Goal: Task Accomplishment & Management: Manage account settings

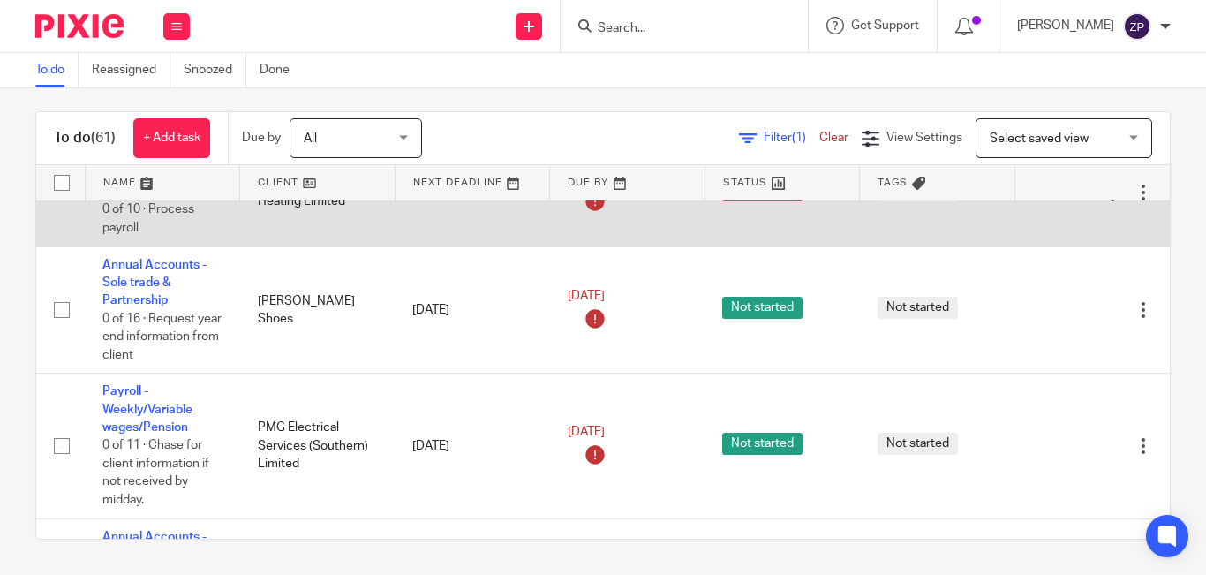
scroll to position [2463, 0]
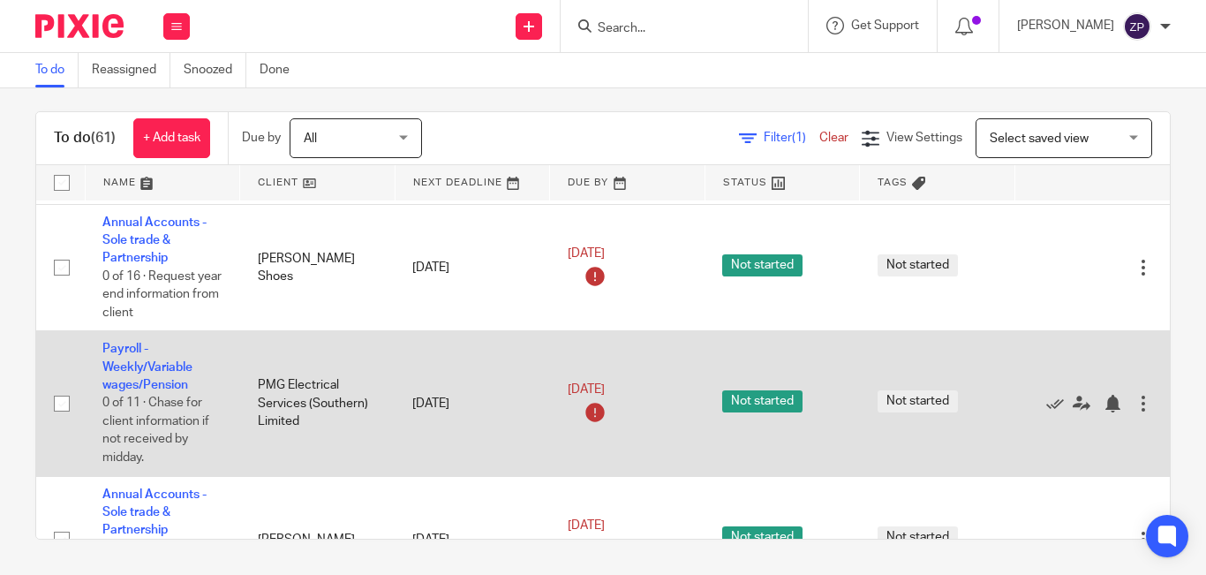
click at [132, 339] on td "Payroll - Weekly/Variable wages/Pension 0 of 11 · Chase for client information …" at bounding box center [162, 403] width 155 height 145
click at [139, 343] on link "Payroll - Weekly/Variable wages/Pension" at bounding box center [147, 367] width 90 height 49
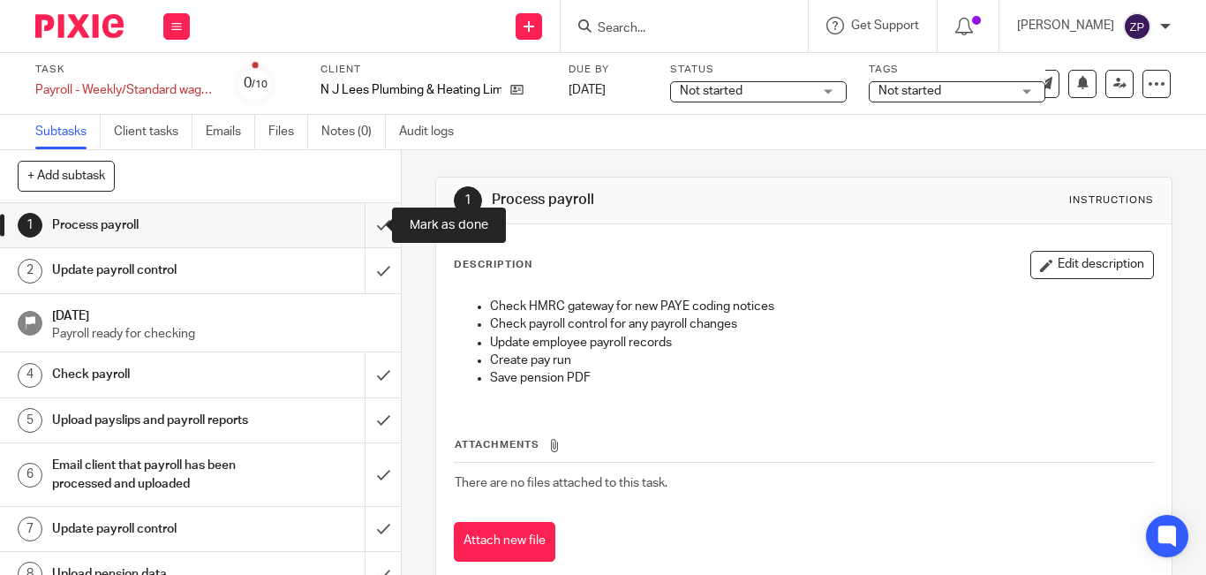
click at [358, 223] on input "submit" at bounding box center [200, 225] width 401 height 44
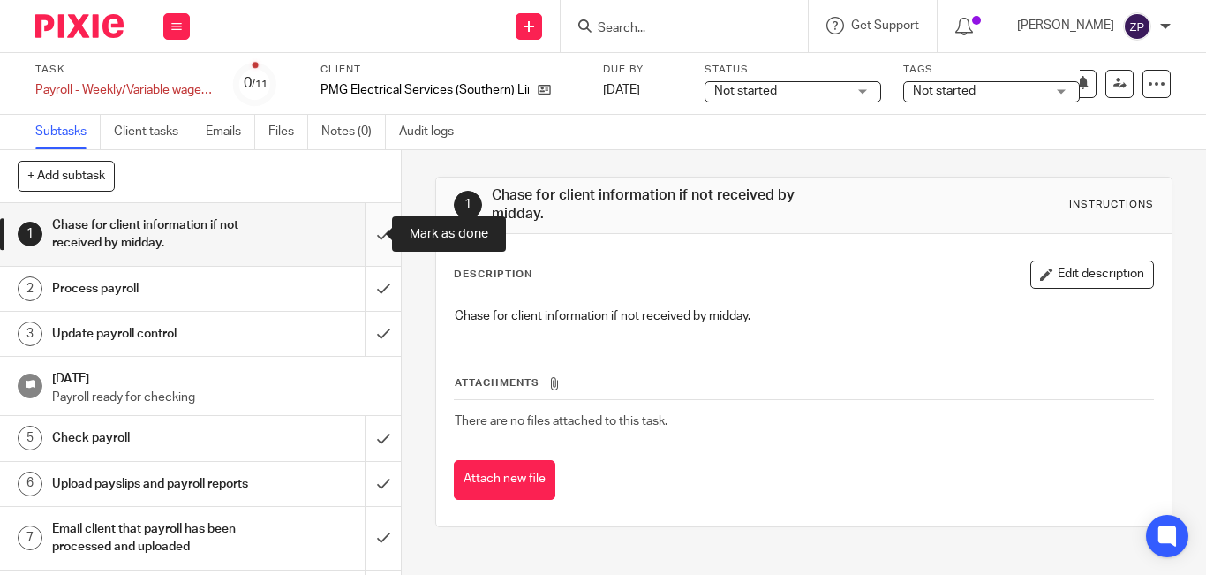
click at [368, 234] on input "submit" at bounding box center [200, 234] width 401 height 63
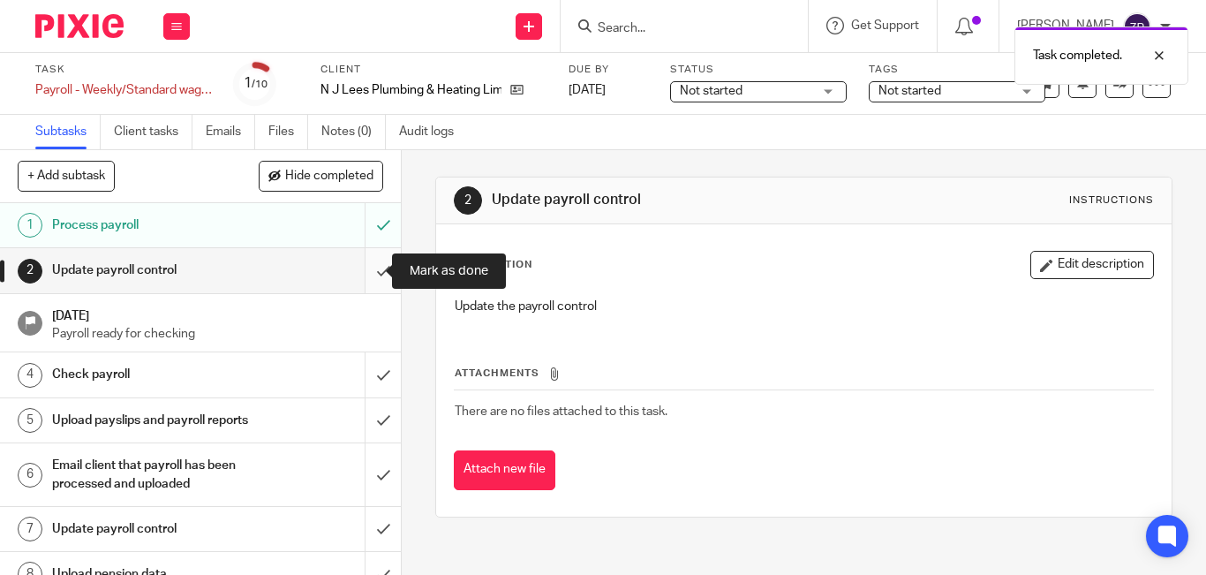
click at [357, 271] on input "submit" at bounding box center [200, 270] width 401 height 44
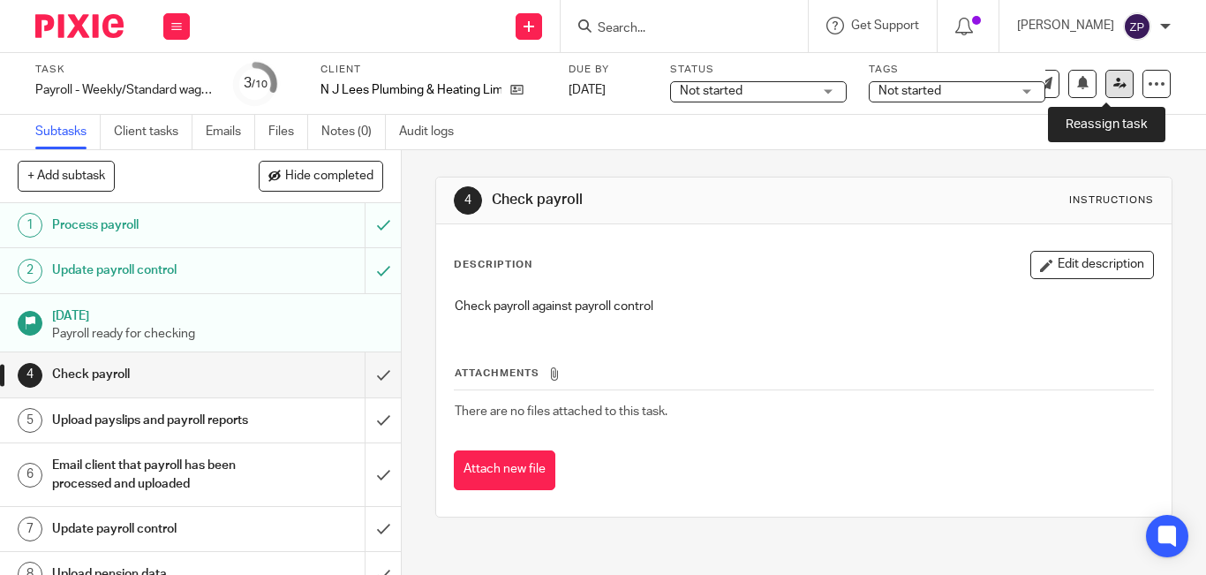
click at [1105, 90] on link at bounding box center [1119, 84] width 28 height 28
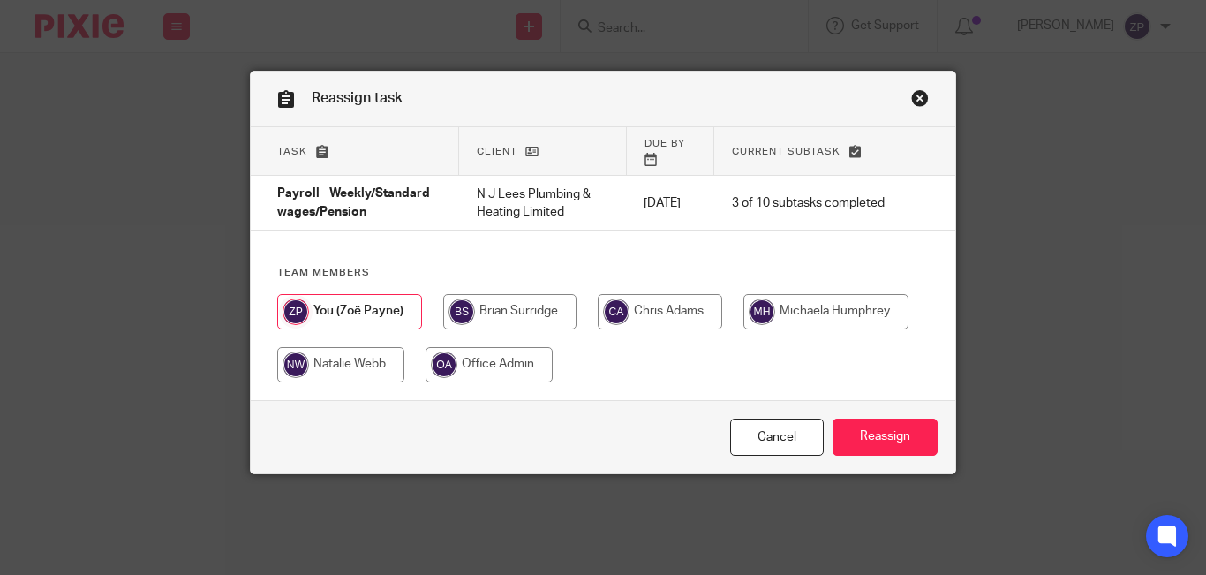
click at [658, 317] on input "radio" at bounding box center [660, 311] width 124 height 35
radio input "true"
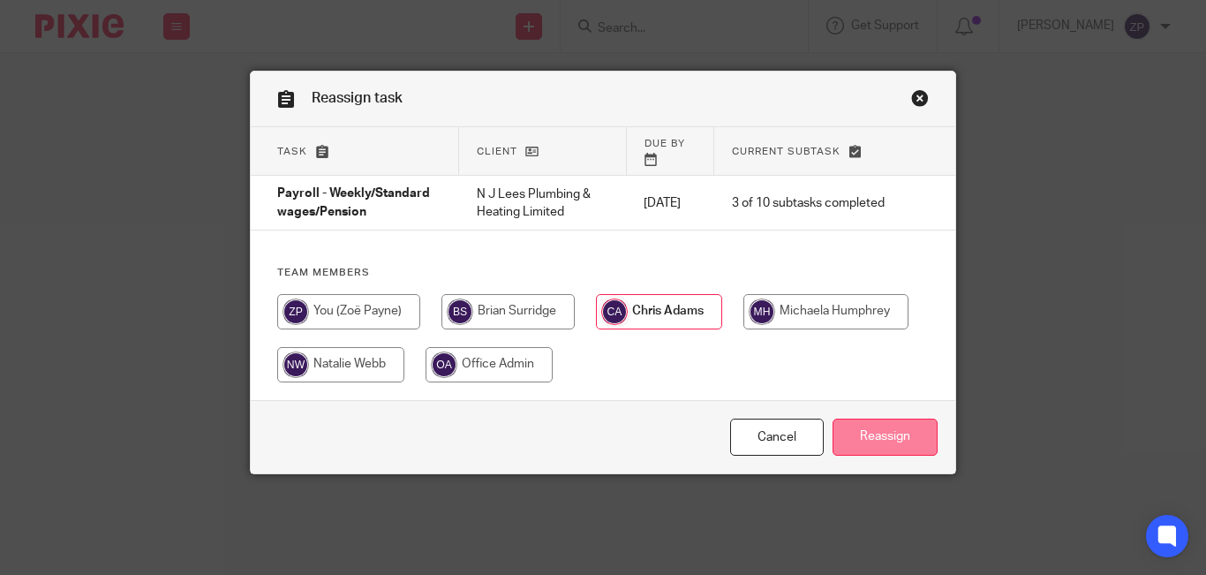
click at [859, 445] on input "Reassign" at bounding box center [885, 437] width 105 height 38
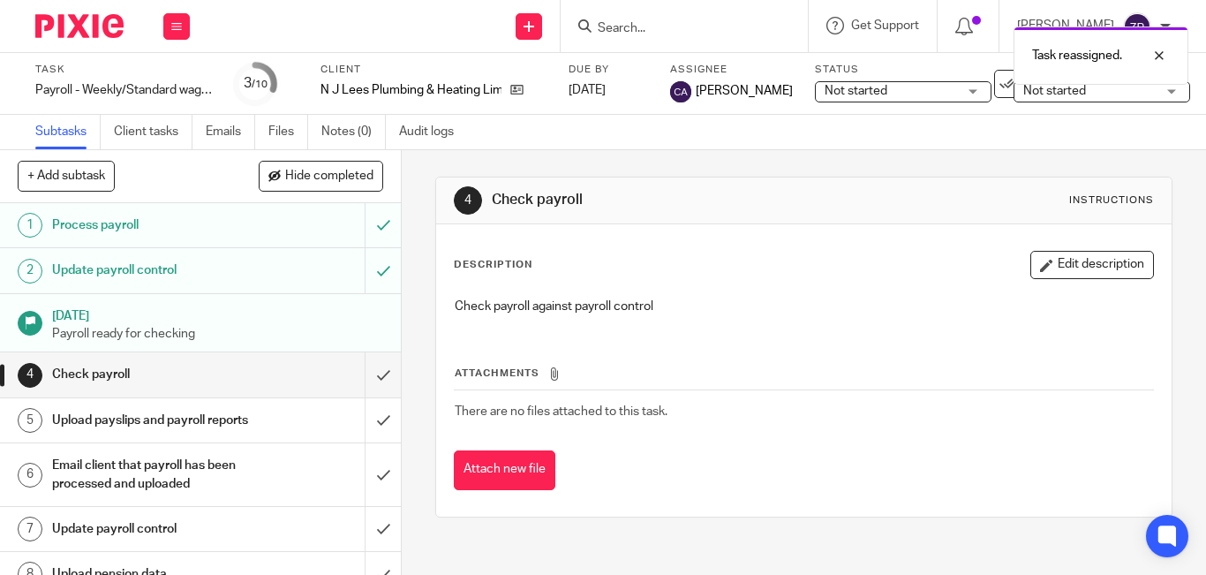
scroll to position [132, 0]
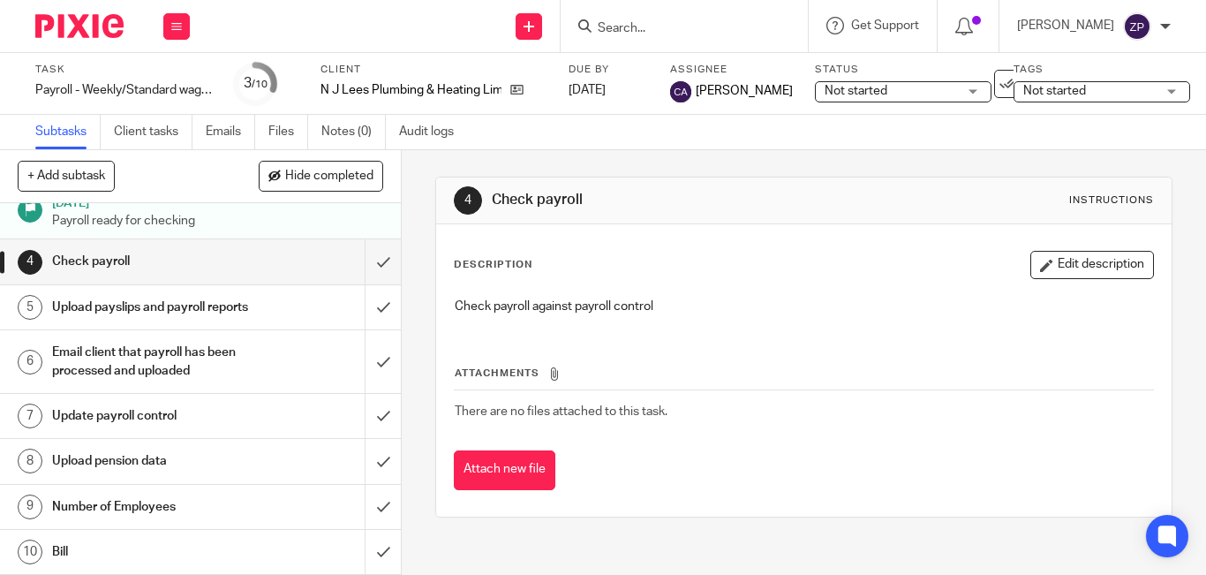
click at [93, 513] on h1 "Number of Employees" at bounding box center [150, 507] width 197 height 26
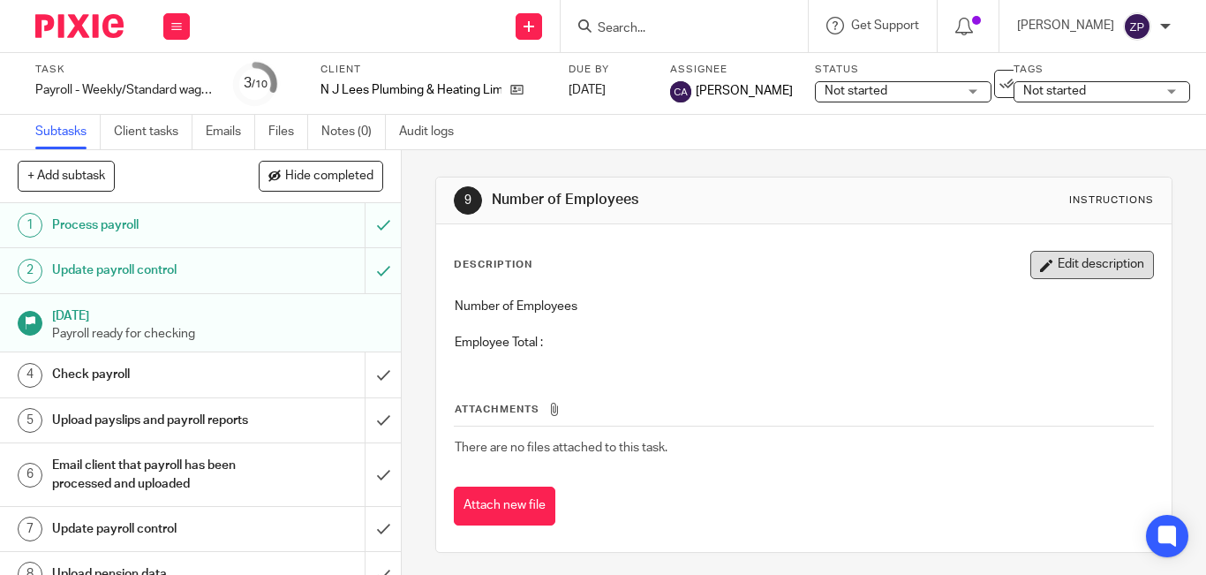
click at [1070, 275] on button "Edit description" at bounding box center [1092, 265] width 124 height 28
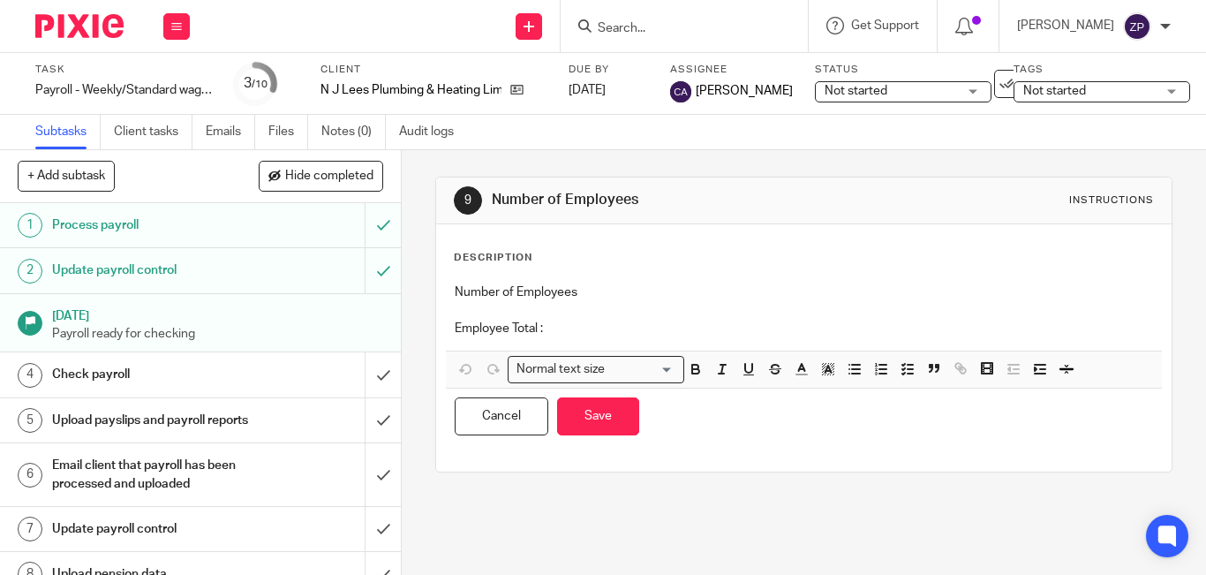
click at [617, 327] on p "Employee Total :" at bounding box center [804, 329] width 698 height 18
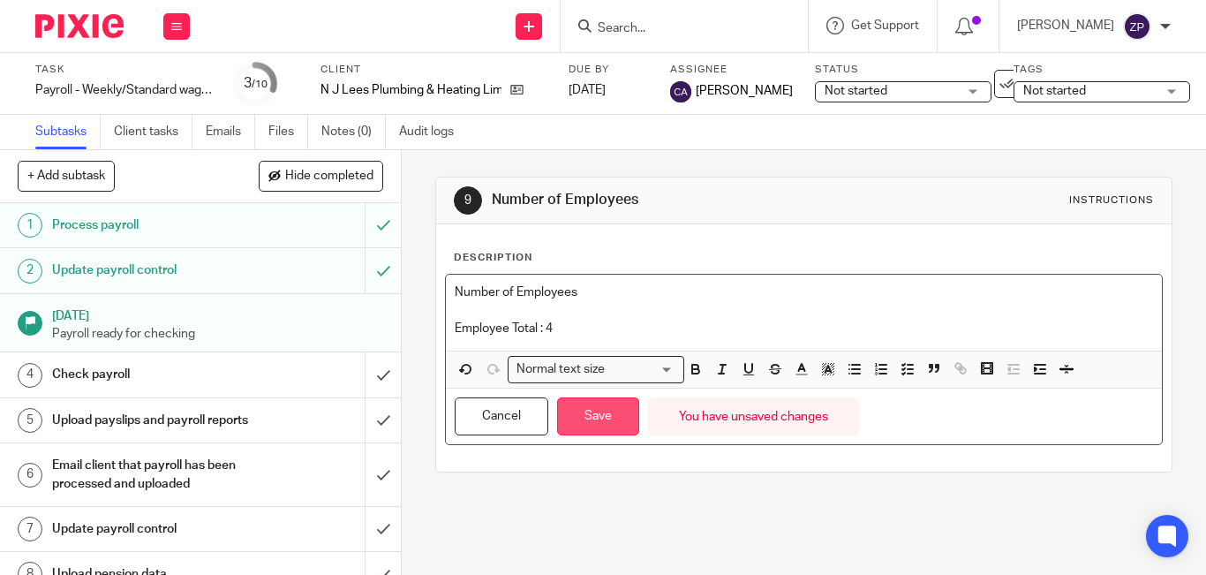
click at [586, 415] on button "Save" at bounding box center [598, 416] width 82 height 38
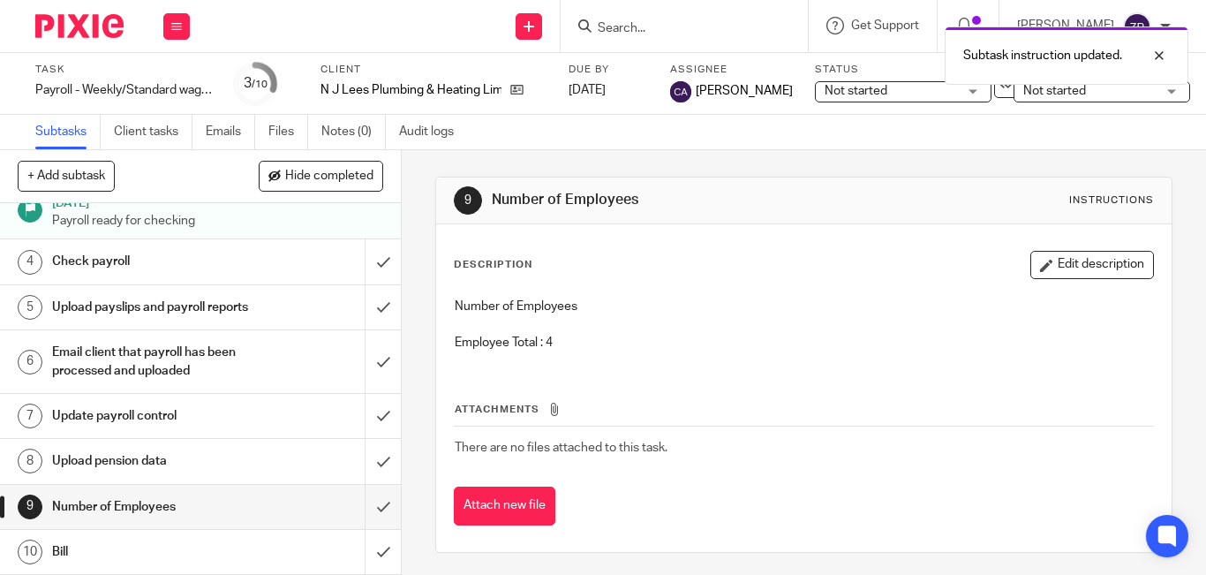
scroll to position [132, 0]
click at [364, 509] on input "submit" at bounding box center [200, 507] width 401 height 44
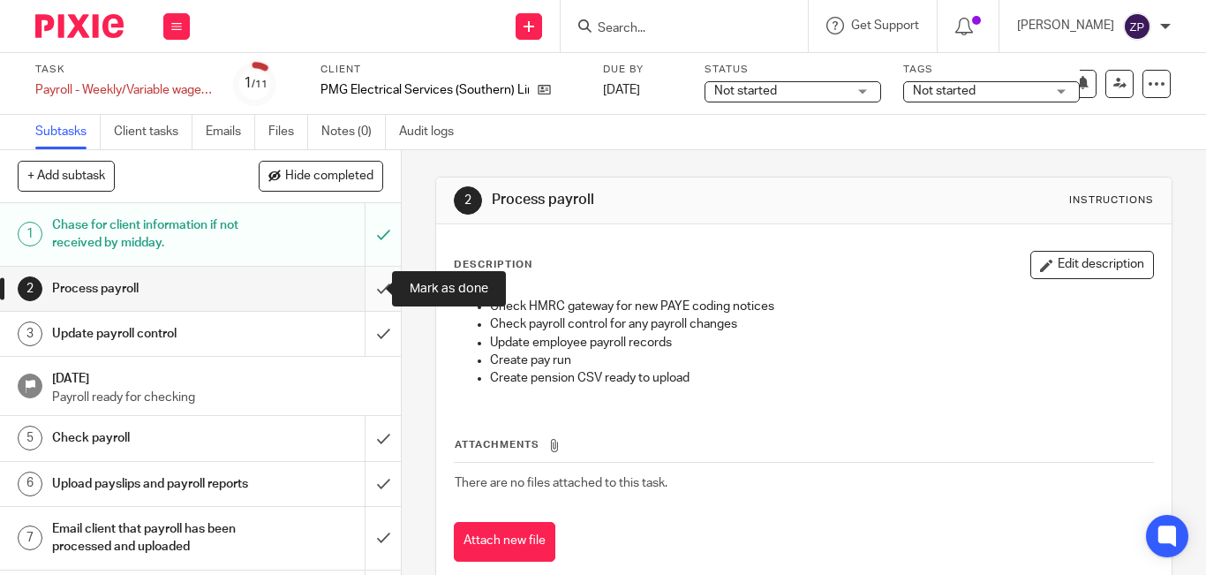
click at [360, 290] on input "submit" at bounding box center [200, 289] width 401 height 44
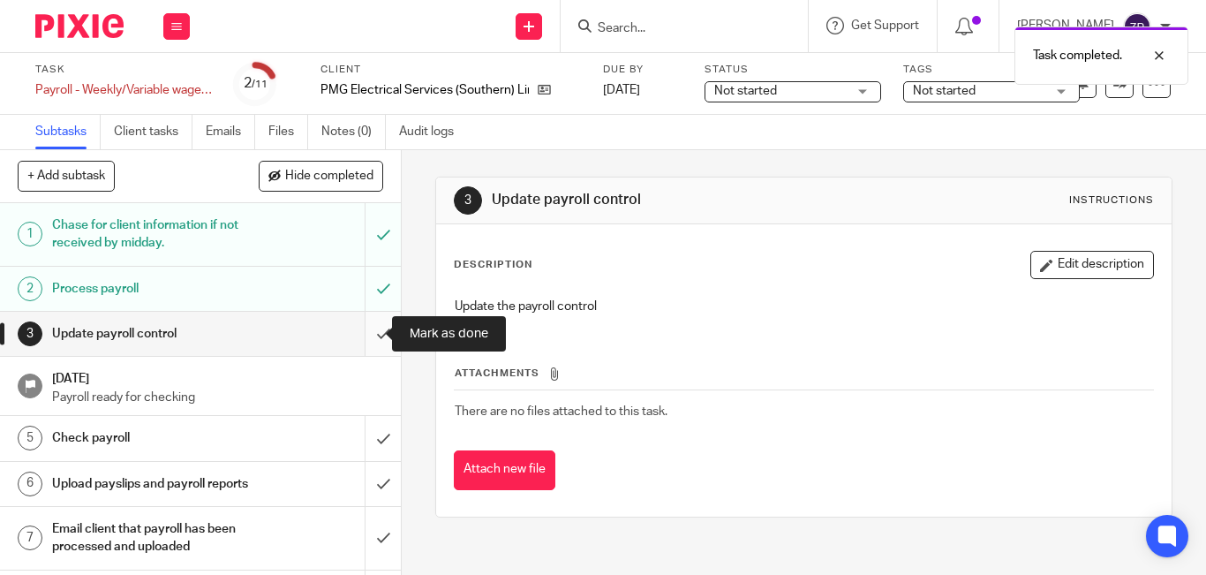
click at [361, 347] on input "submit" at bounding box center [200, 334] width 401 height 44
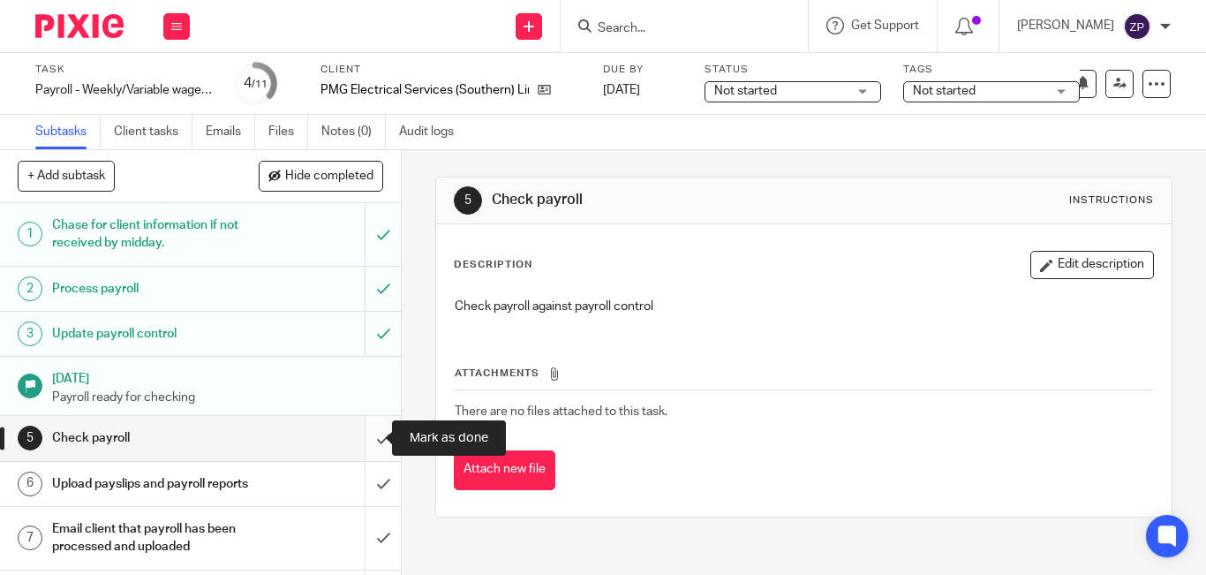
click at [373, 444] on input "submit" at bounding box center [200, 438] width 401 height 44
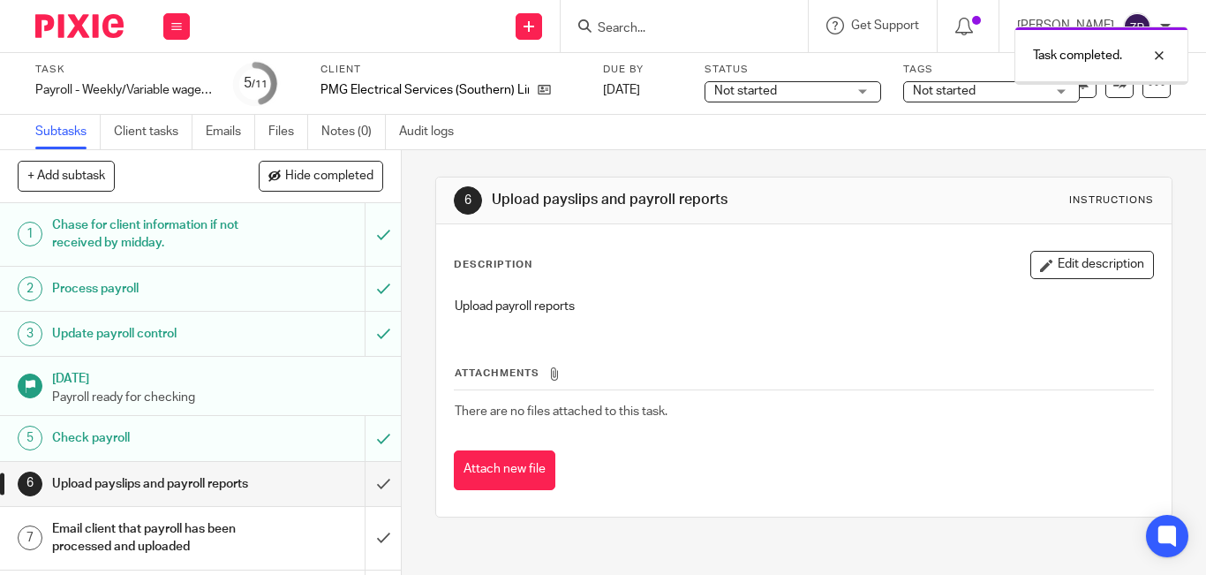
click at [371, 486] on input "submit" at bounding box center [200, 484] width 401 height 44
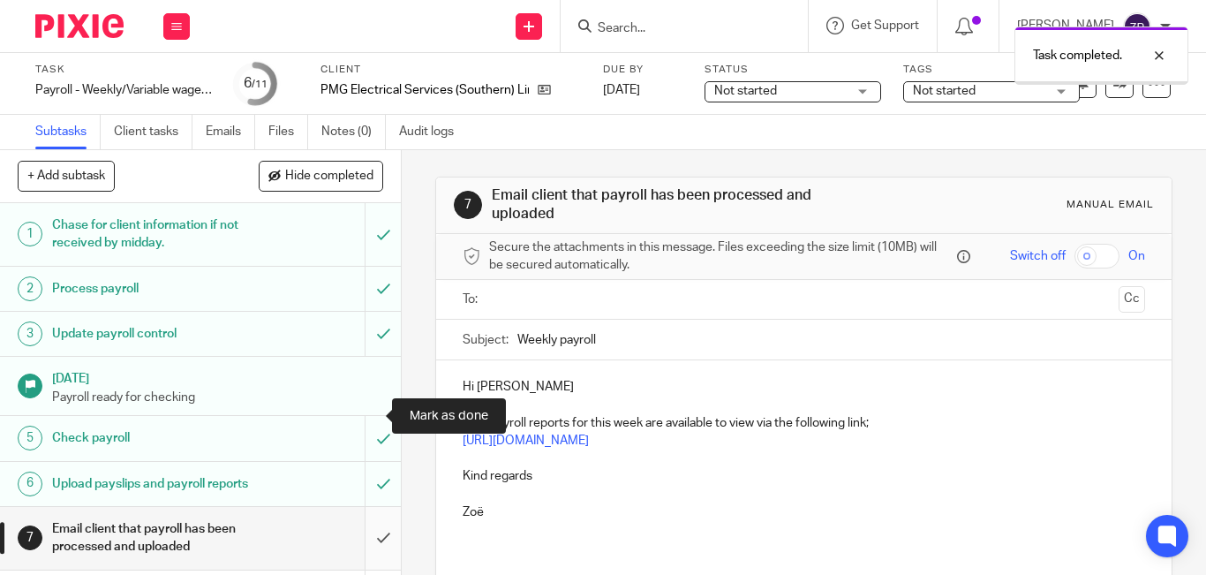
scroll to position [194, 0]
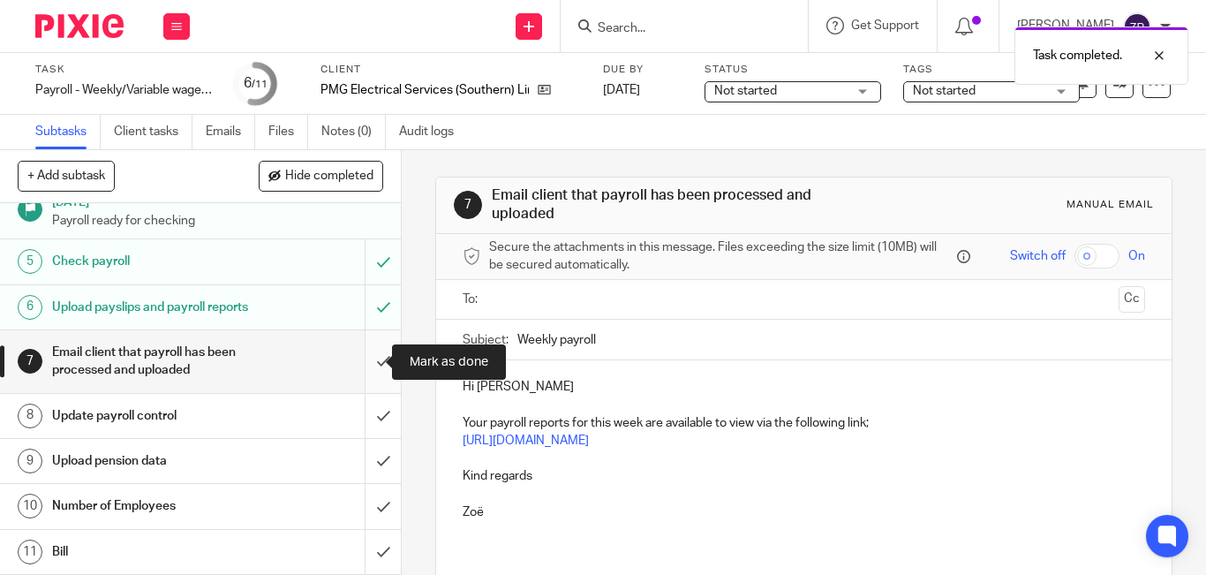
click at [365, 363] on input "submit" at bounding box center [200, 361] width 401 height 63
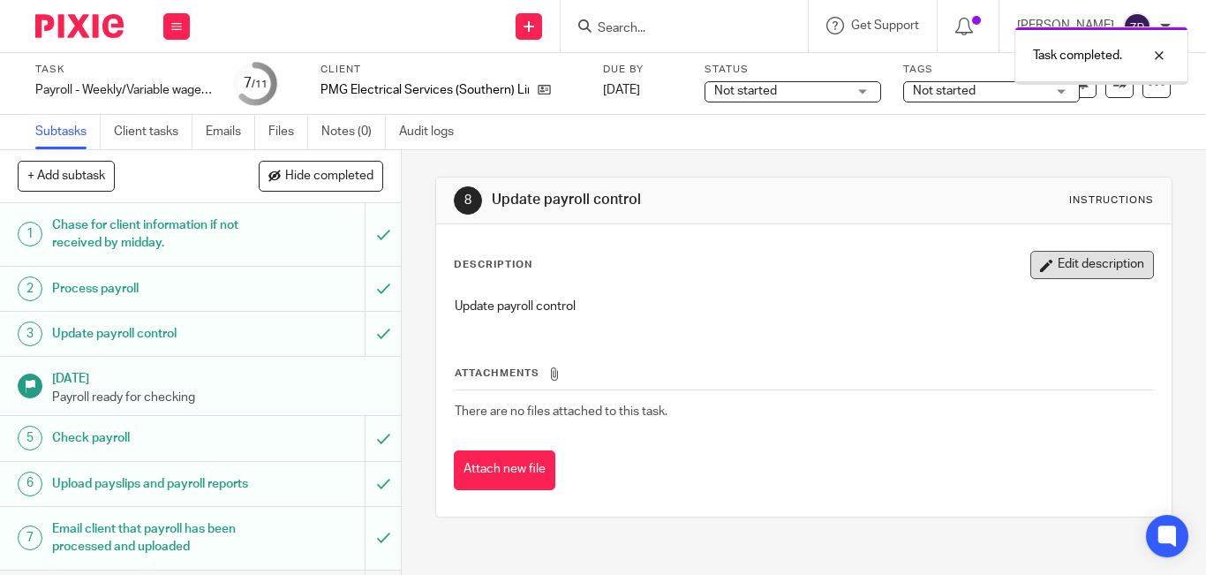
click at [1030, 256] on button "Edit description" at bounding box center [1092, 265] width 124 height 28
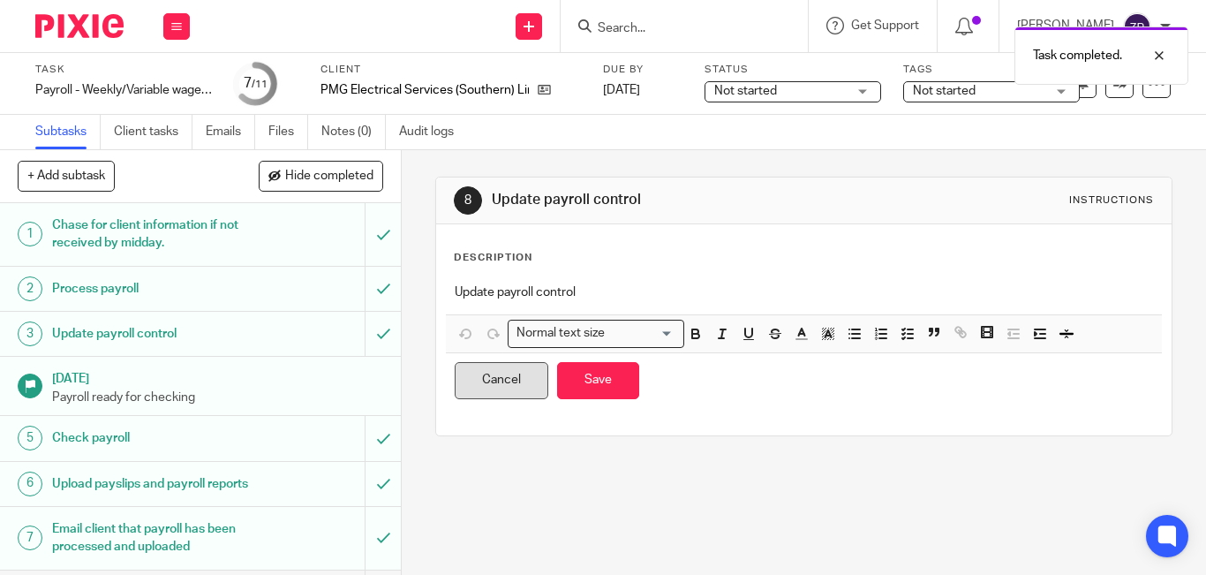
click at [475, 385] on button "Cancel" at bounding box center [502, 381] width 94 height 38
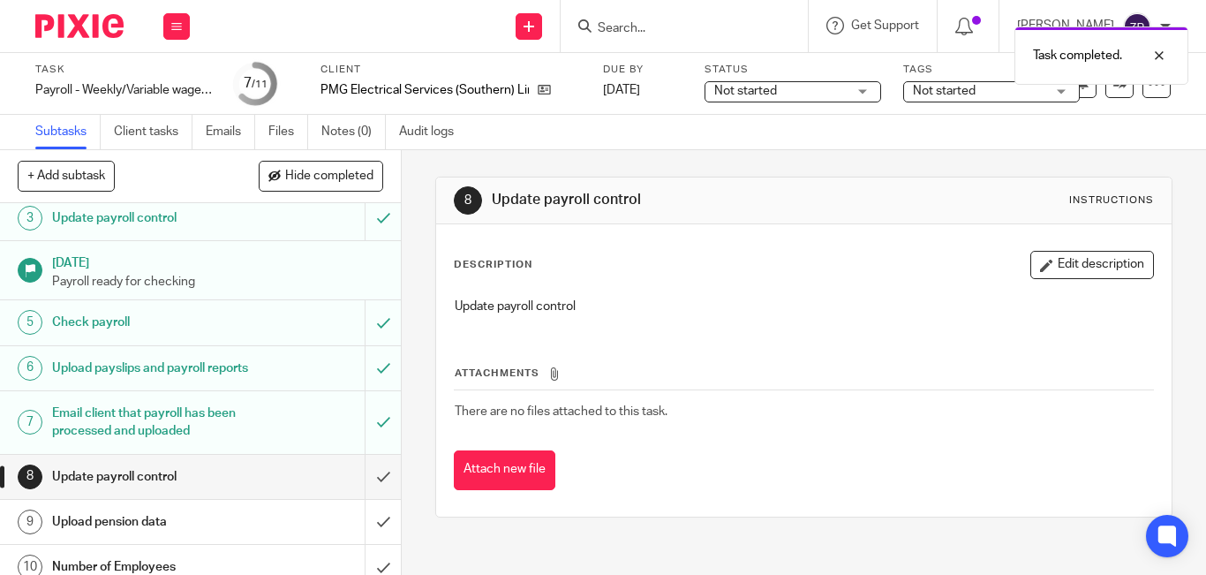
scroll to position [194, 0]
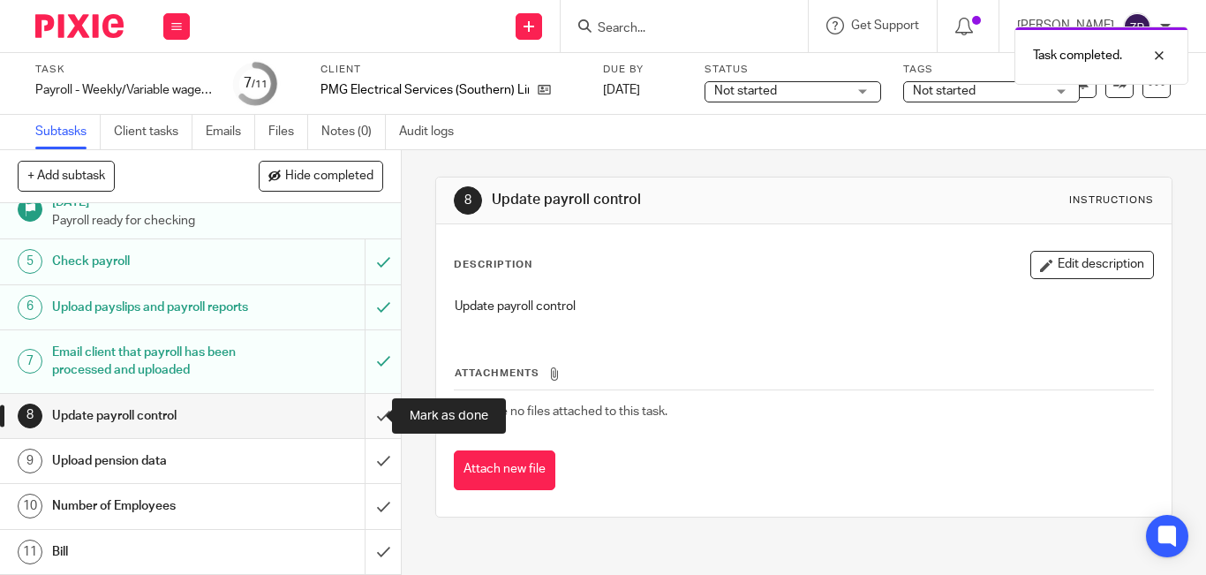
click at [365, 412] on input "submit" at bounding box center [200, 416] width 401 height 44
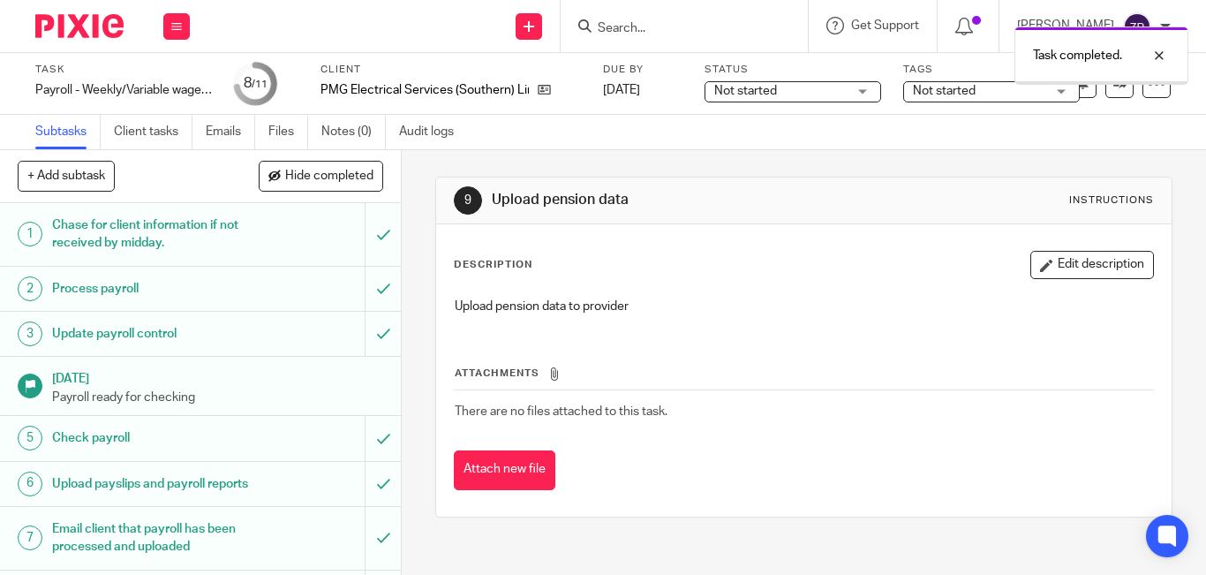
click at [952, 87] on span "Not started" at bounding box center [944, 91] width 63 height 12
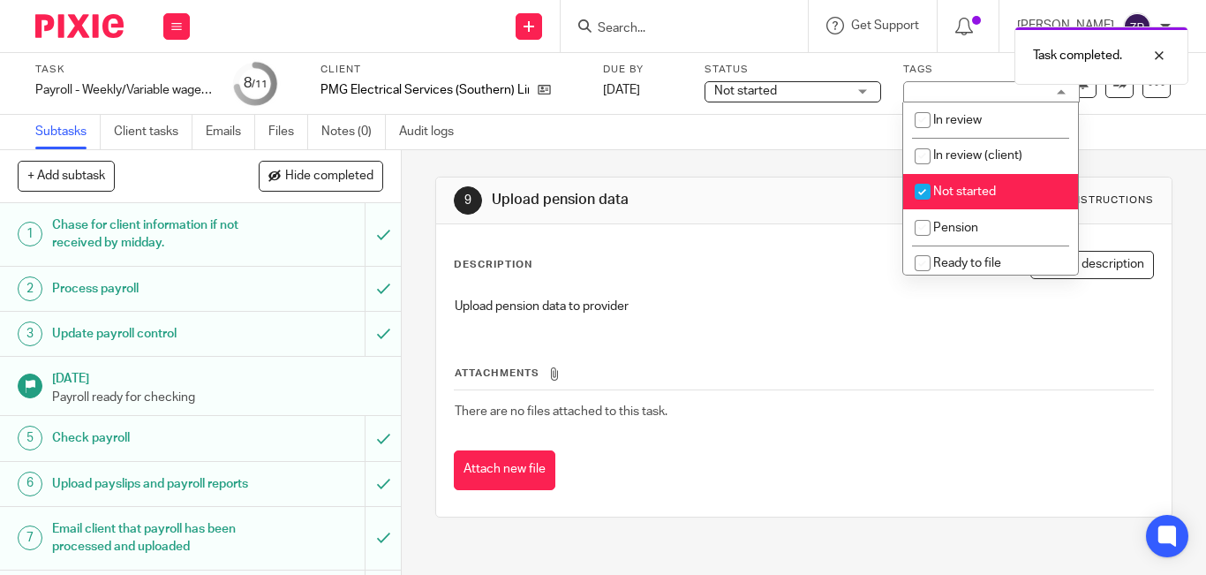
click at [939, 185] on span "Not started" at bounding box center [964, 191] width 63 height 12
checkbox input "false"
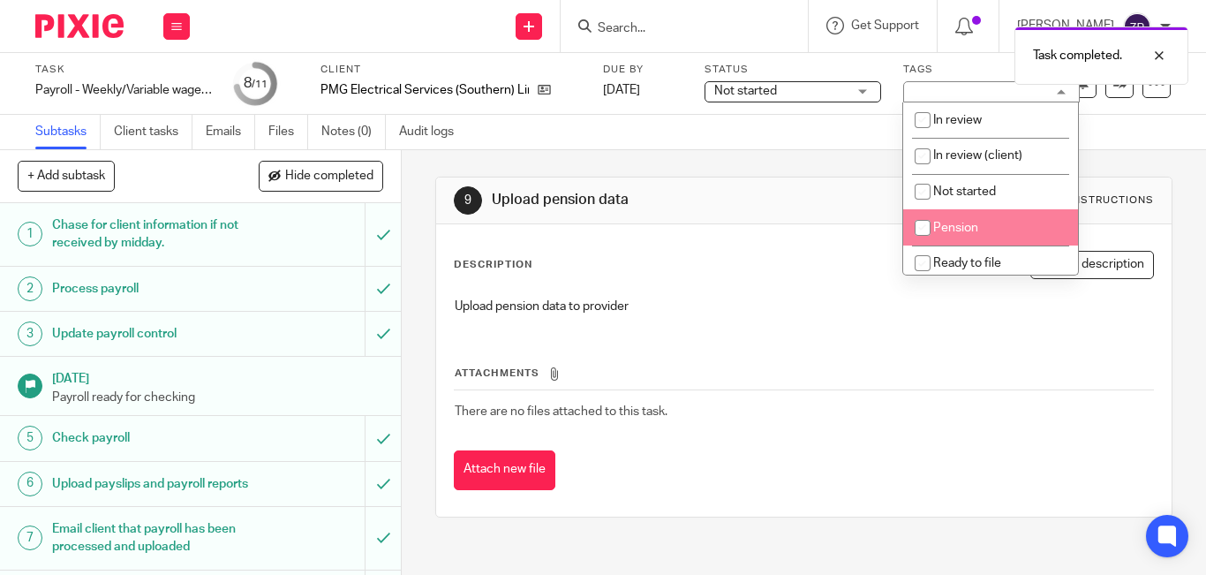
click at [942, 230] on span "Pension" at bounding box center [955, 228] width 45 height 12
checkbox input "true"
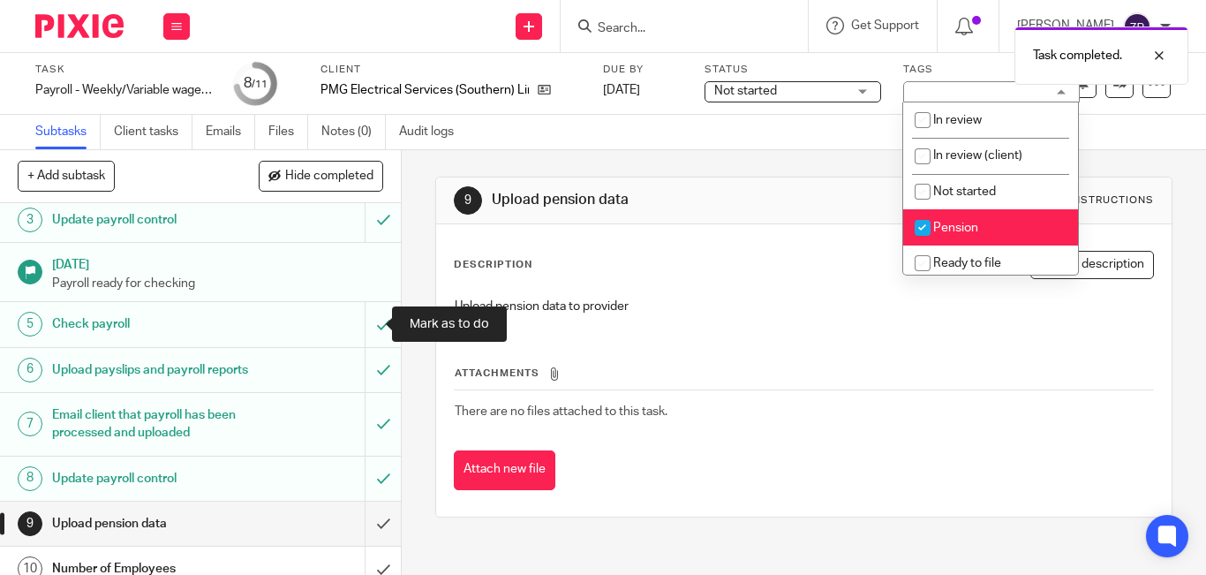
scroll to position [194, 0]
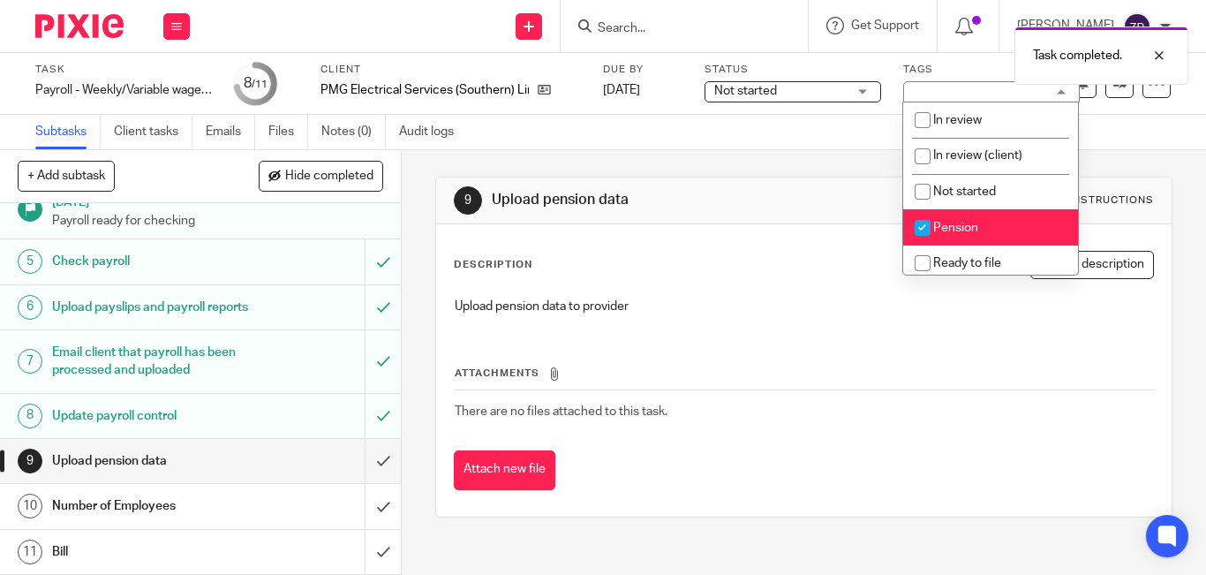
click at [141, 512] on h1 "Number of Employees" at bounding box center [150, 506] width 197 height 26
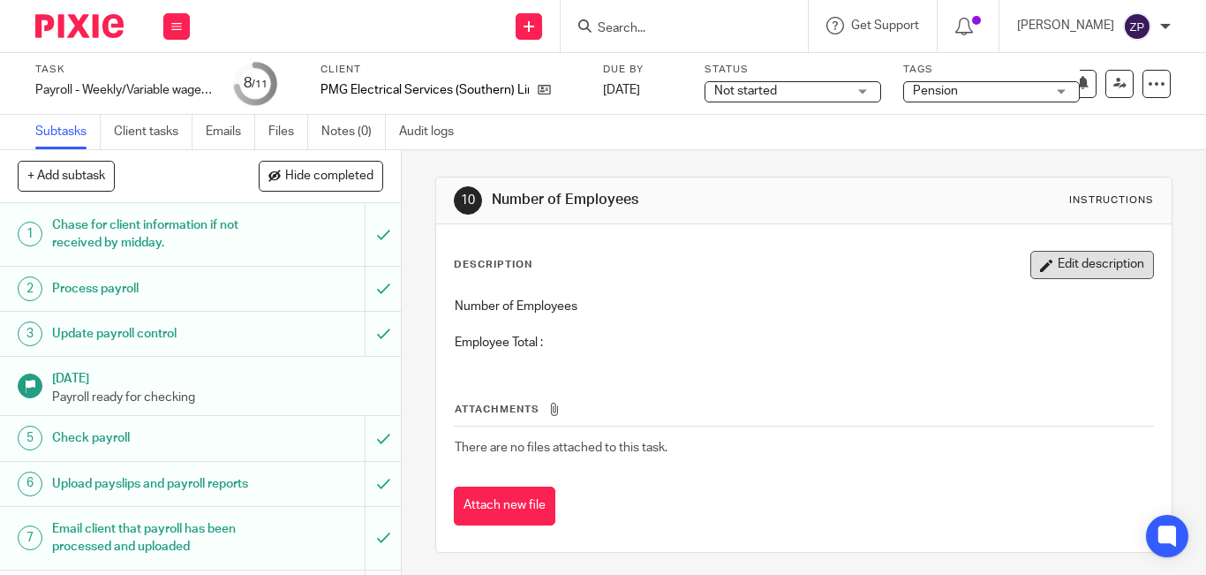
click at [1062, 264] on button "Edit description" at bounding box center [1092, 265] width 124 height 28
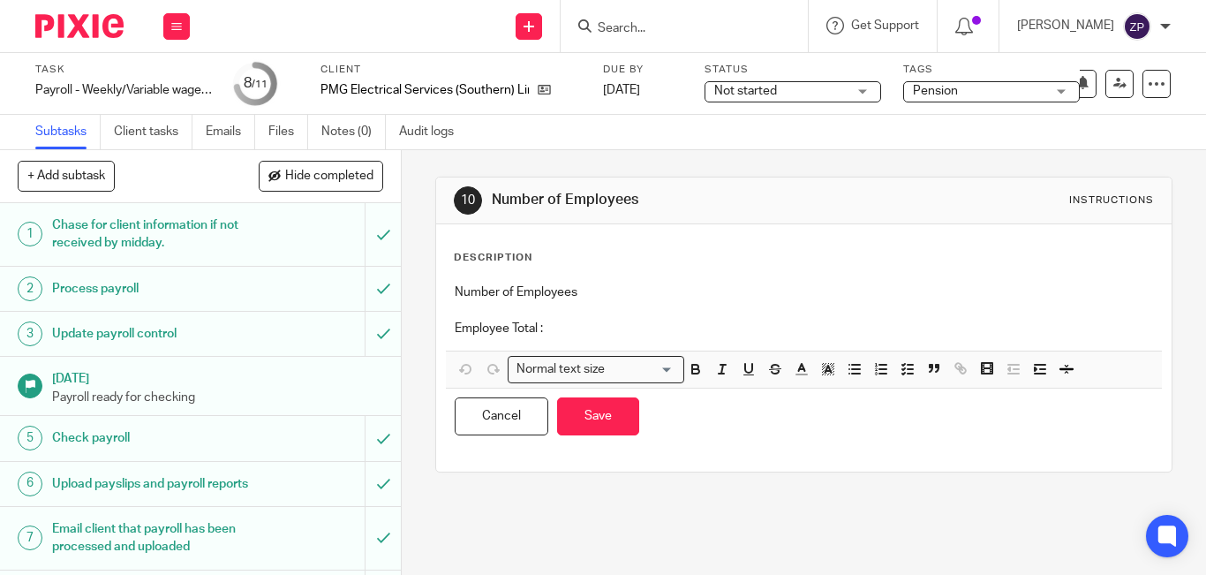
click at [591, 331] on p "Employee Total :" at bounding box center [804, 329] width 698 height 18
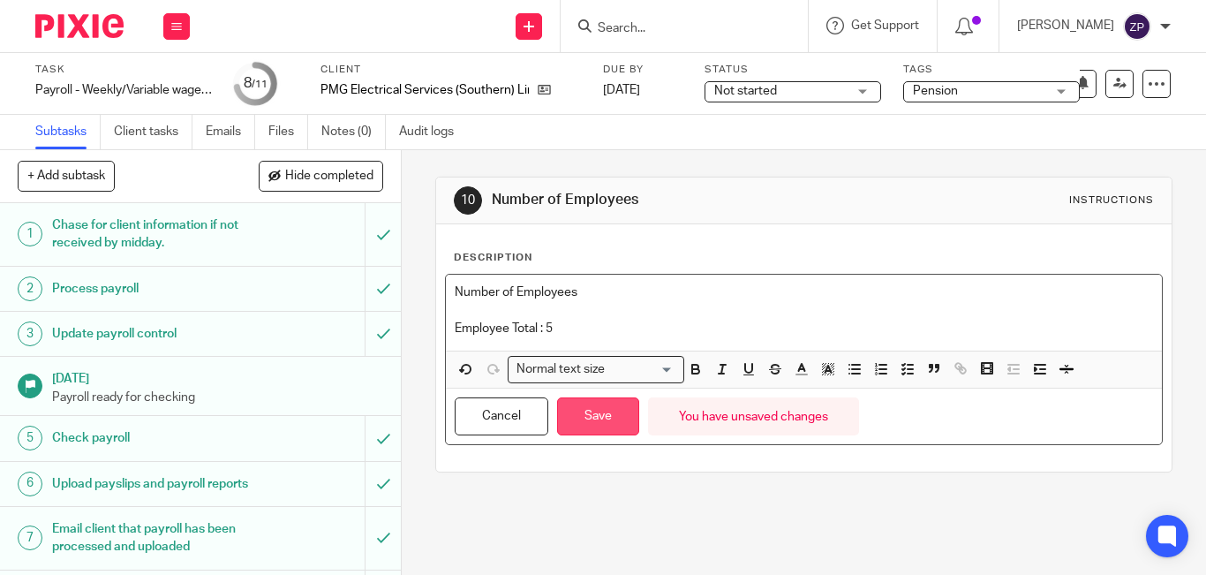
click at [592, 421] on button "Save" at bounding box center [598, 416] width 82 height 38
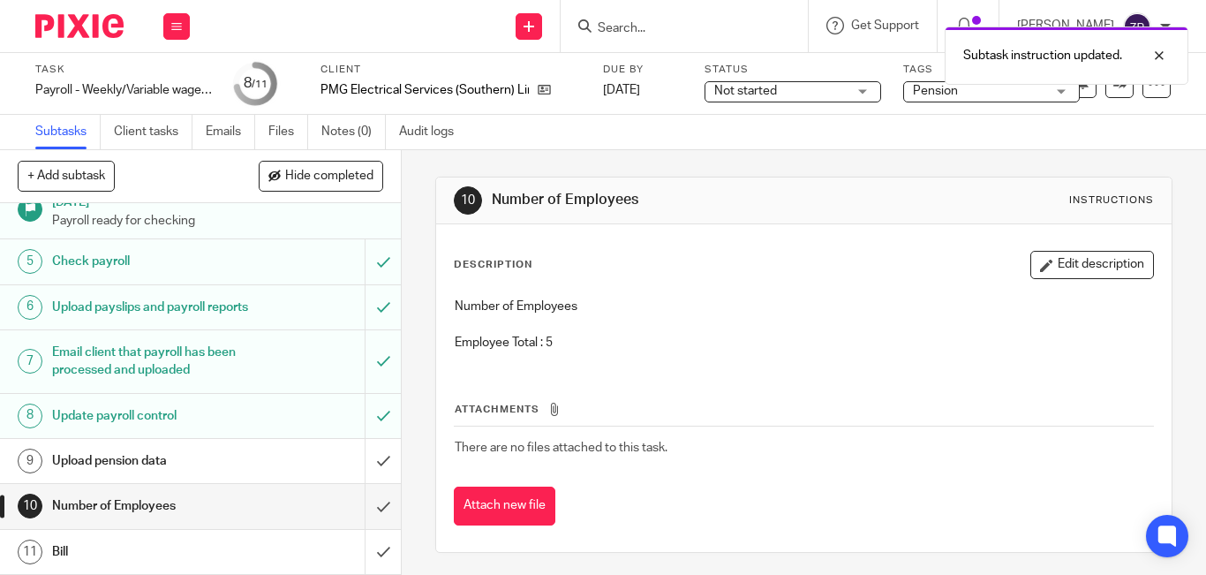
scroll to position [194, 0]
click at [363, 509] on input "submit" at bounding box center [200, 506] width 401 height 44
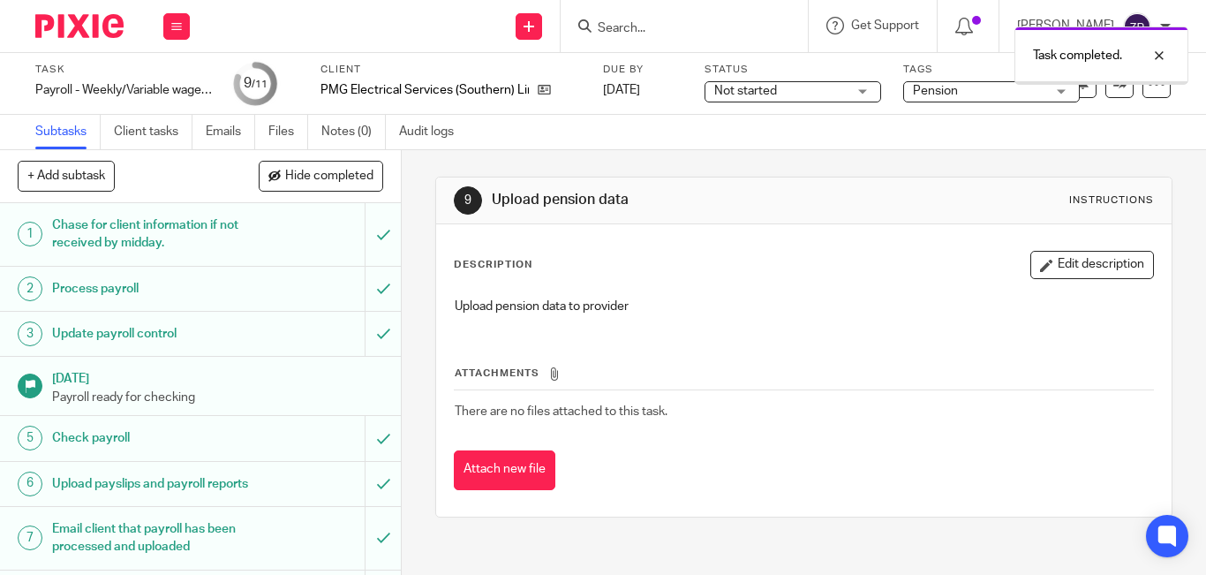
scroll to position [194, 0]
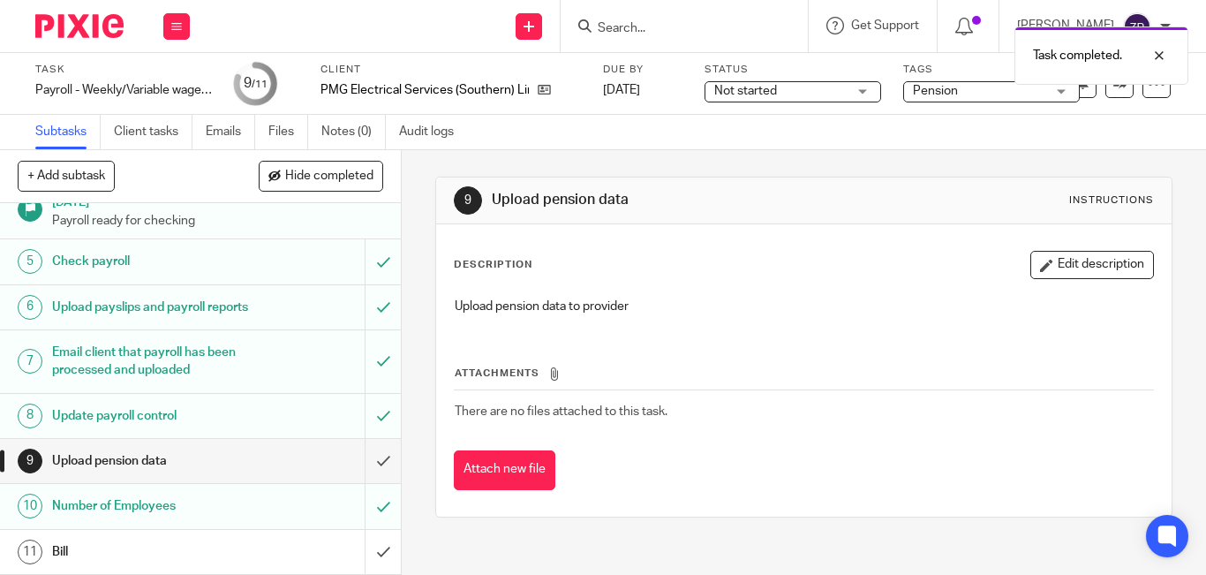
click at [95, 511] on h1 "Number of Employees" at bounding box center [150, 506] width 197 height 26
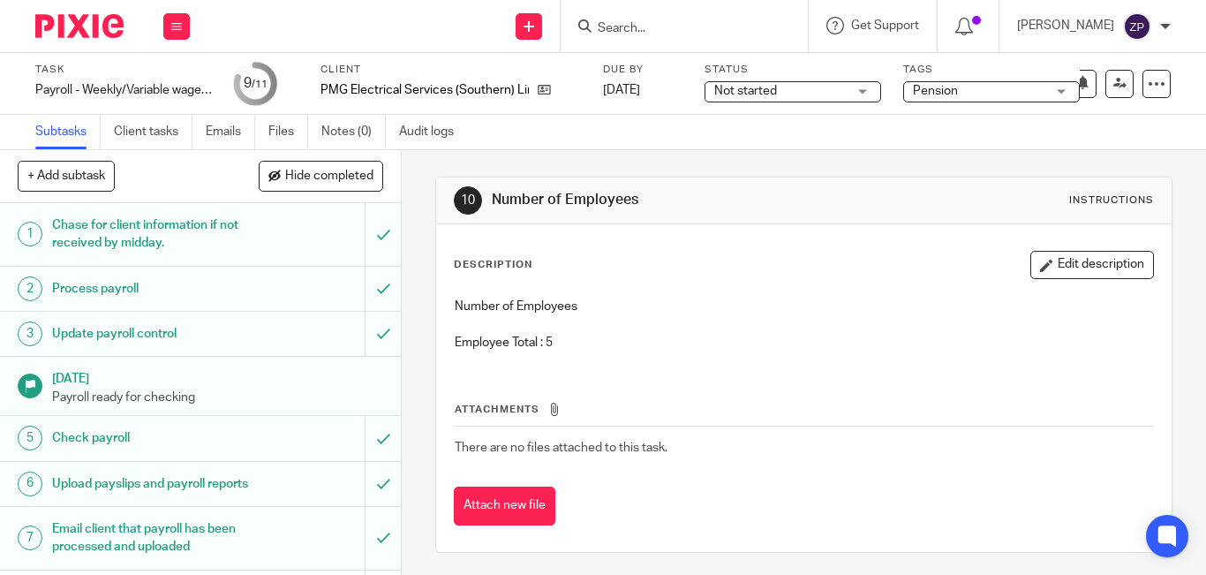
click at [78, 12] on div at bounding box center [73, 26] width 146 height 52
click at [81, 20] on img at bounding box center [79, 26] width 88 height 24
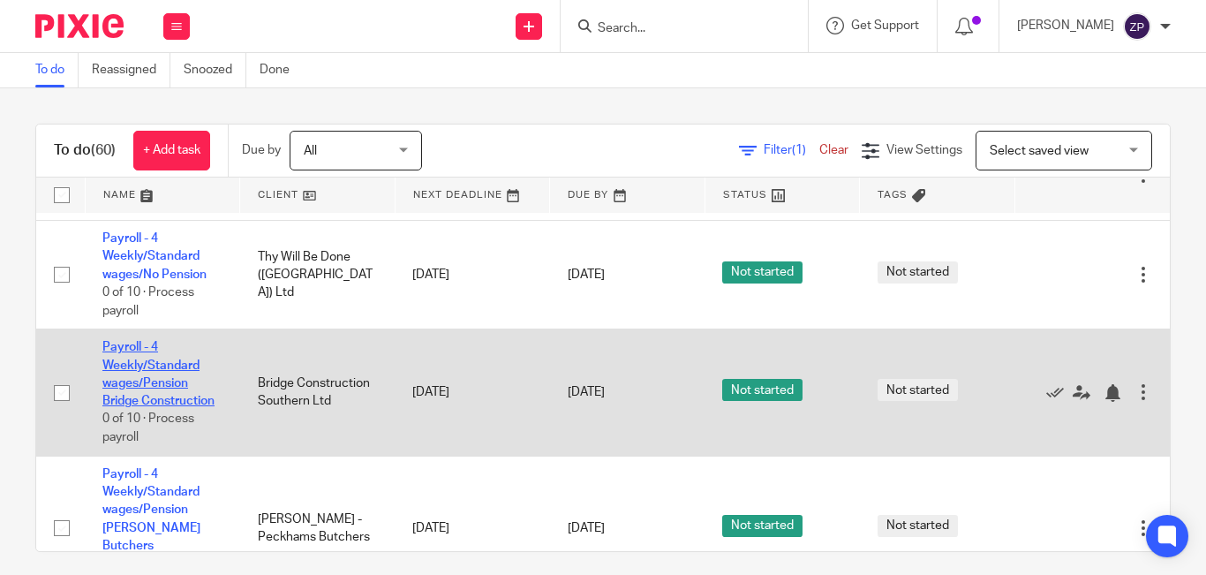
scroll to position [3203, 0]
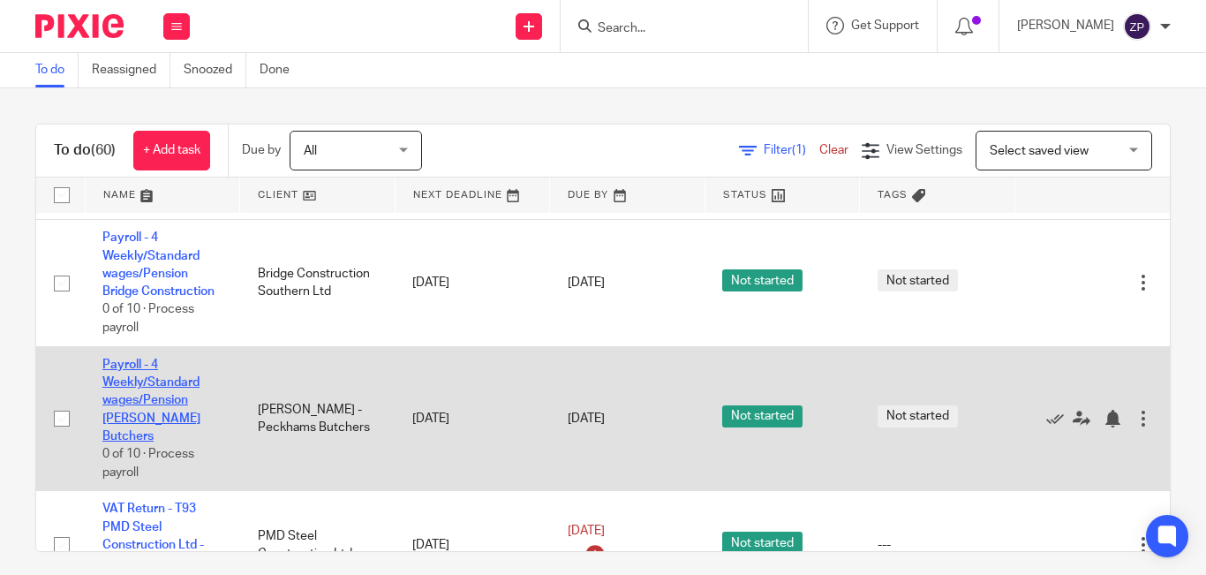
click at [151, 359] on link "Payroll - 4 Weekly/Standard wages/Pension [PERSON_NAME] Butchers" at bounding box center [151, 400] width 98 height 84
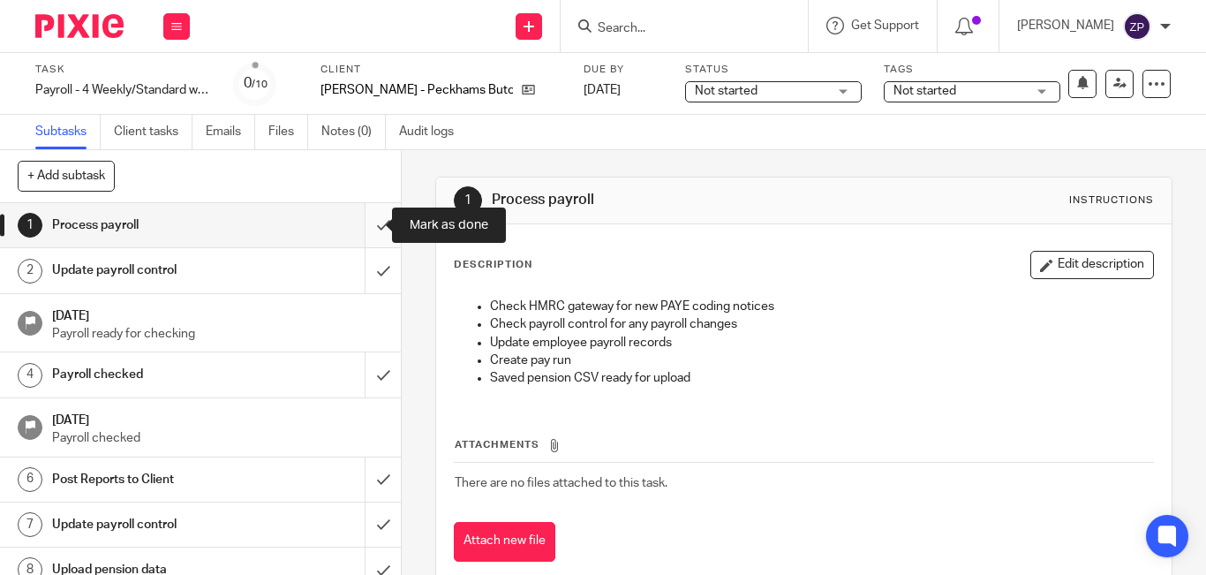
click at [369, 224] on input "submit" at bounding box center [200, 225] width 401 height 44
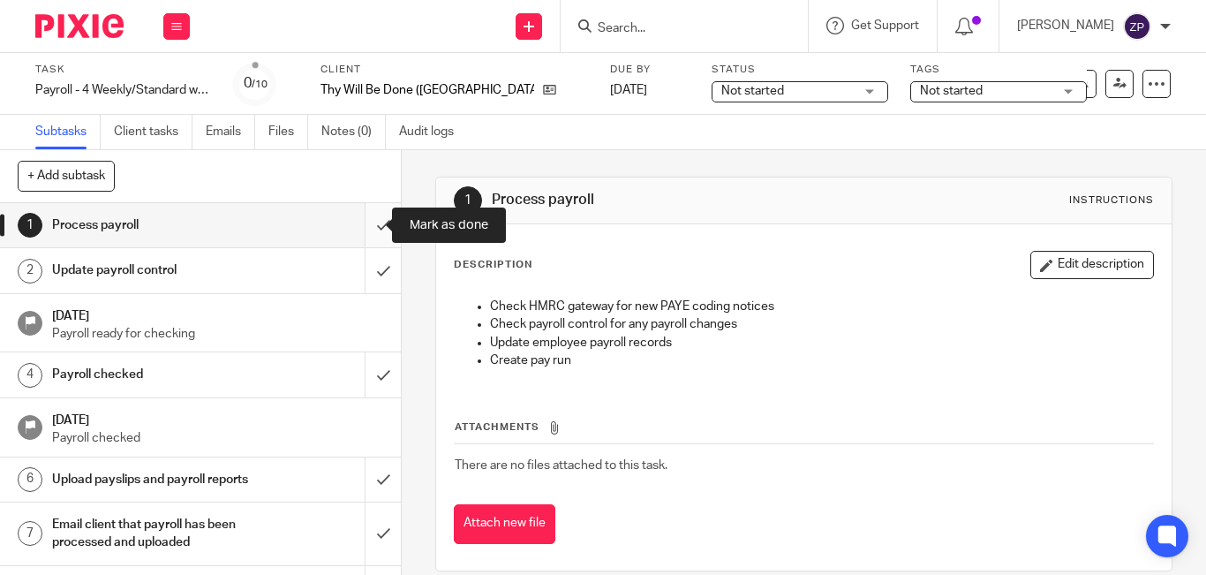
click at [366, 219] on input "submit" at bounding box center [200, 225] width 401 height 44
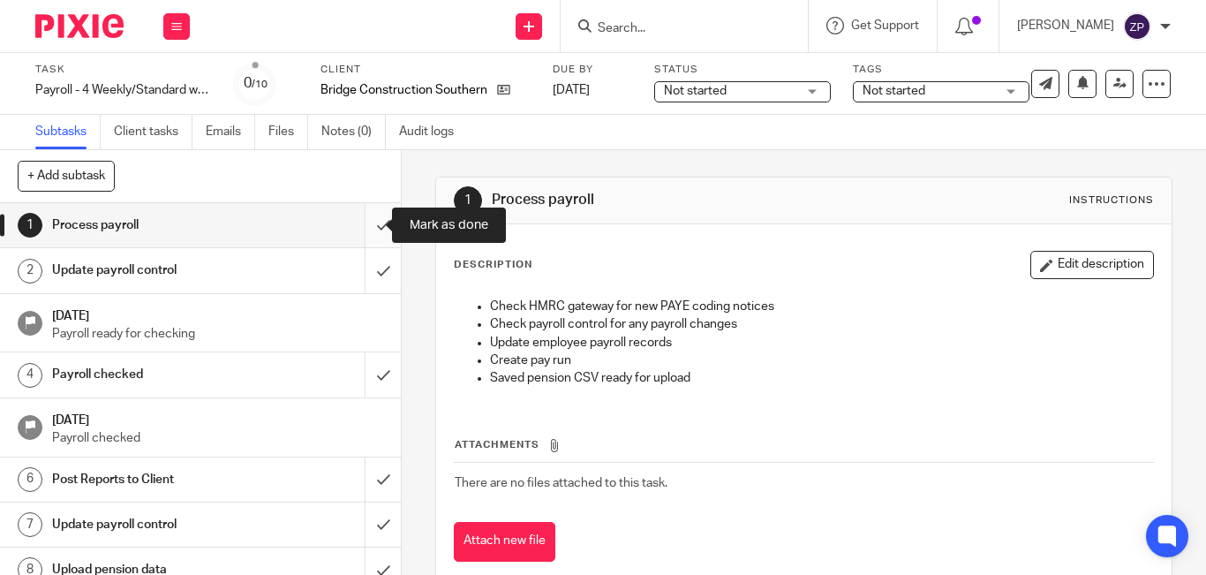
click at [363, 230] on input "submit" at bounding box center [200, 225] width 401 height 44
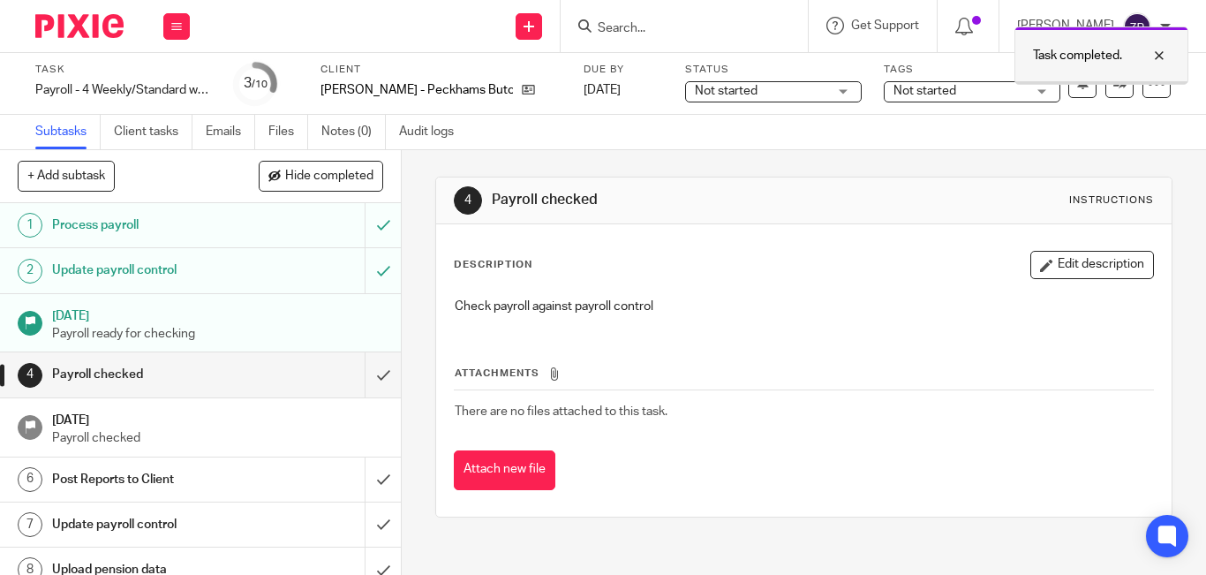
click at [1158, 54] on div at bounding box center [1146, 55] width 48 height 21
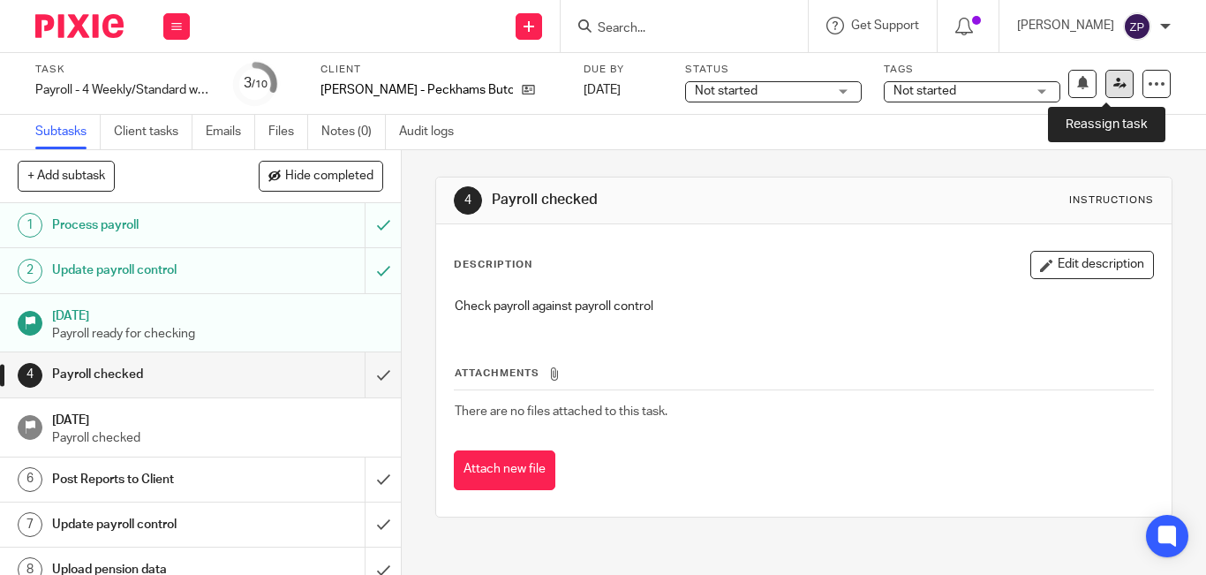
click at [1114, 93] on link at bounding box center [1119, 84] width 28 height 28
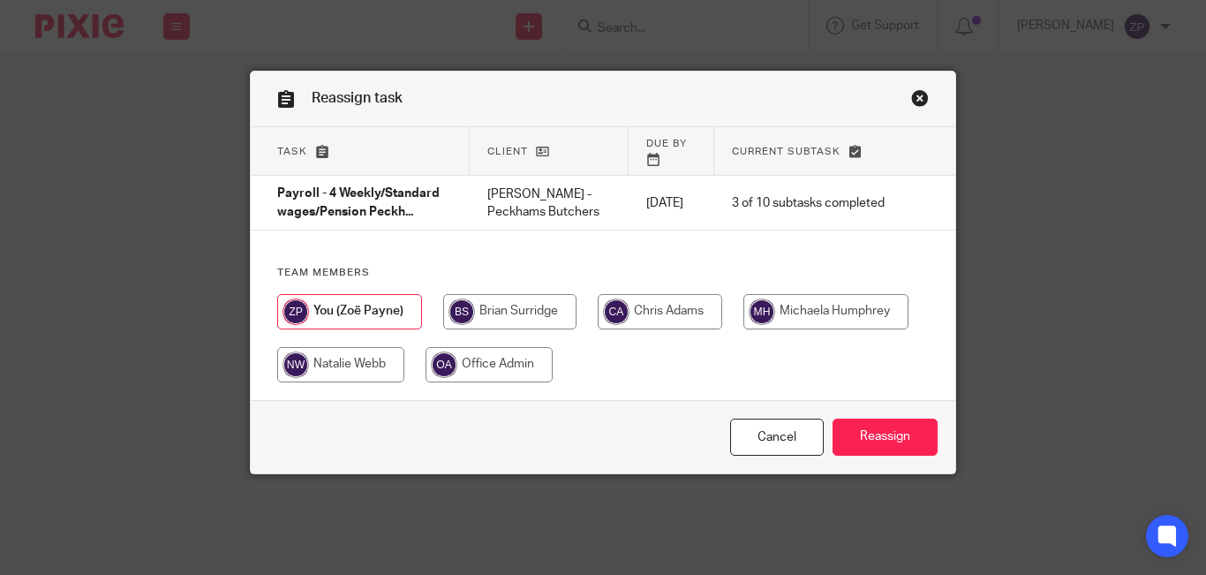
click at [678, 317] on input "radio" at bounding box center [660, 311] width 124 height 35
radio input "true"
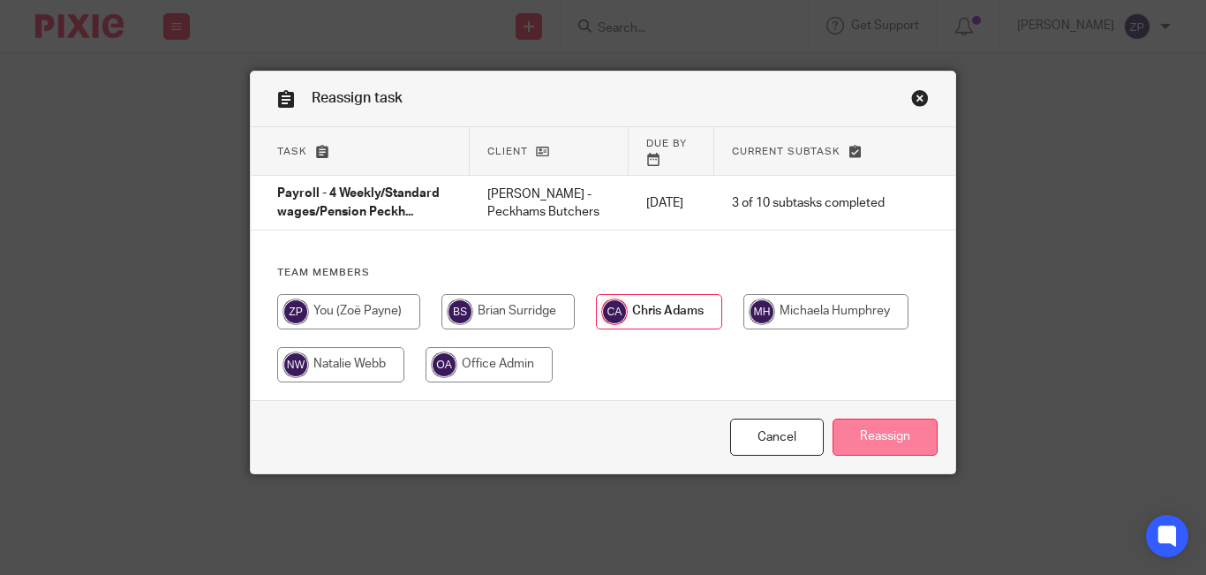
click at [872, 438] on input "Reassign" at bounding box center [885, 437] width 105 height 38
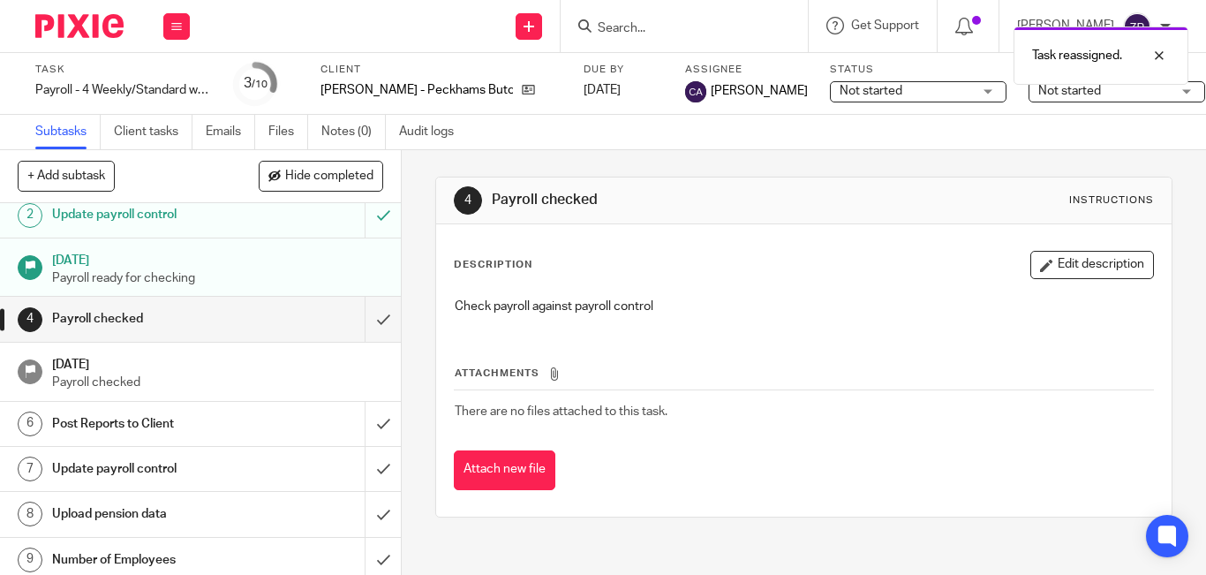
scroll to position [122, 0]
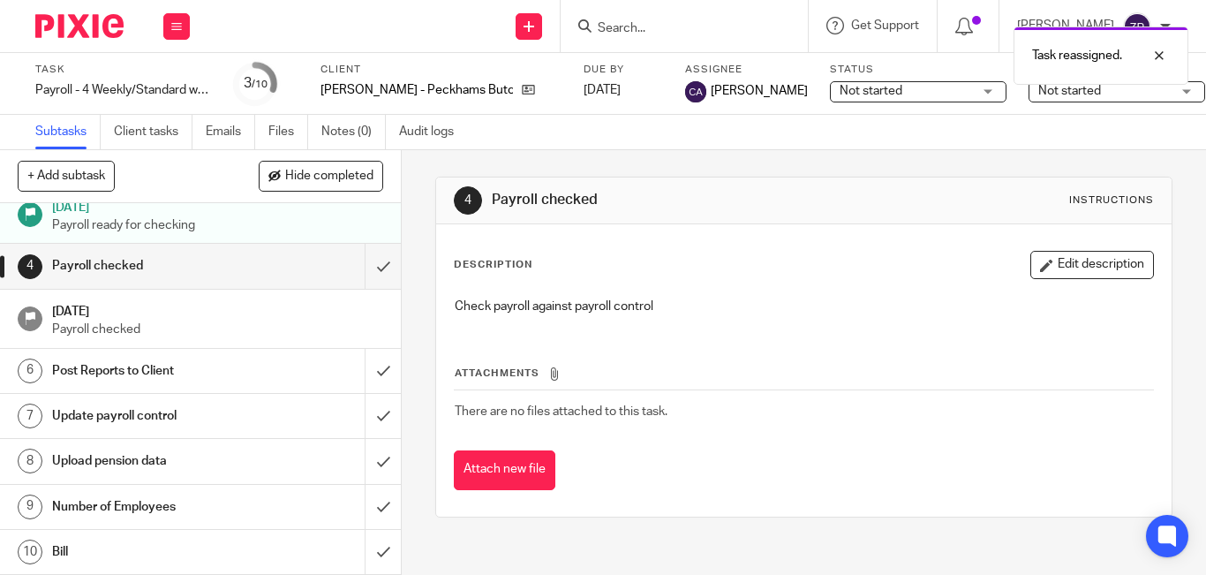
click at [125, 494] on h1 "Number of Employees" at bounding box center [150, 507] width 197 height 26
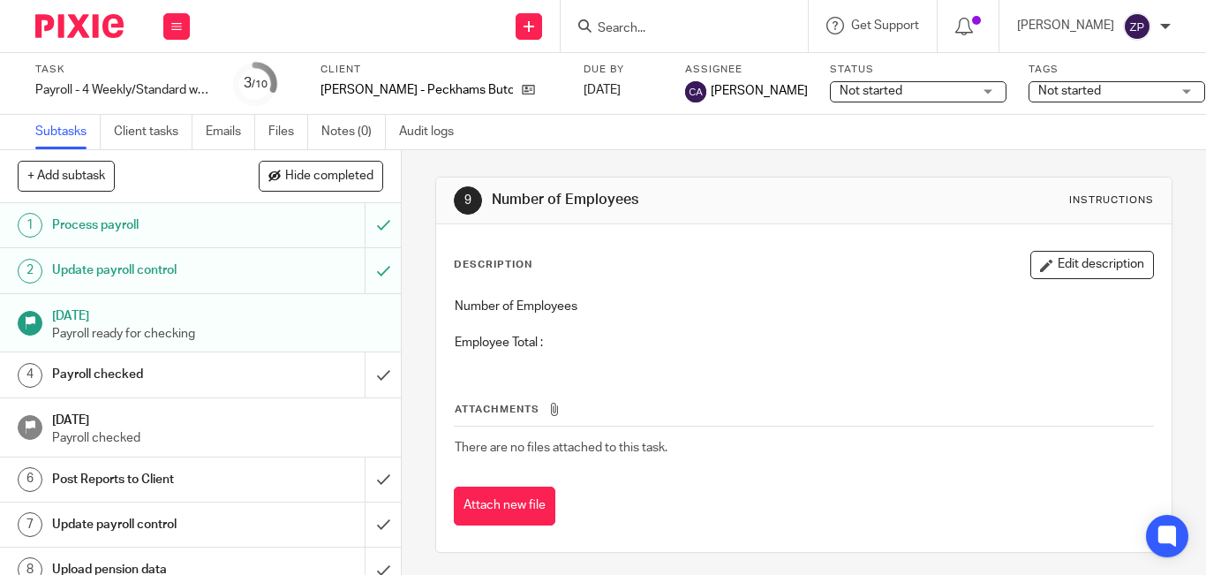
click at [1040, 259] on icon "button" at bounding box center [1046, 265] width 13 height 13
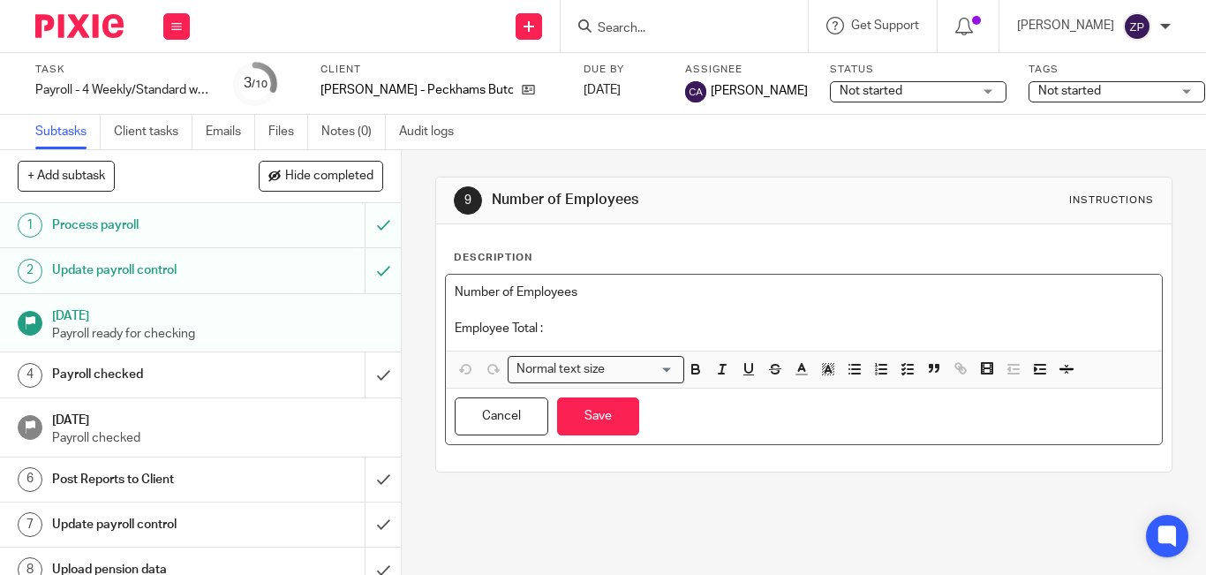
click at [640, 320] on p "Employee Total :" at bounding box center [804, 329] width 698 height 18
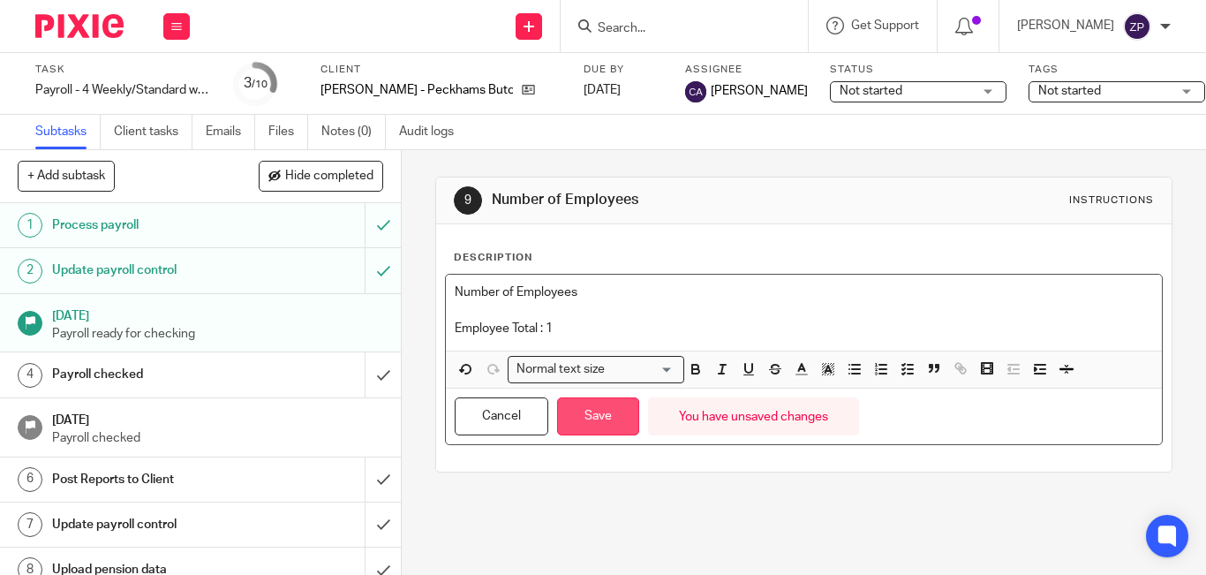
click at [605, 411] on button "Save" at bounding box center [598, 416] width 82 height 38
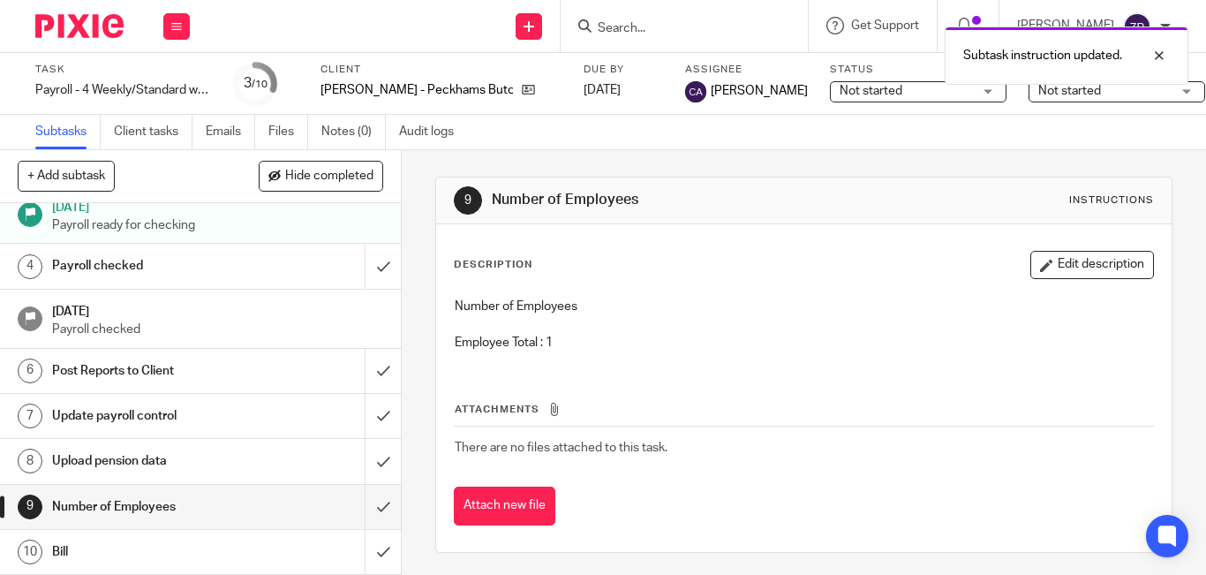
scroll to position [122, 0]
click at [371, 501] on input "submit" at bounding box center [200, 507] width 401 height 44
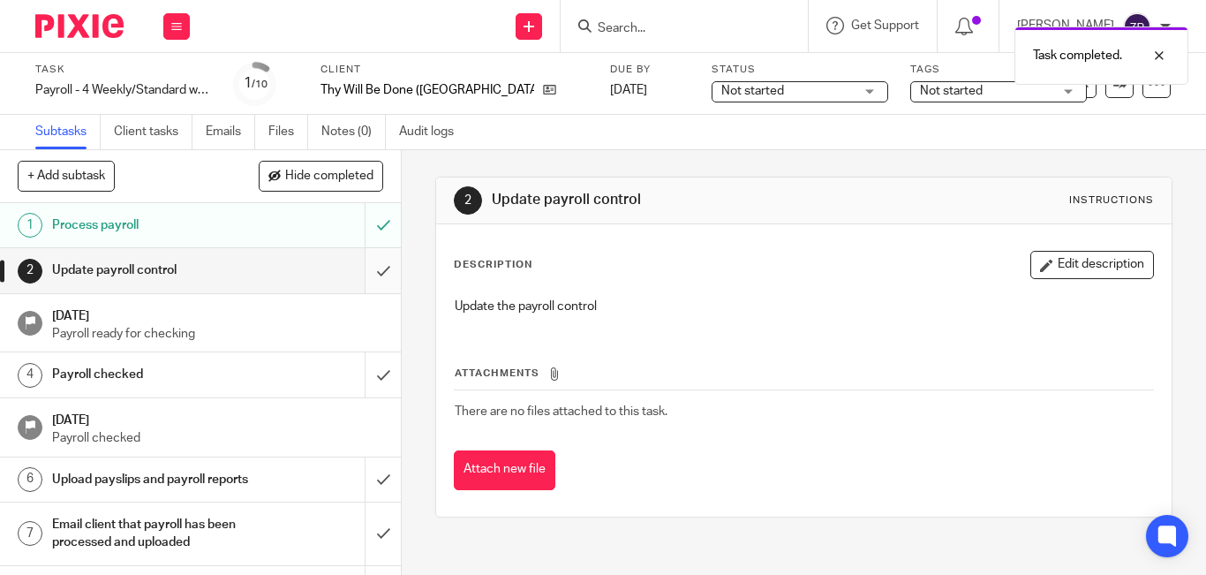
click at [354, 273] on input "submit" at bounding box center [200, 270] width 401 height 44
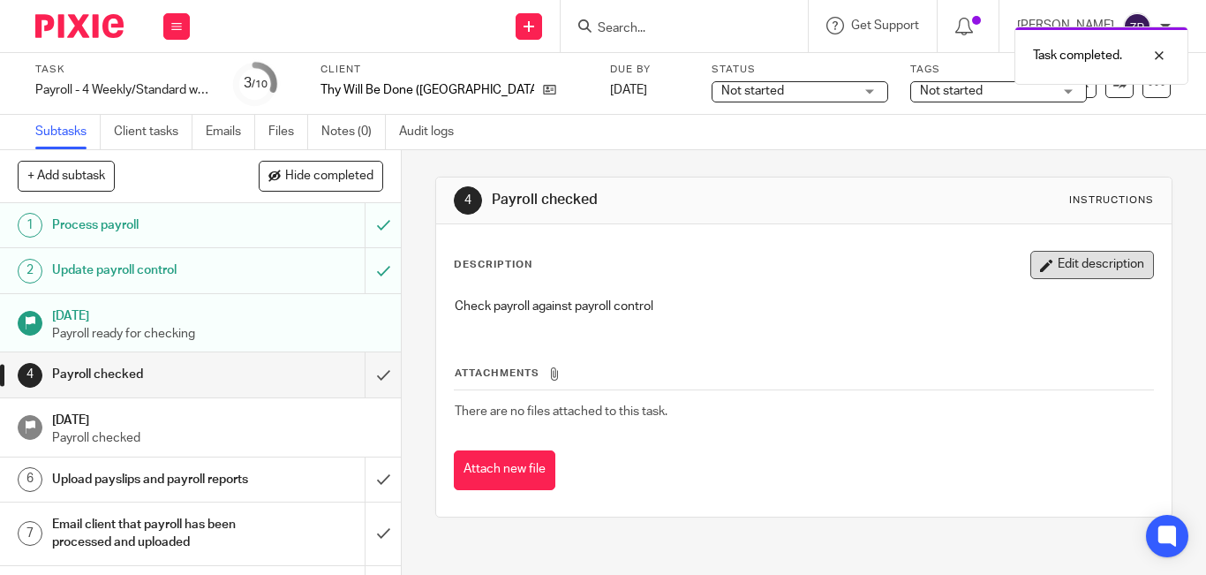
click at [1066, 268] on button "Edit description" at bounding box center [1092, 265] width 124 height 28
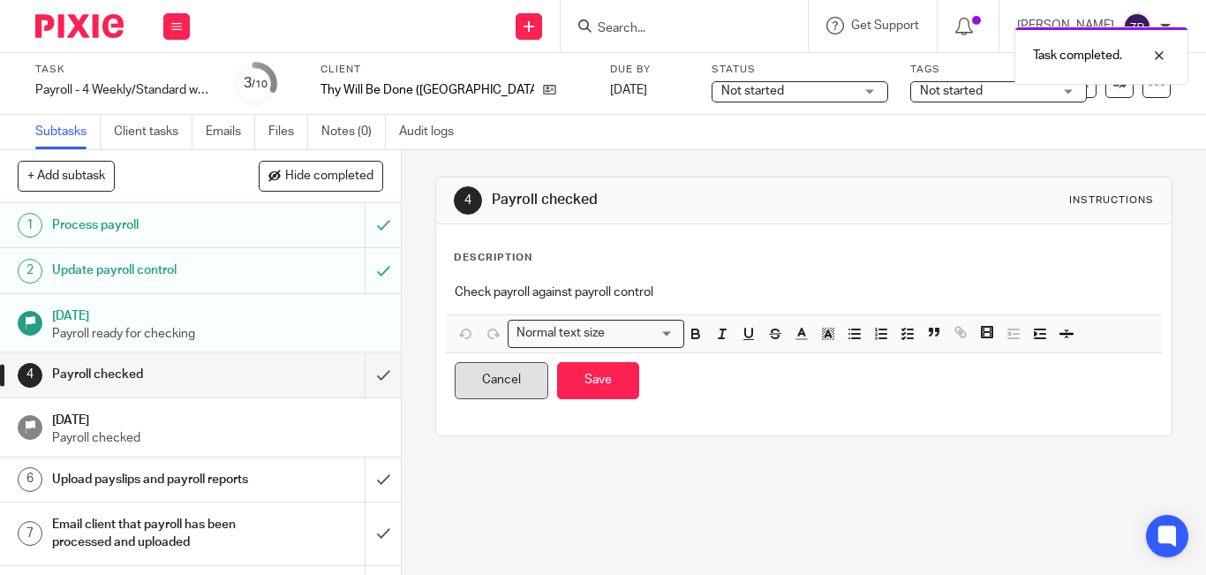
click at [514, 386] on button "Cancel" at bounding box center [502, 381] width 94 height 38
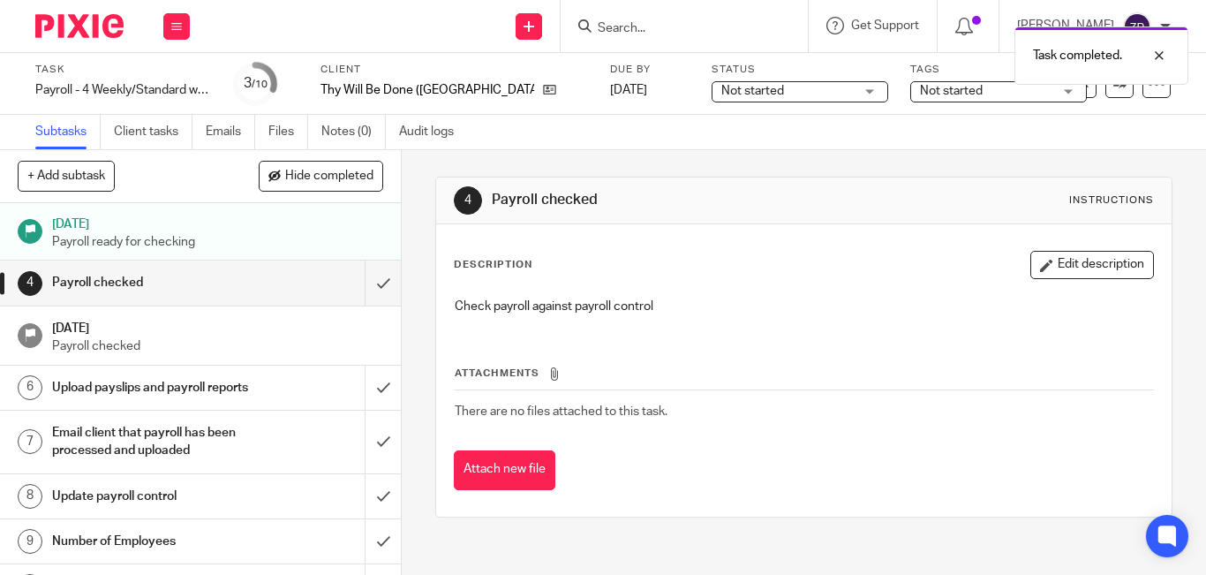
scroll to position [145, 0]
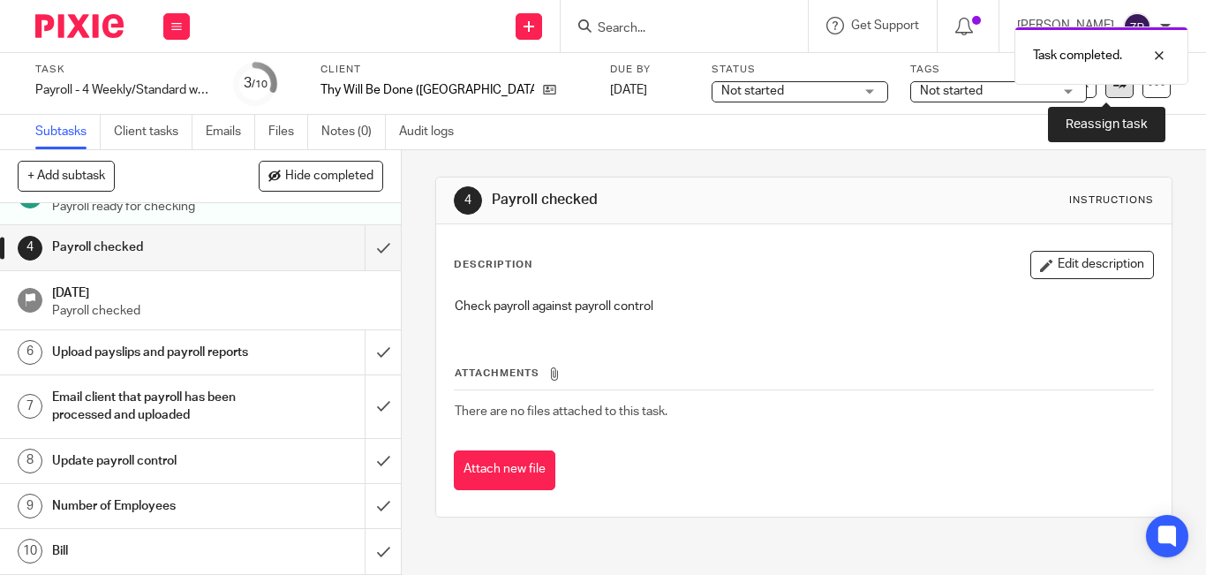
click at [1112, 94] on link at bounding box center [1119, 84] width 28 height 28
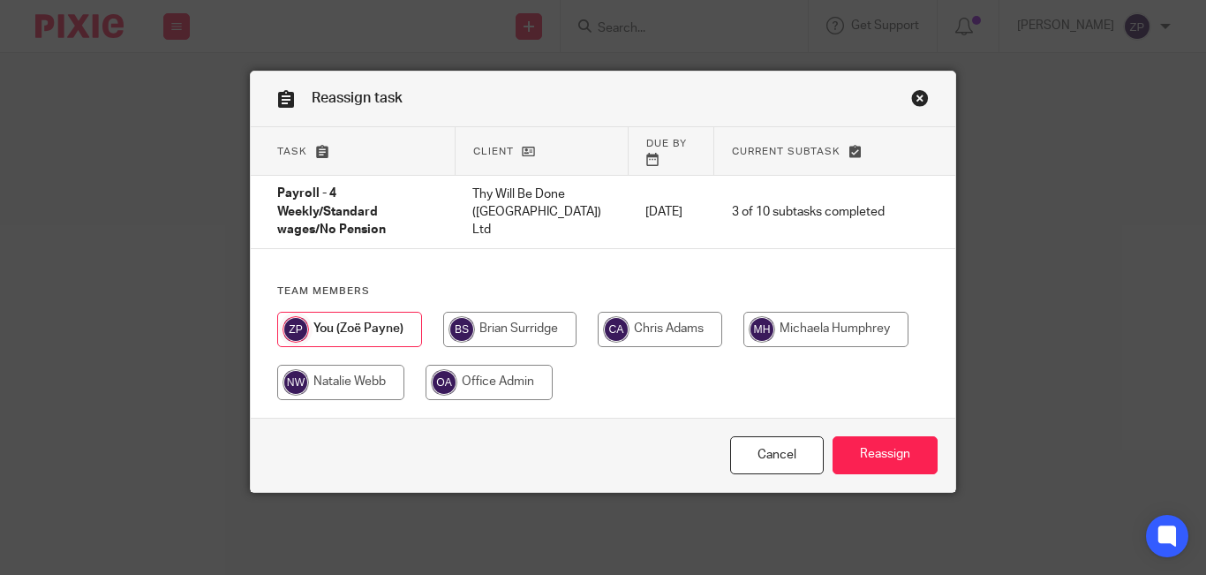
click at [666, 312] on input "radio" at bounding box center [660, 329] width 124 height 35
radio input "true"
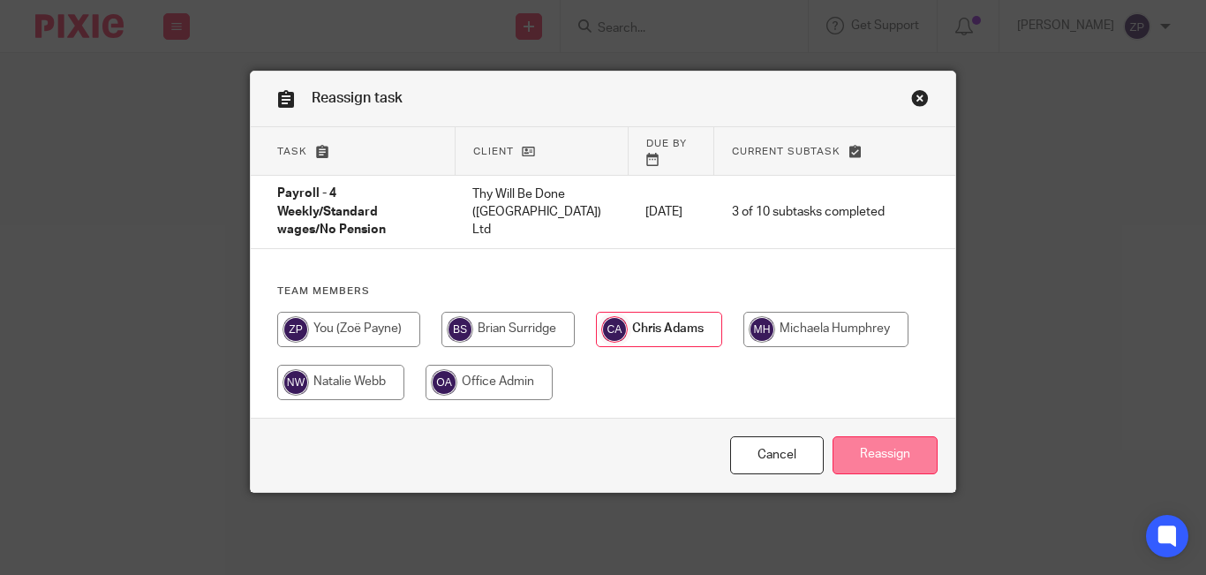
click at [852, 436] on input "Reassign" at bounding box center [885, 455] width 105 height 38
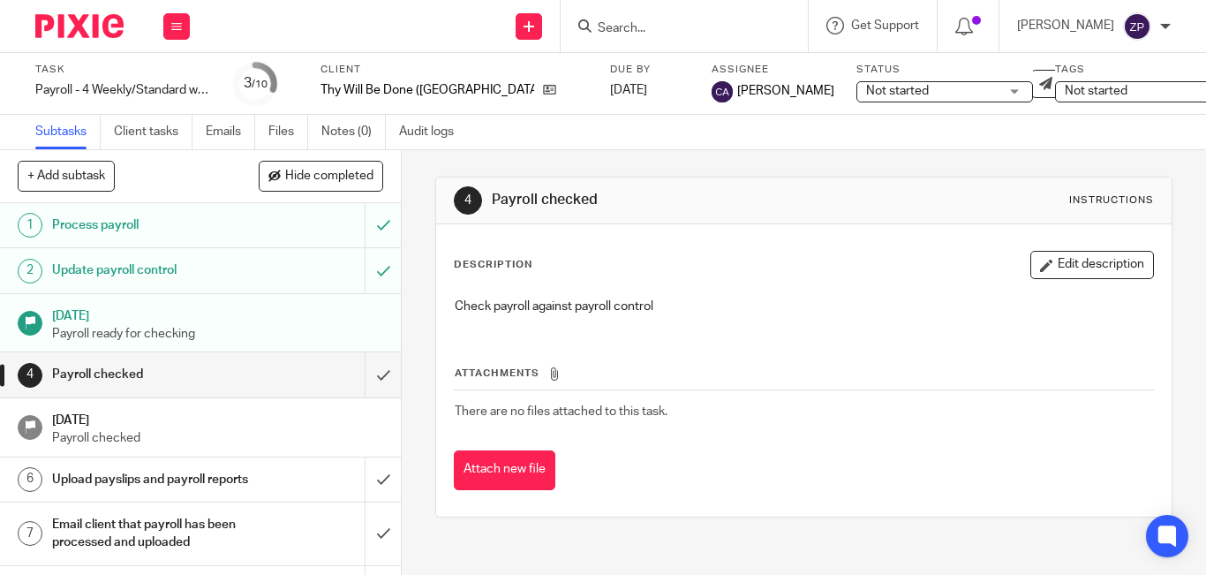
scroll to position [145, 0]
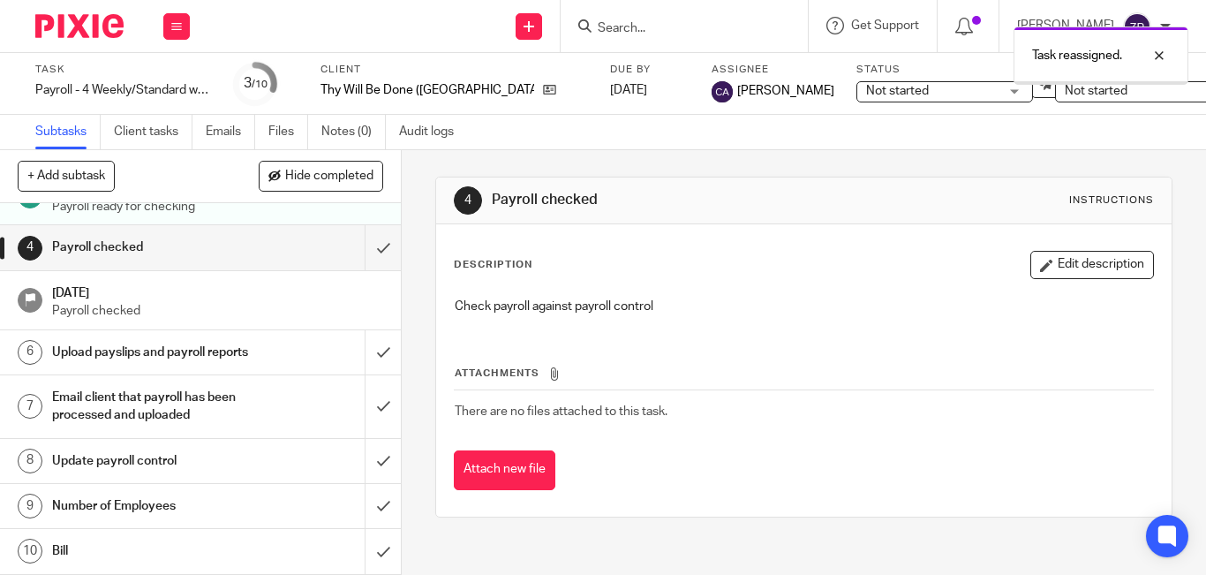
click at [126, 506] on h1 "Number of Employees" at bounding box center [150, 506] width 197 height 26
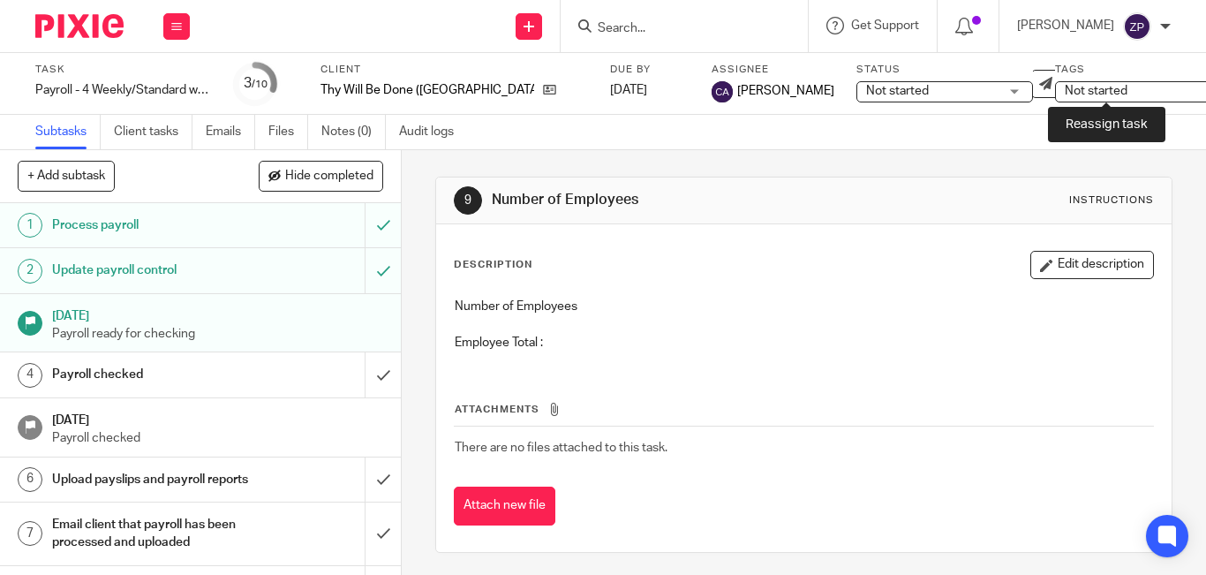
click at [1117, 89] on link at bounding box center [1119, 84] width 28 height 28
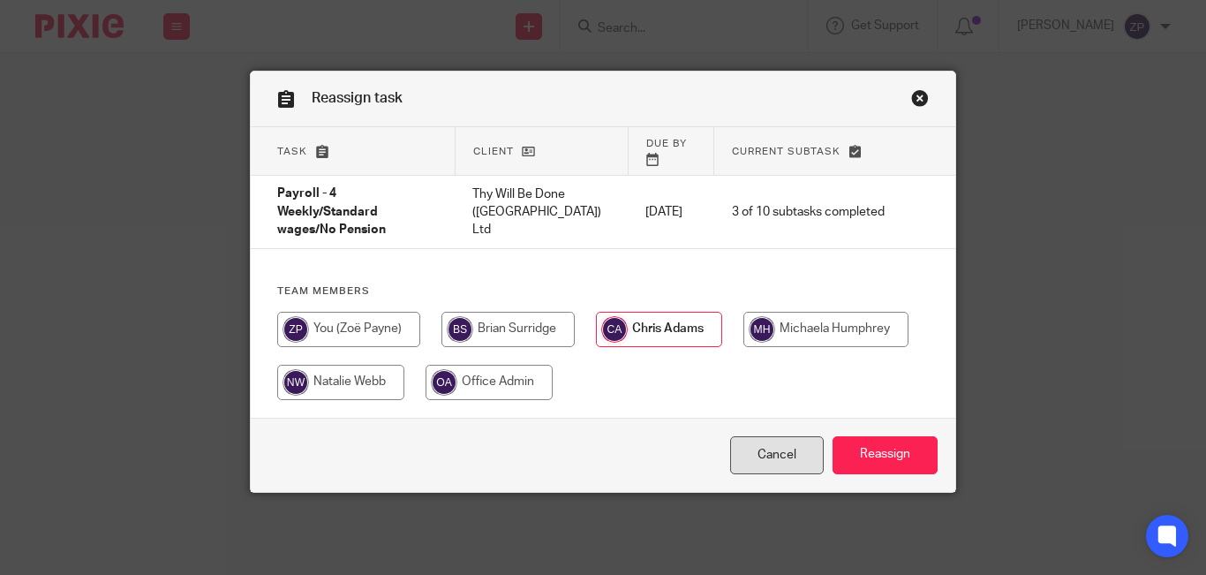
click at [772, 436] on link "Cancel" at bounding box center [777, 455] width 94 height 38
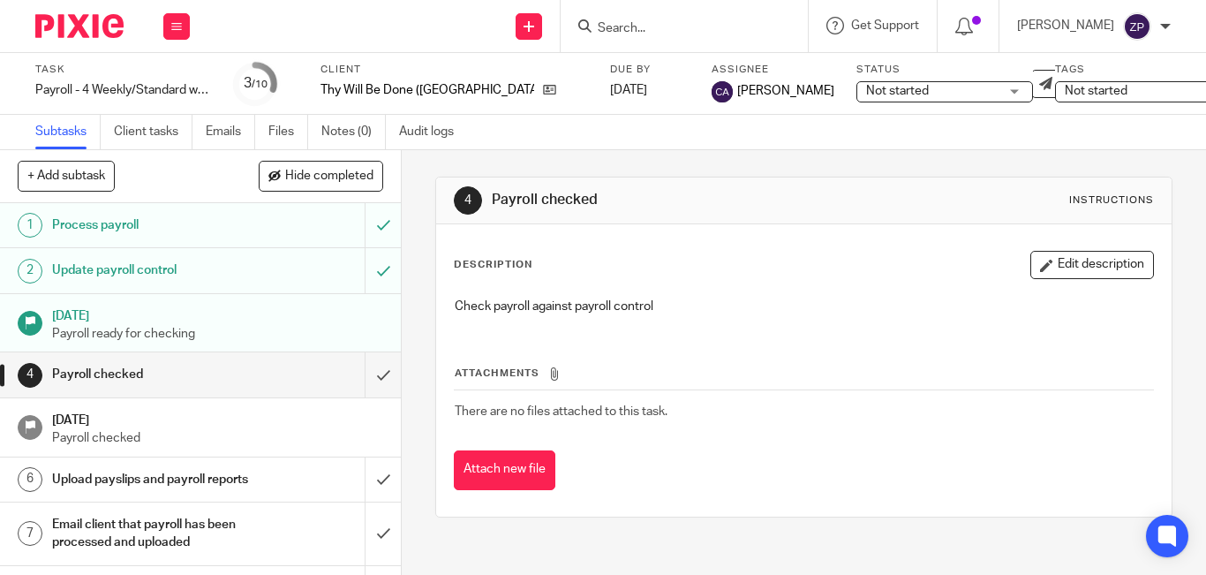
scroll to position [145, 0]
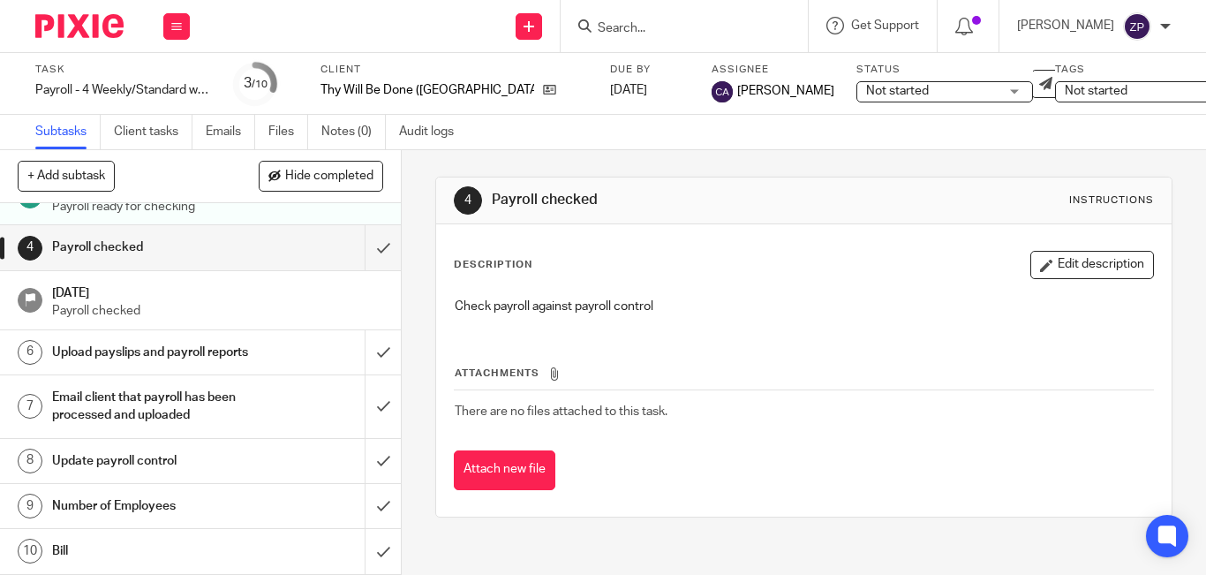
click at [165, 502] on h1 "Number of Employees" at bounding box center [150, 506] width 197 height 26
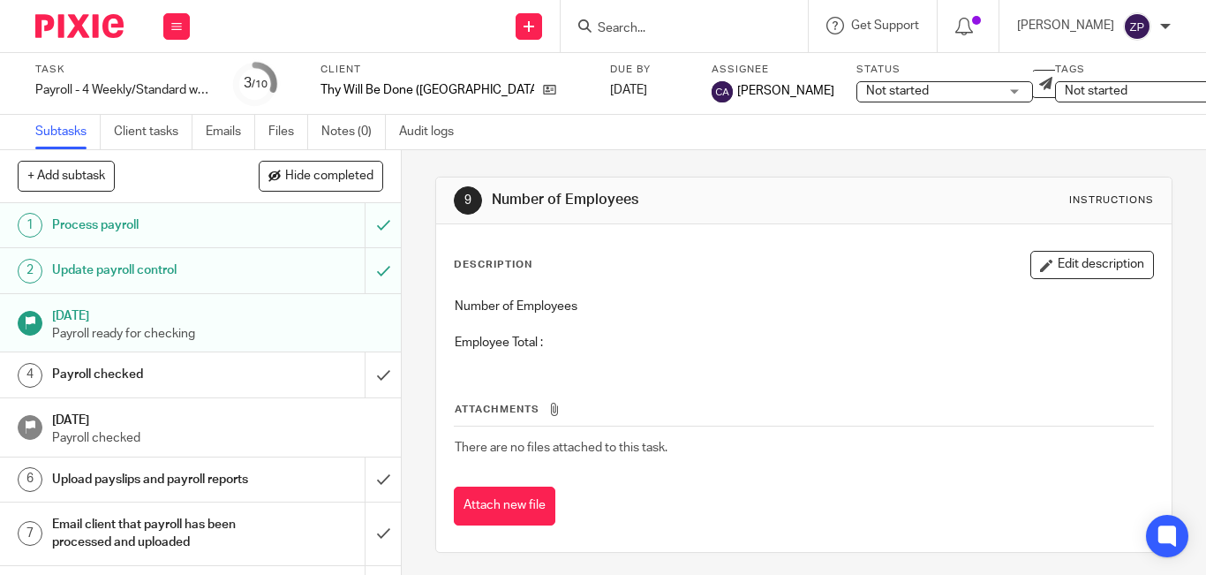
click at [1056, 259] on button "Edit description" at bounding box center [1092, 265] width 124 height 28
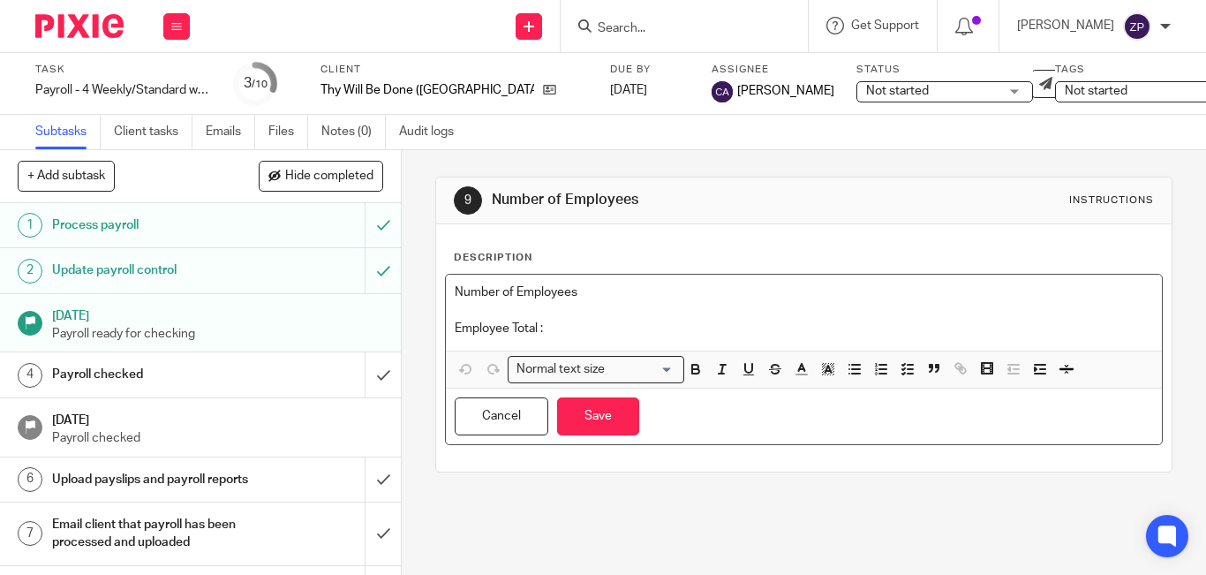
click at [593, 323] on p "Employee Total :" at bounding box center [804, 329] width 698 height 18
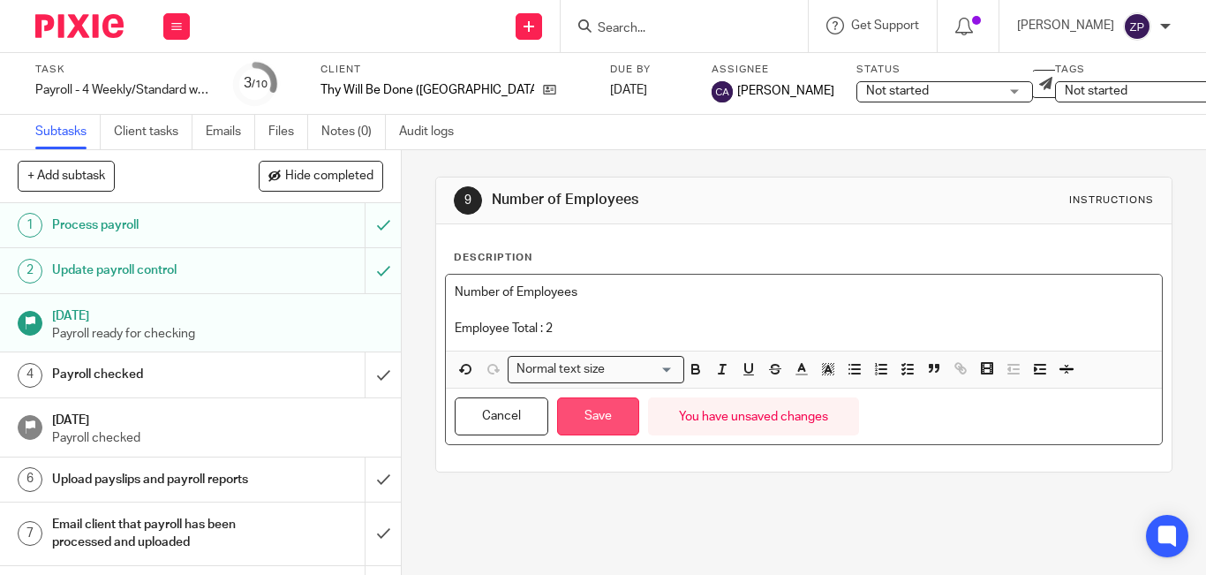
click at [584, 411] on button "Save" at bounding box center [598, 416] width 82 height 38
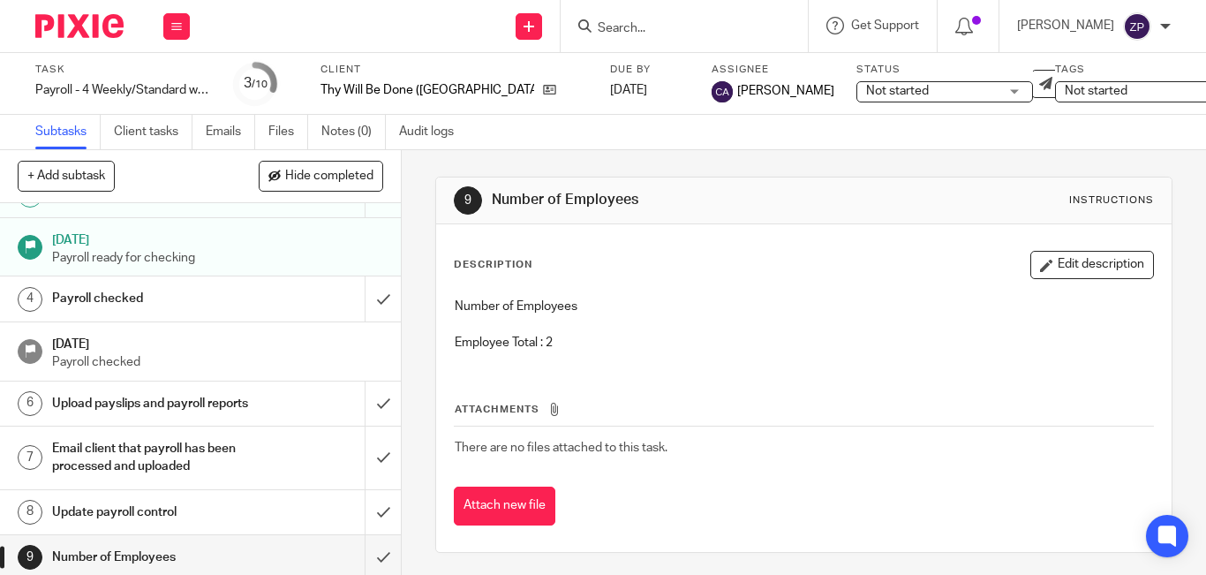
scroll to position [145, 0]
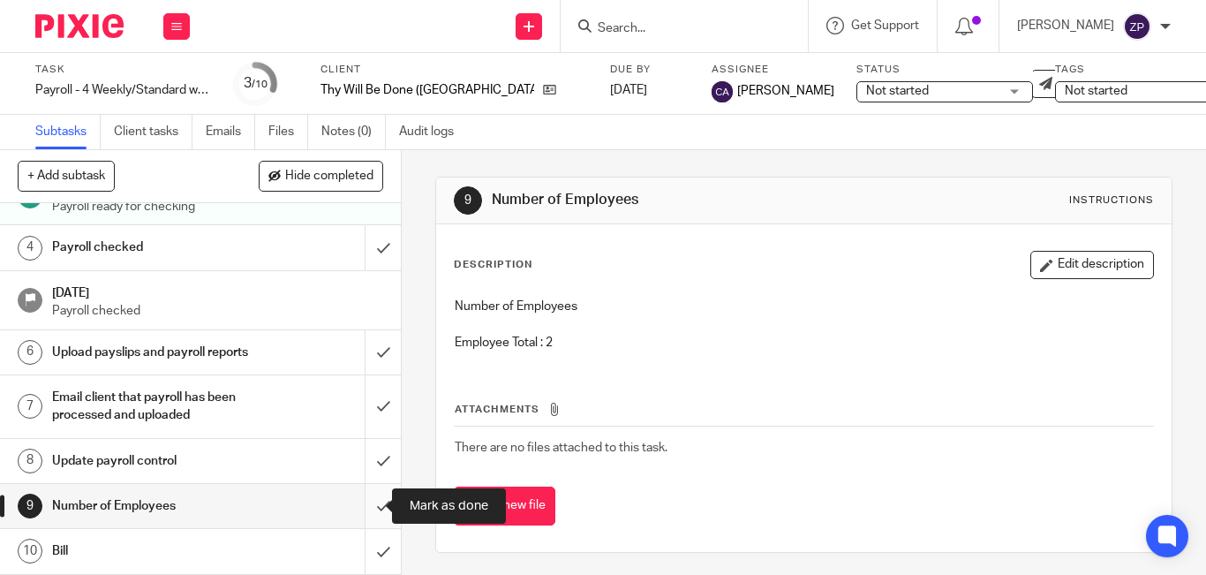
click at [357, 499] on input "submit" at bounding box center [200, 506] width 401 height 44
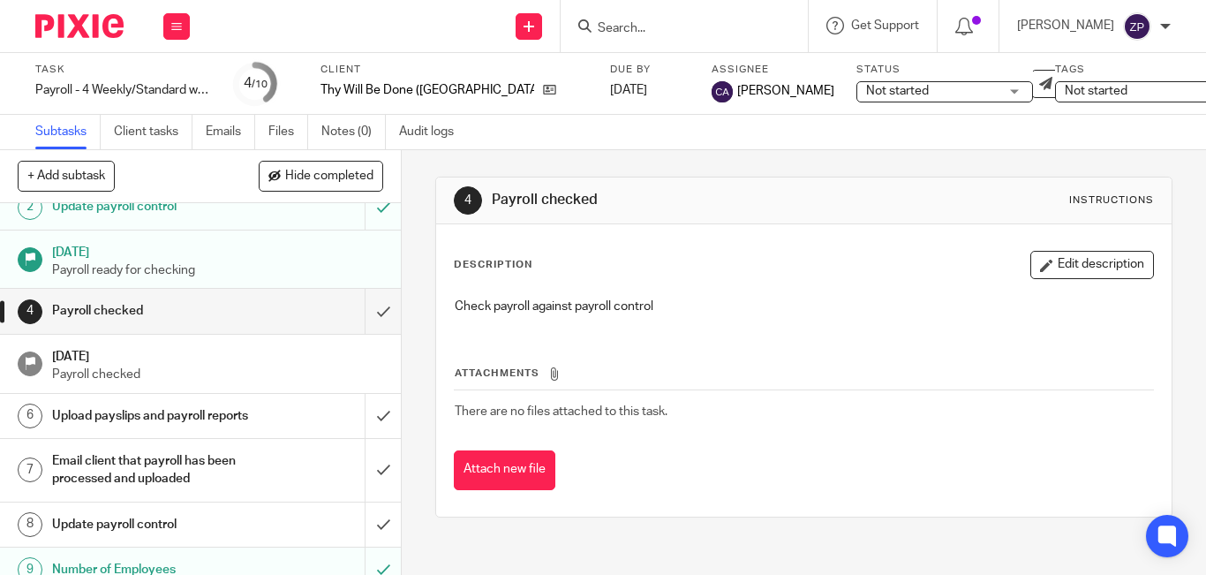
scroll to position [145, 0]
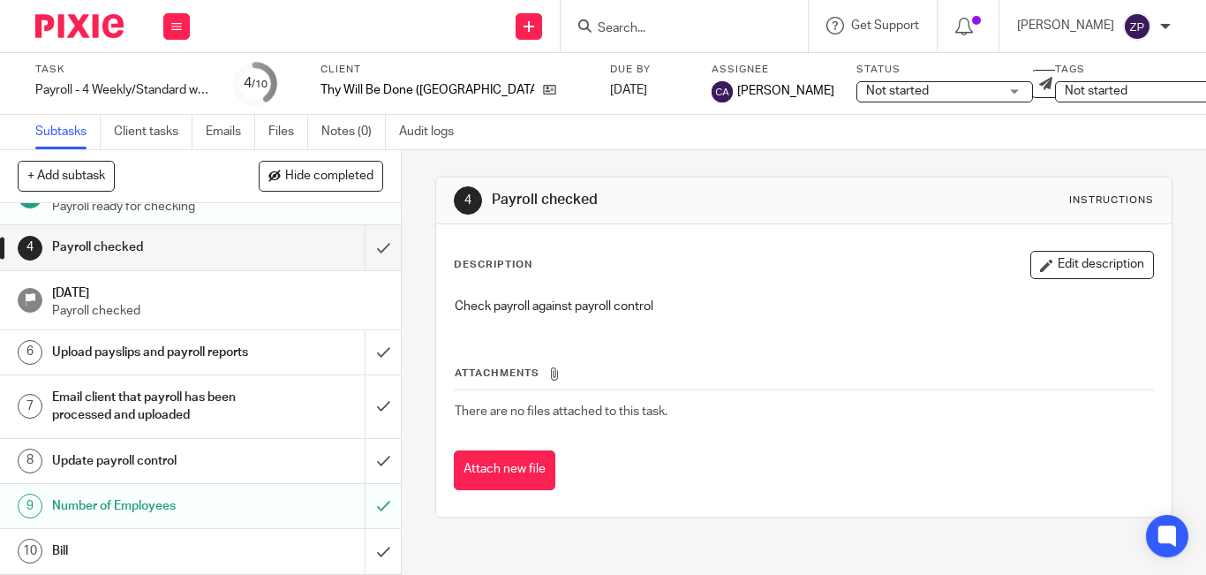
click at [75, 34] on img at bounding box center [79, 26] width 88 height 24
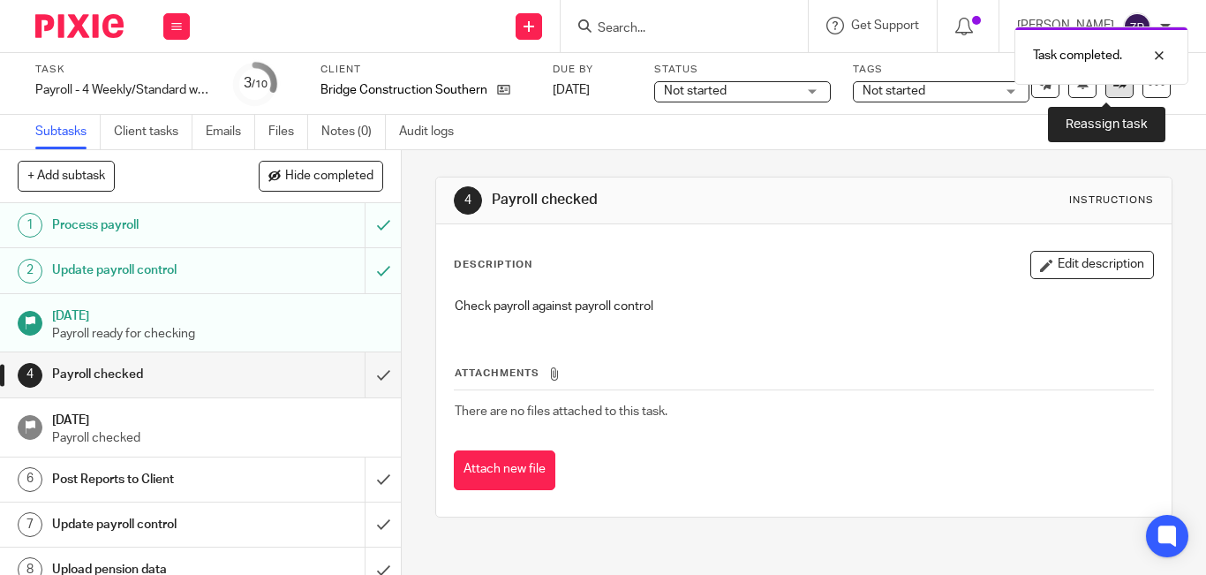
click at [1106, 93] on link at bounding box center [1119, 84] width 28 height 28
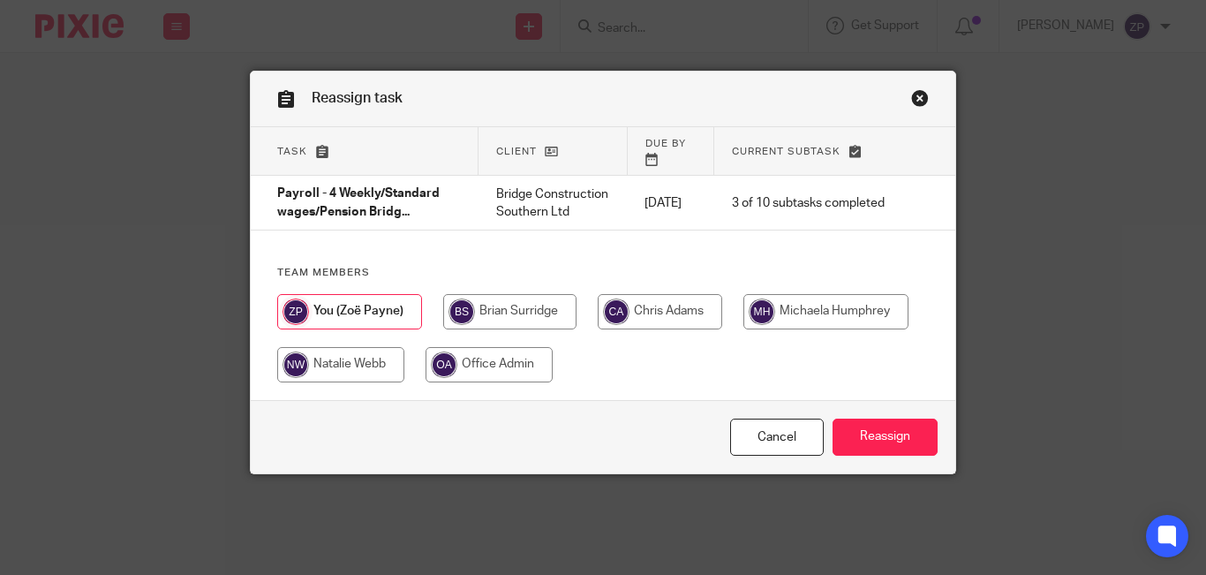
click at [626, 309] on input "radio" at bounding box center [660, 311] width 124 height 35
radio input "true"
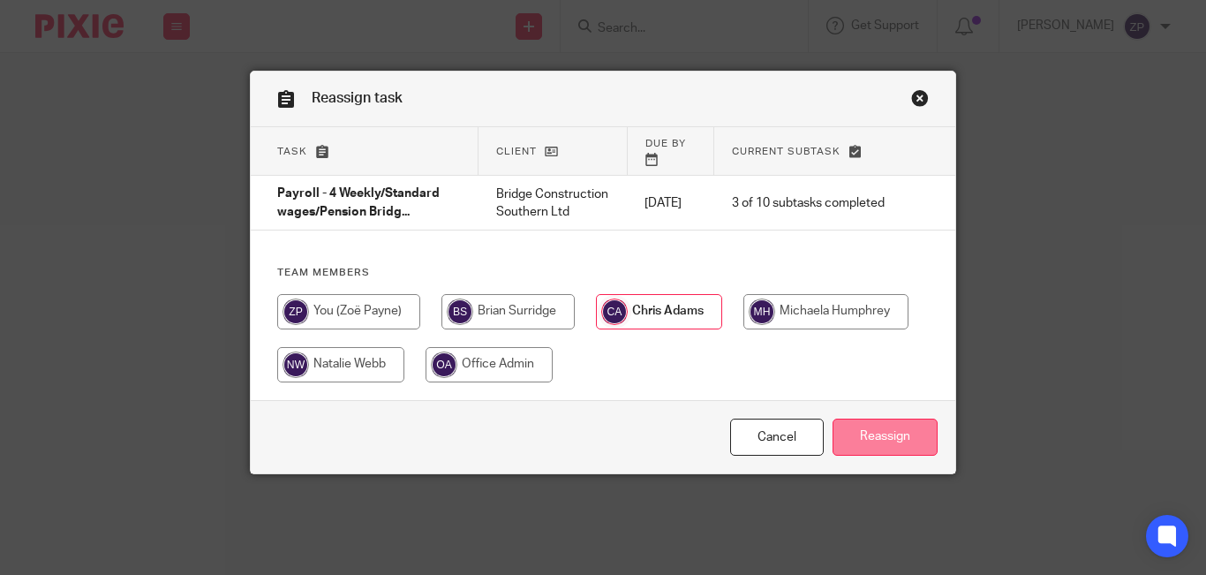
click at [853, 437] on input "Reassign" at bounding box center [885, 437] width 105 height 38
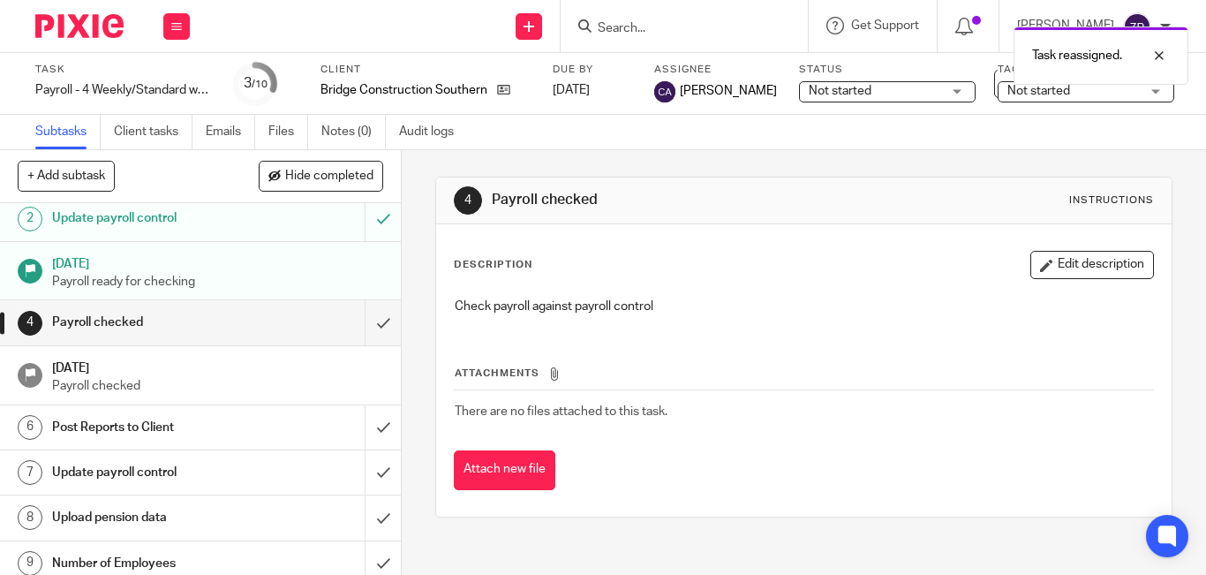
scroll to position [109, 0]
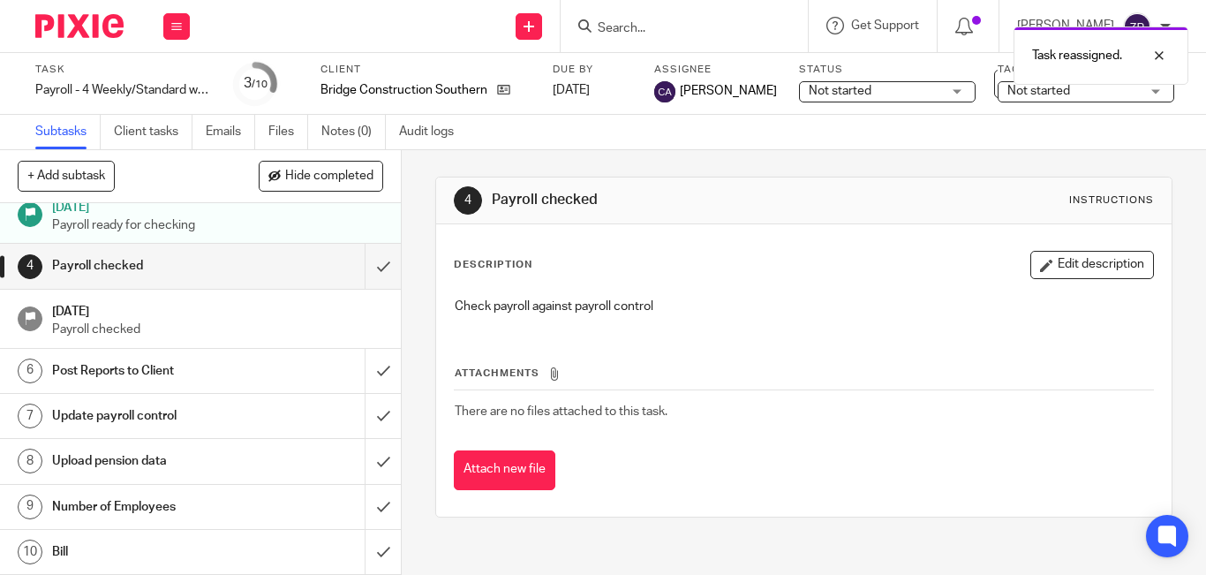
click at [133, 508] on h1 "Number of Employees" at bounding box center [150, 507] width 197 height 26
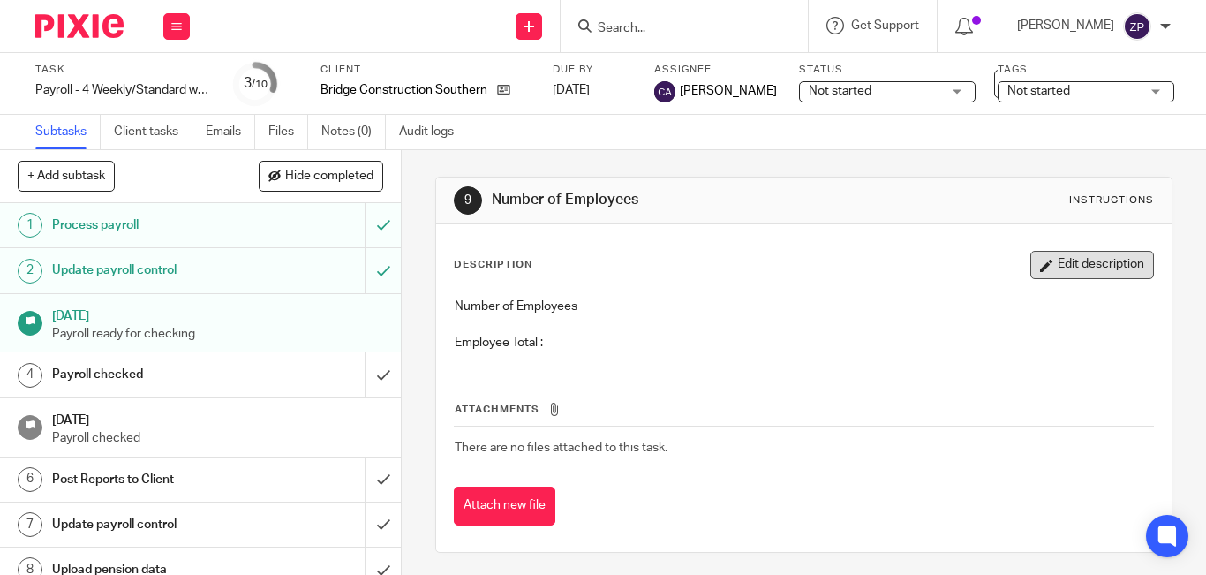
click at [1059, 254] on button "Edit description" at bounding box center [1092, 265] width 124 height 28
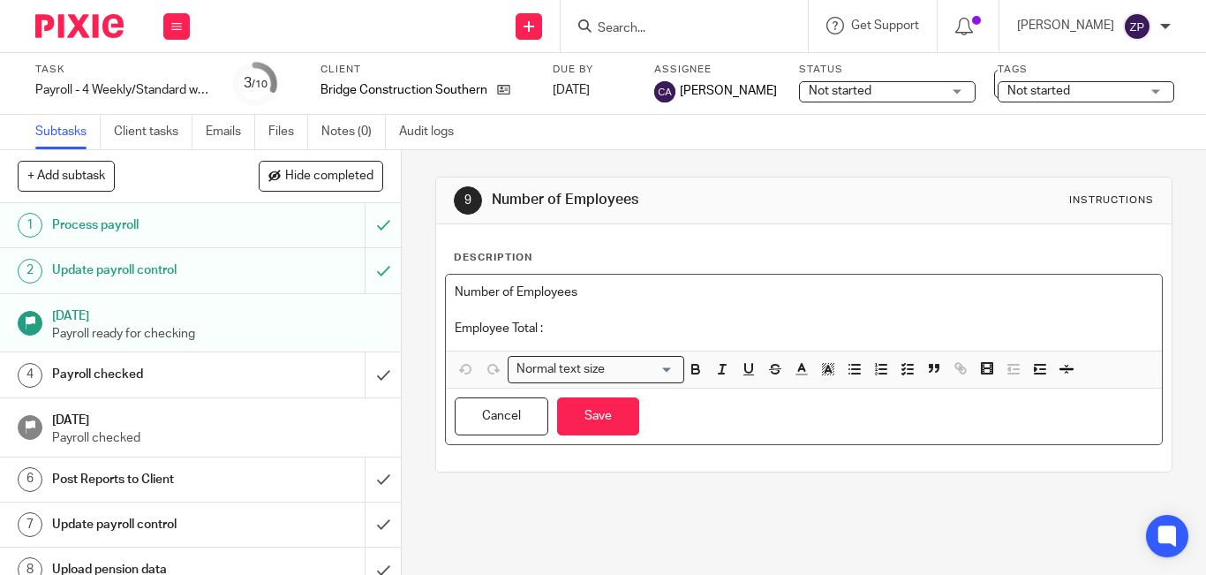
click at [589, 329] on p "Employee Total :" at bounding box center [804, 329] width 698 height 18
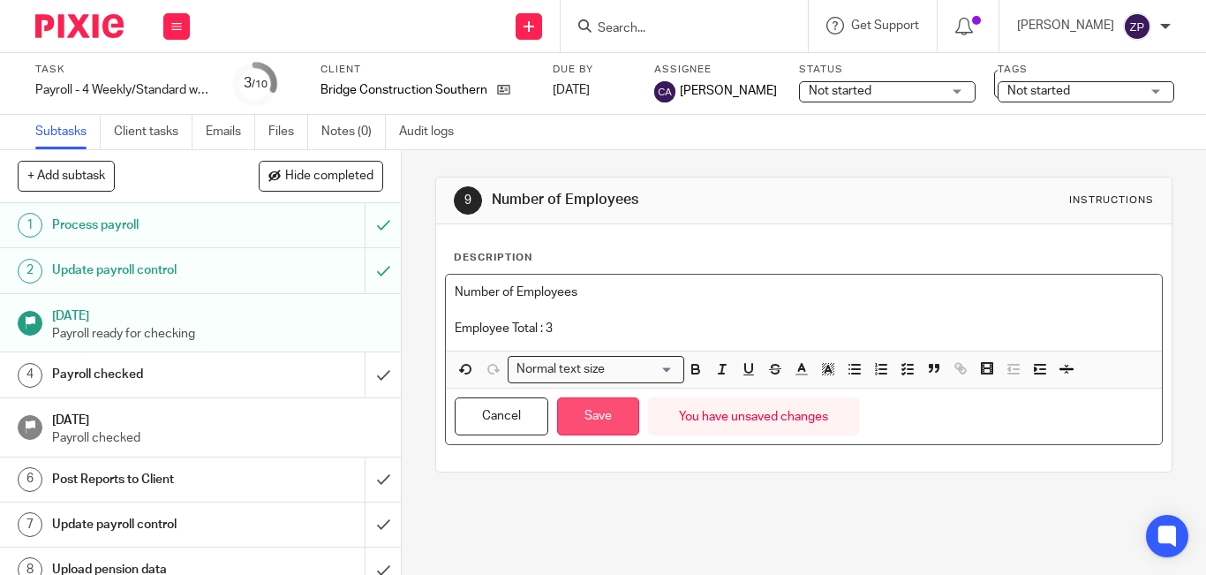
click at [593, 420] on button "Save" at bounding box center [598, 416] width 82 height 38
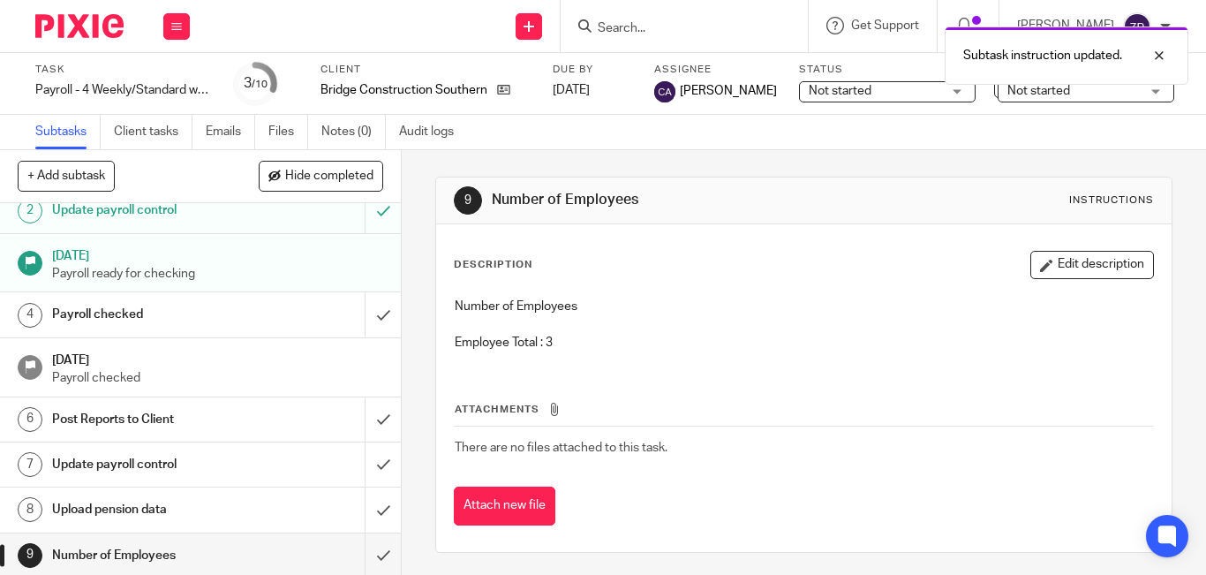
scroll to position [109, 0]
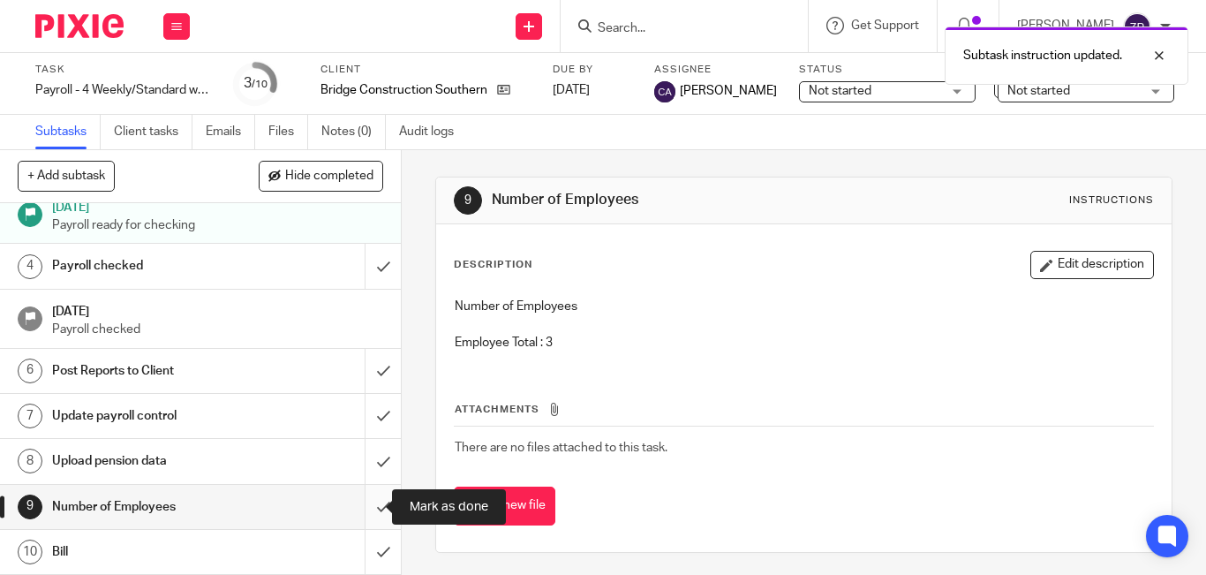
click at [364, 506] on input "submit" at bounding box center [200, 507] width 401 height 44
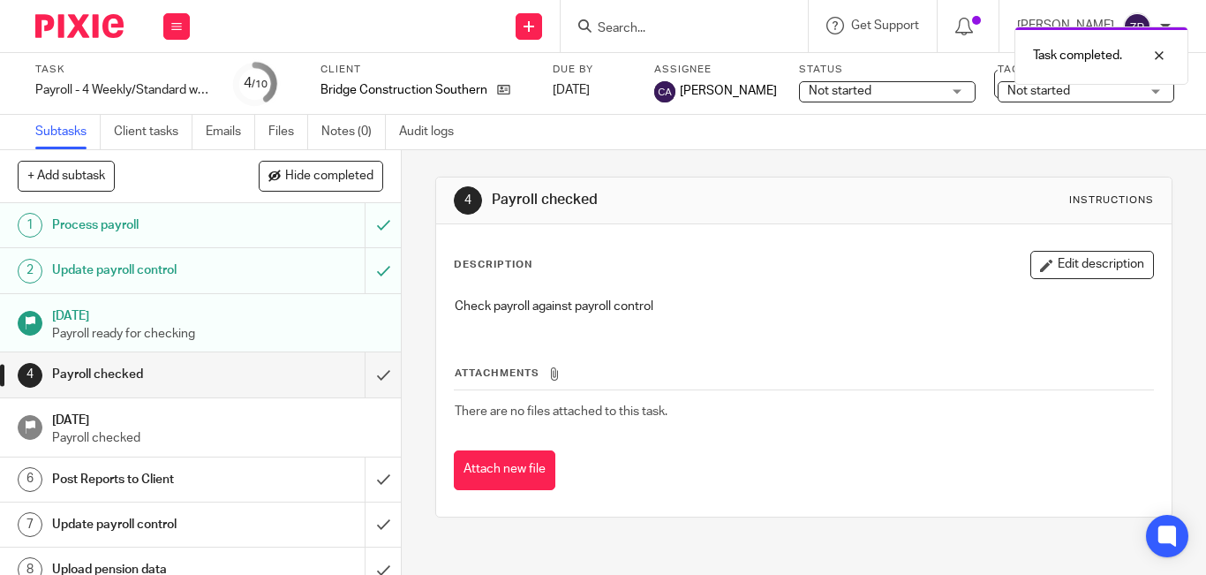
click at [82, 26] on img at bounding box center [79, 26] width 88 height 24
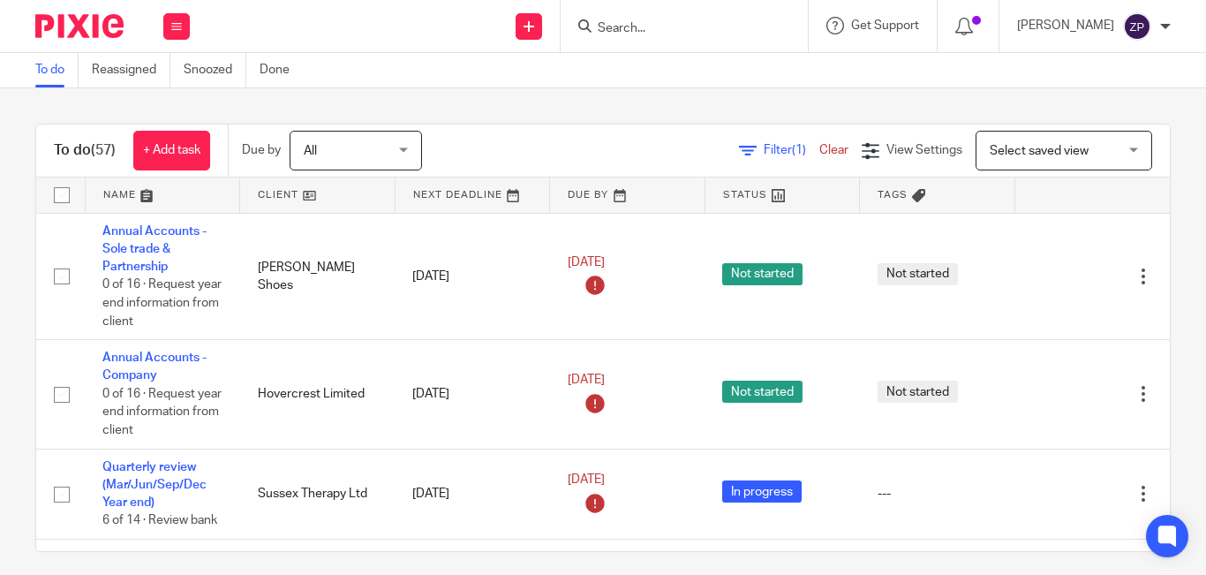
click at [706, 25] on input "Search" at bounding box center [675, 29] width 159 height 16
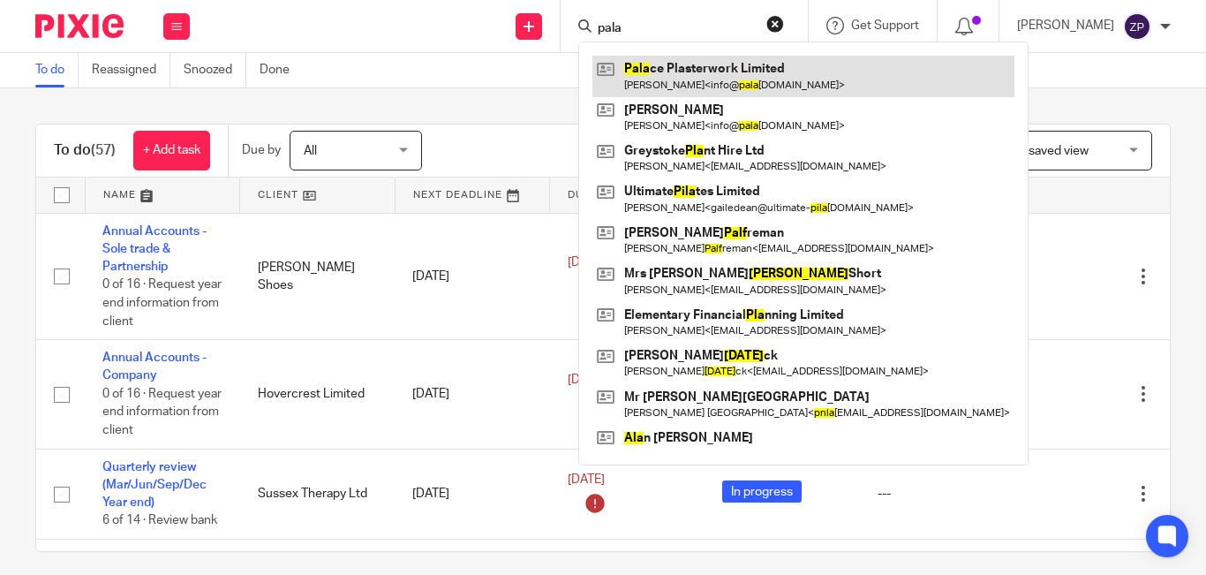
type input "pala"
click at [706, 66] on link at bounding box center [803, 76] width 422 height 41
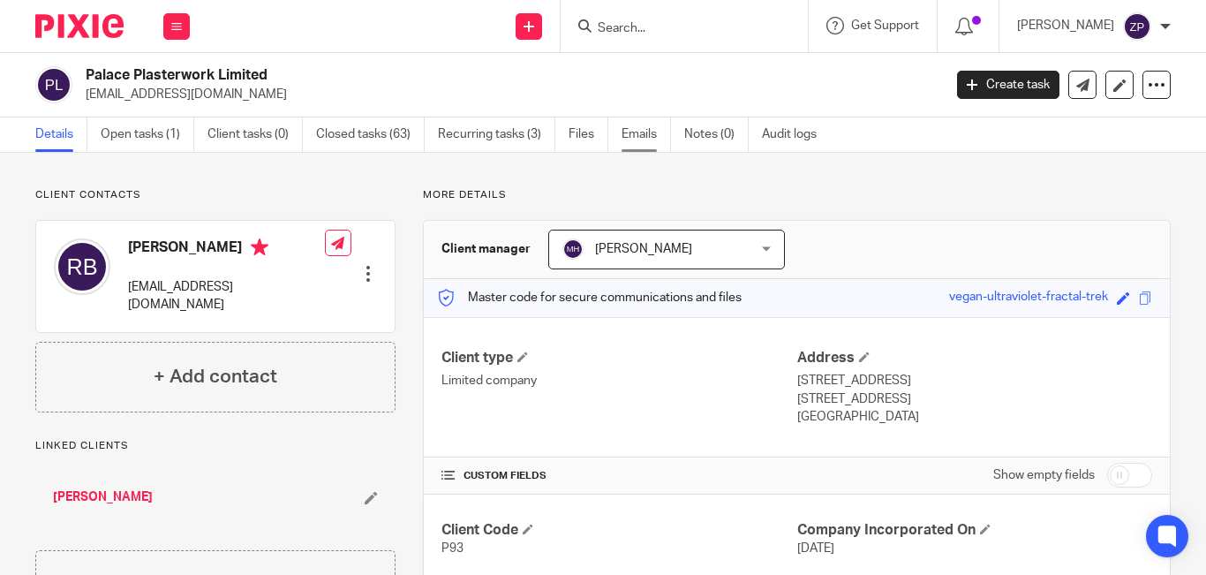
click at [634, 126] on link "Emails" at bounding box center [646, 134] width 49 height 34
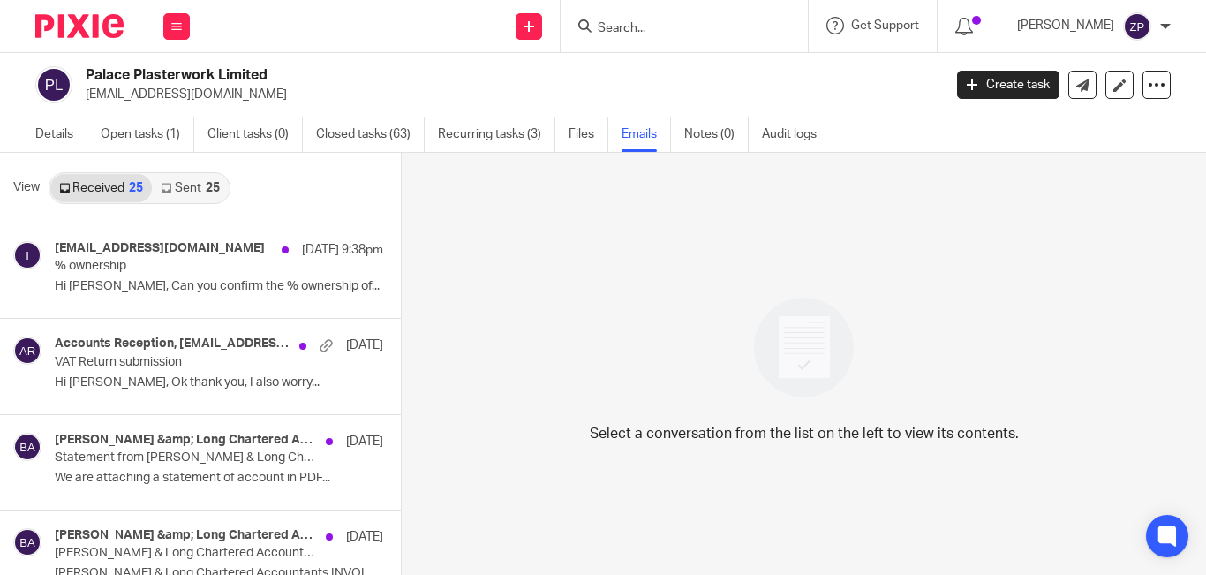
click at [184, 192] on link "Sent 25" at bounding box center [190, 188] width 76 height 28
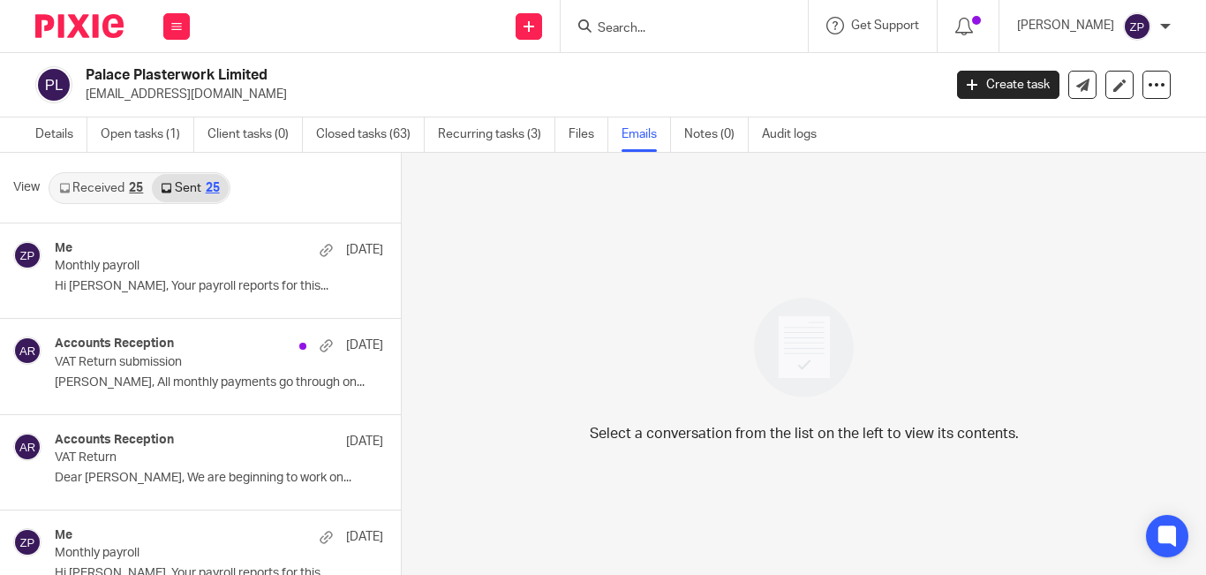
scroll to position [3, 0]
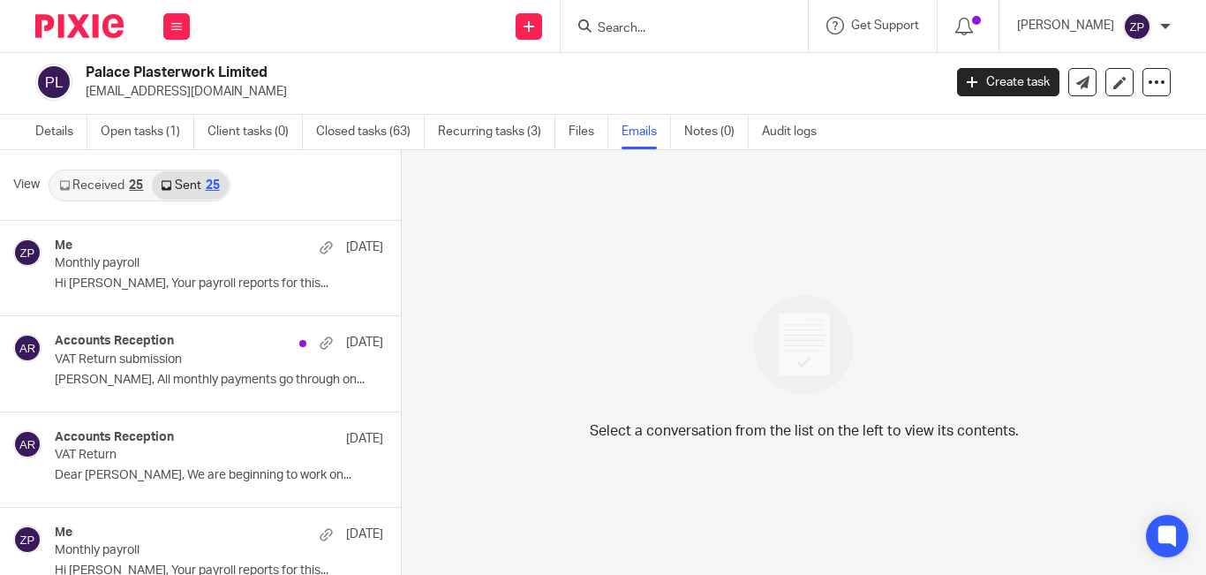
click at [93, 33] on img at bounding box center [79, 26] width 88 height 24
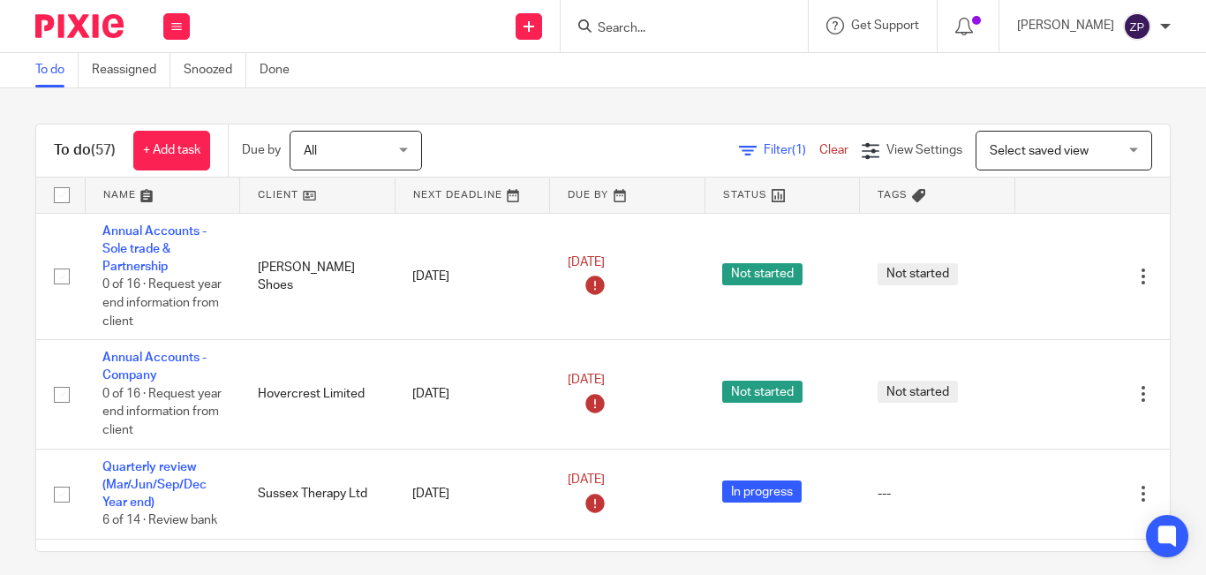
click at [698, 10] on div at bounding box center [684, 26] width 247 height 52
click at [688, 34] on input "Search" at bounding box center [675, 29] width 159 height 16
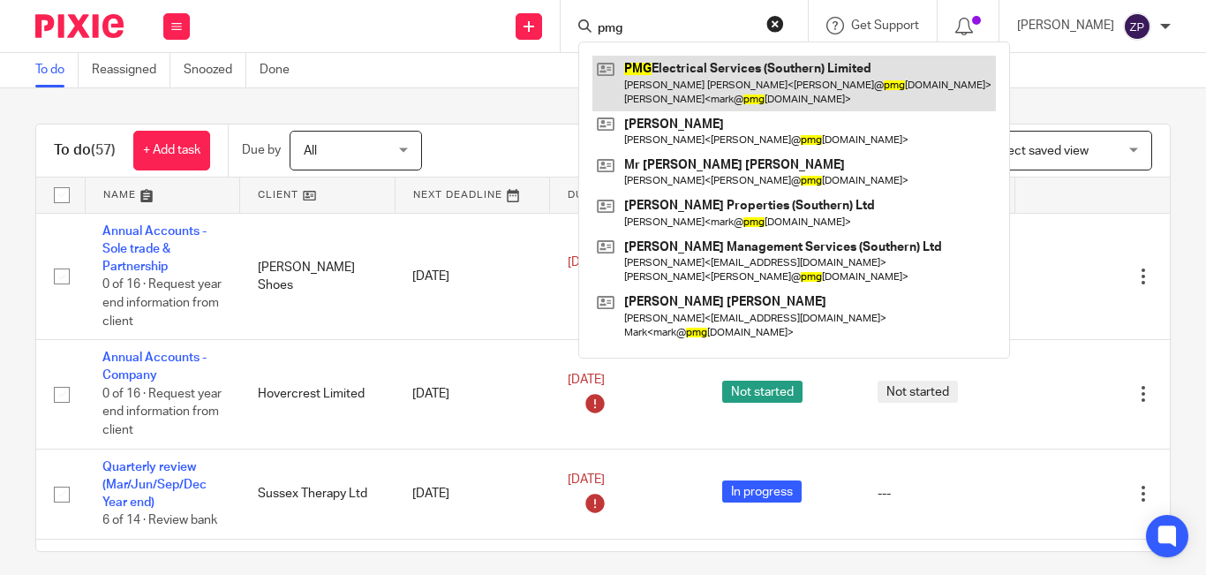
type input "pmg"
click at [702, 61] on link at bounding box center [793, 83] width 403 height 55
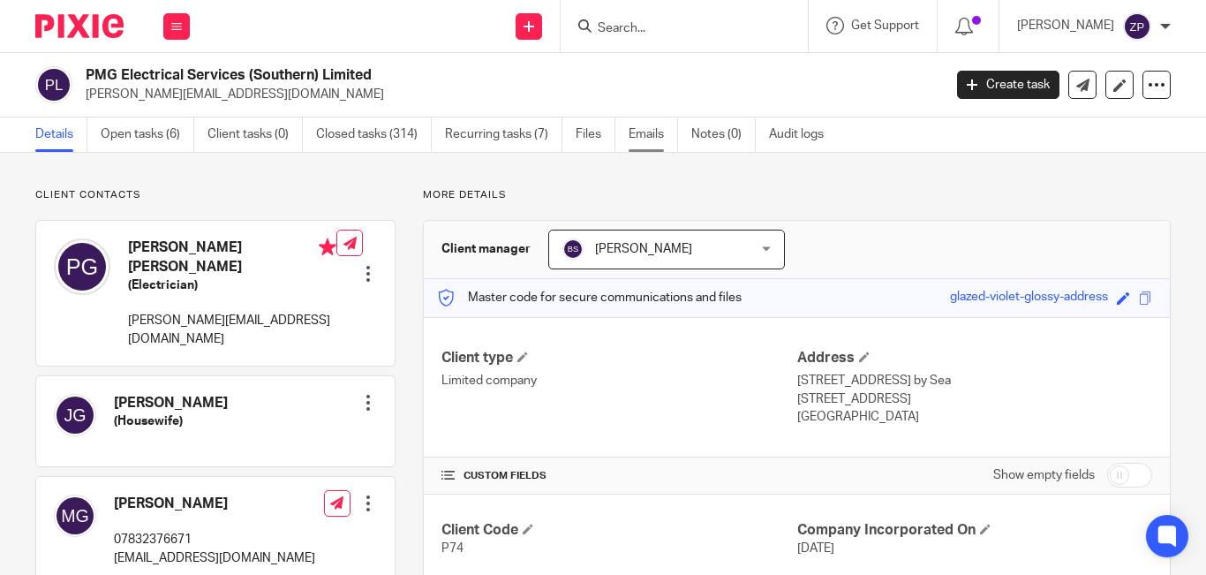
click at [650, 131] on link "Emails" at bounding box center [653, 134] width 49 height 34
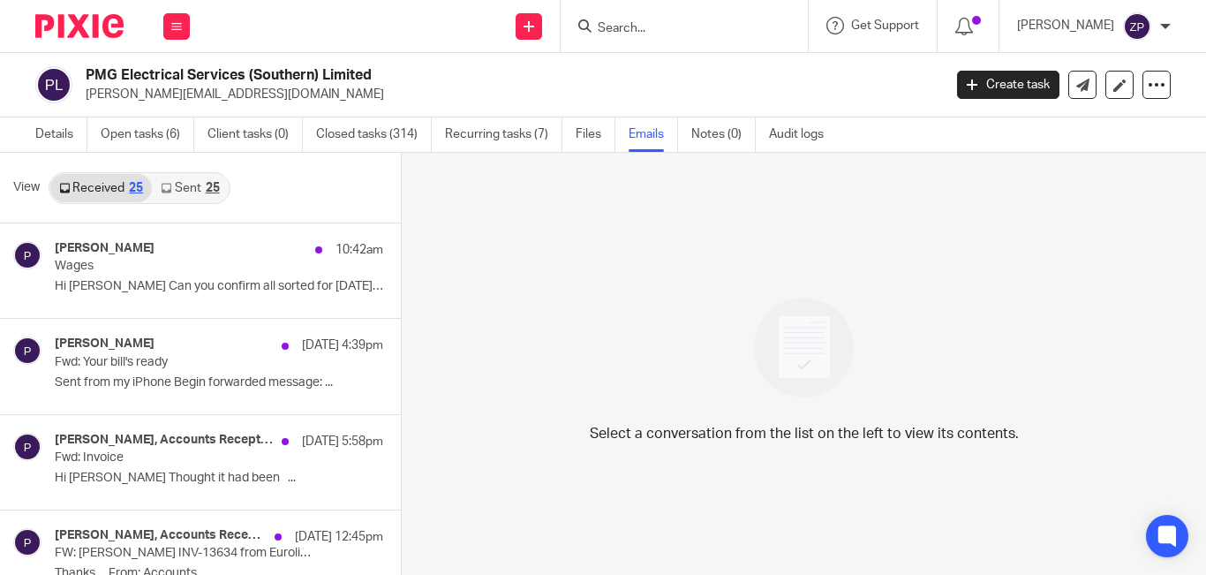
click at [180, 192] on link "Sent 25" at bounding box center [190, 188] width 76 height 28
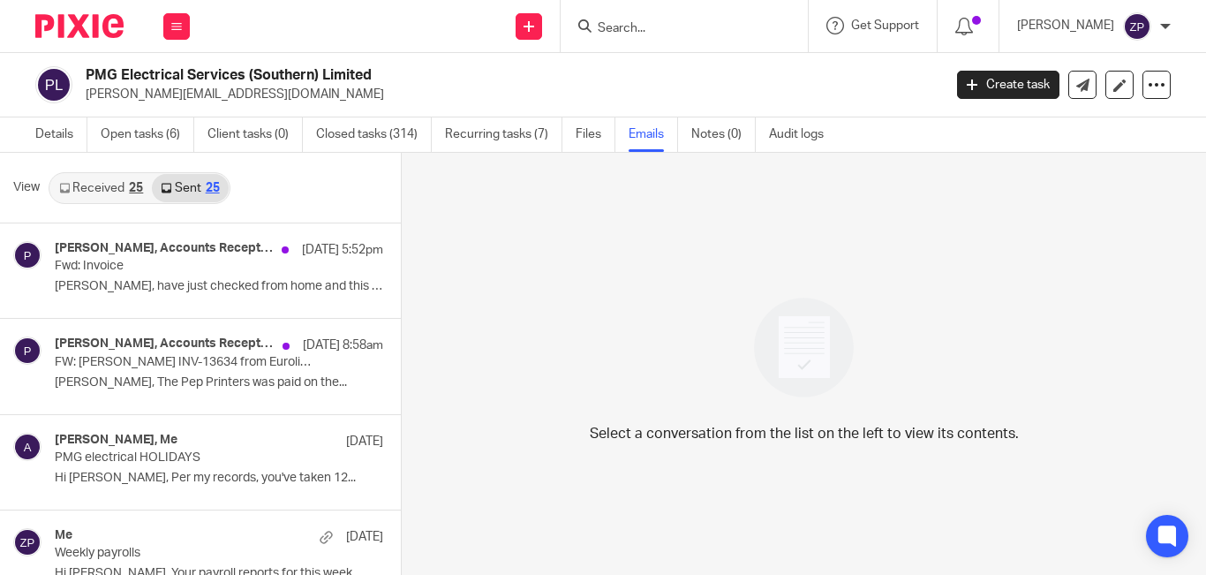
scroll to position [3, 0]
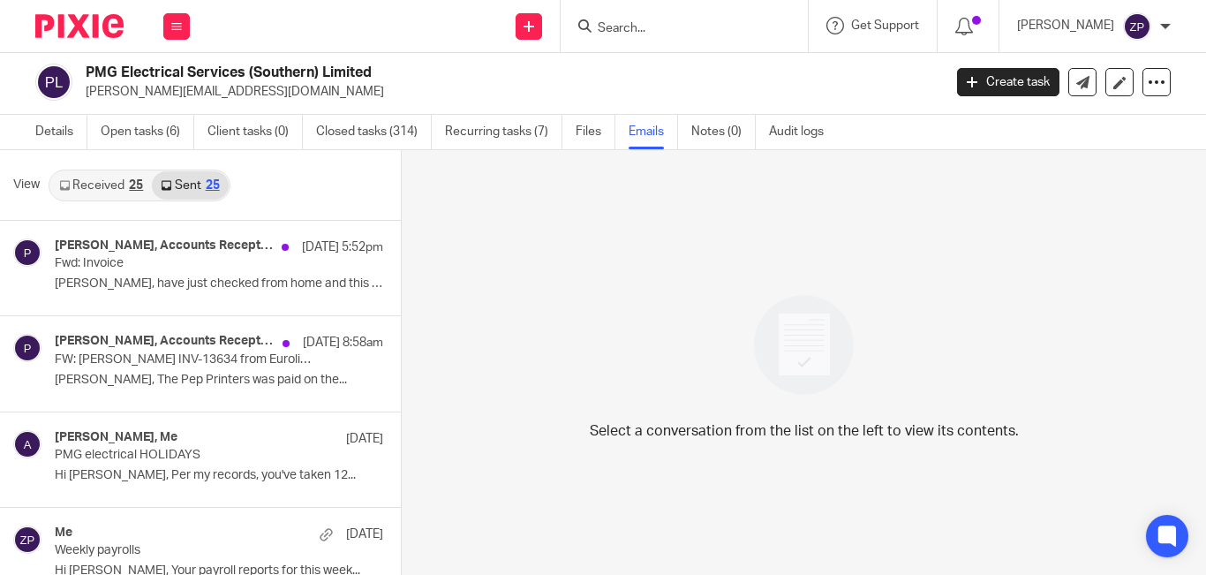
click at [104, 183] on link "Received 25" at bounding box center [101, 185] width 102 height 28
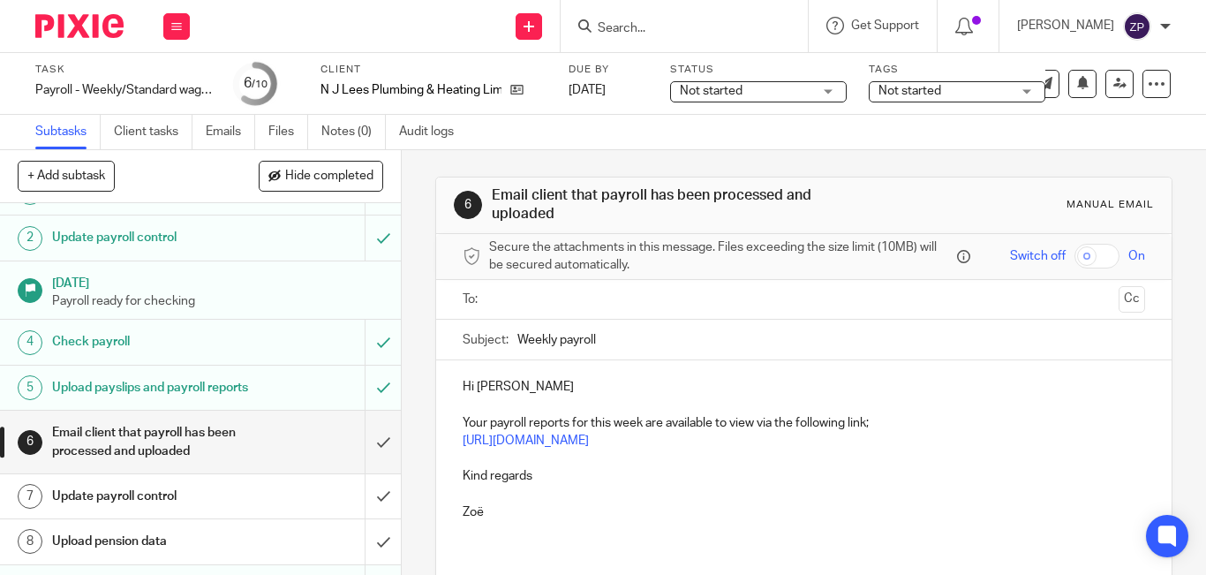
scroll to position [88, 0]
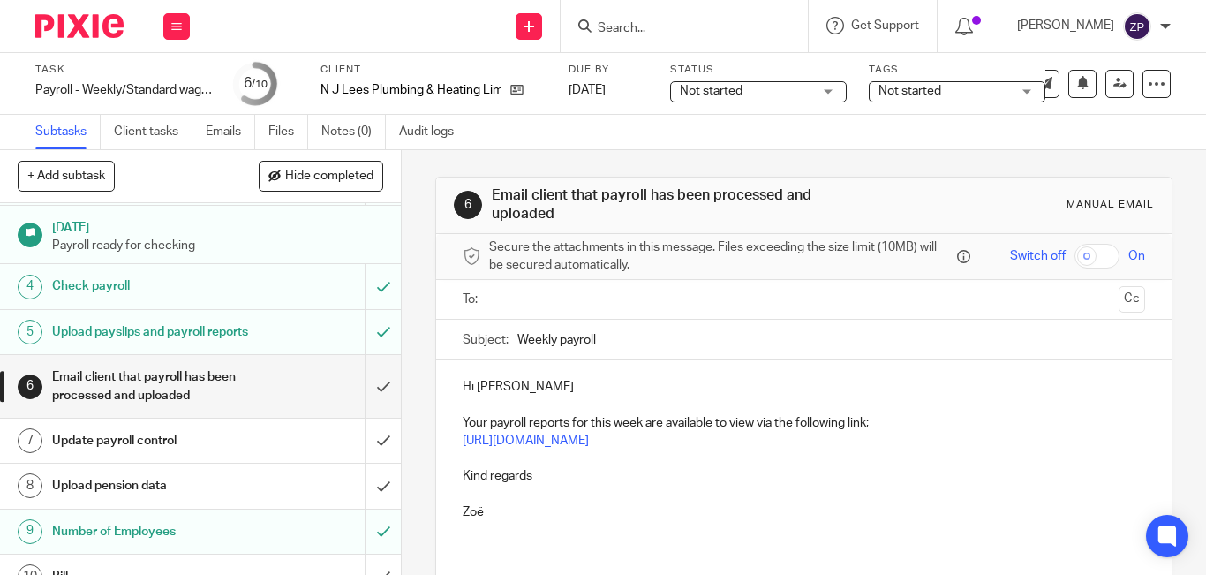
click at [529, 298] on input "text" at bounding box center [802, 300] width 615 height 20
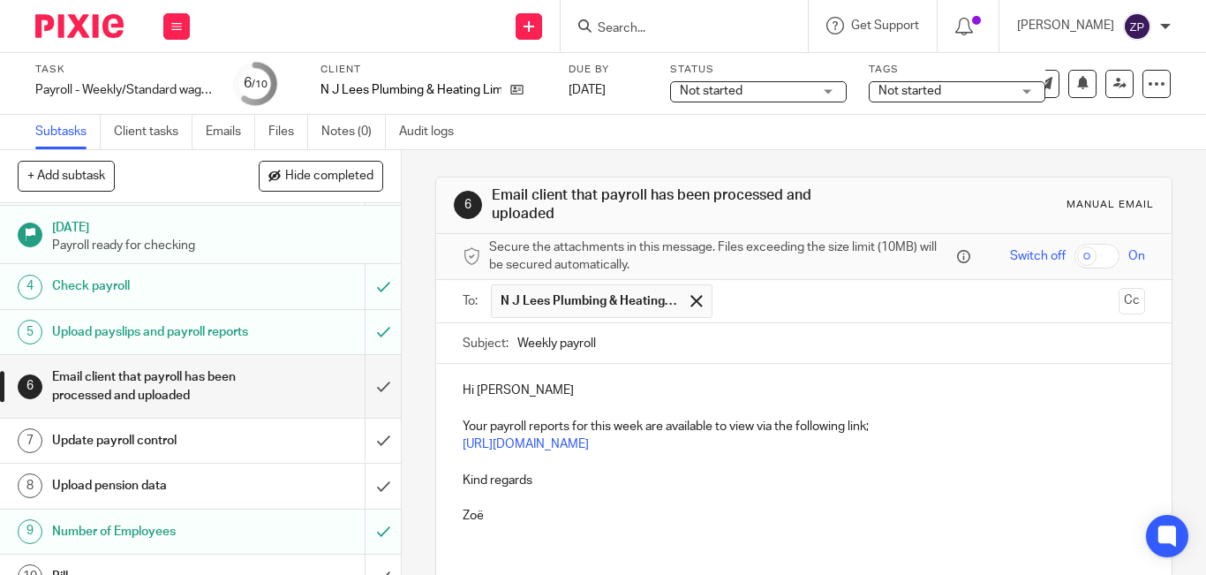
click at [527, 389] on p "Hi Neal" at bounding box center [804, 390] width 682 height 18
click at [550, 473] on p "Kind regards" at bounding box center [804, 480] width 682 height 18
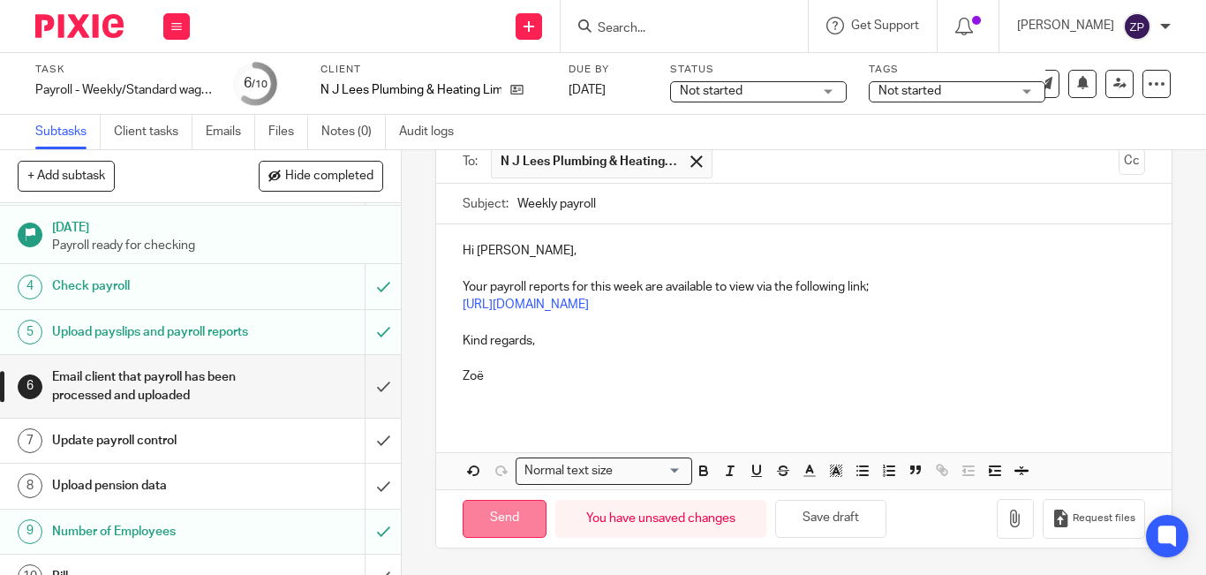
click at [504, 515] on input "Send" at bounding box center [505, 519] width 84 height 38
type input "Sent"
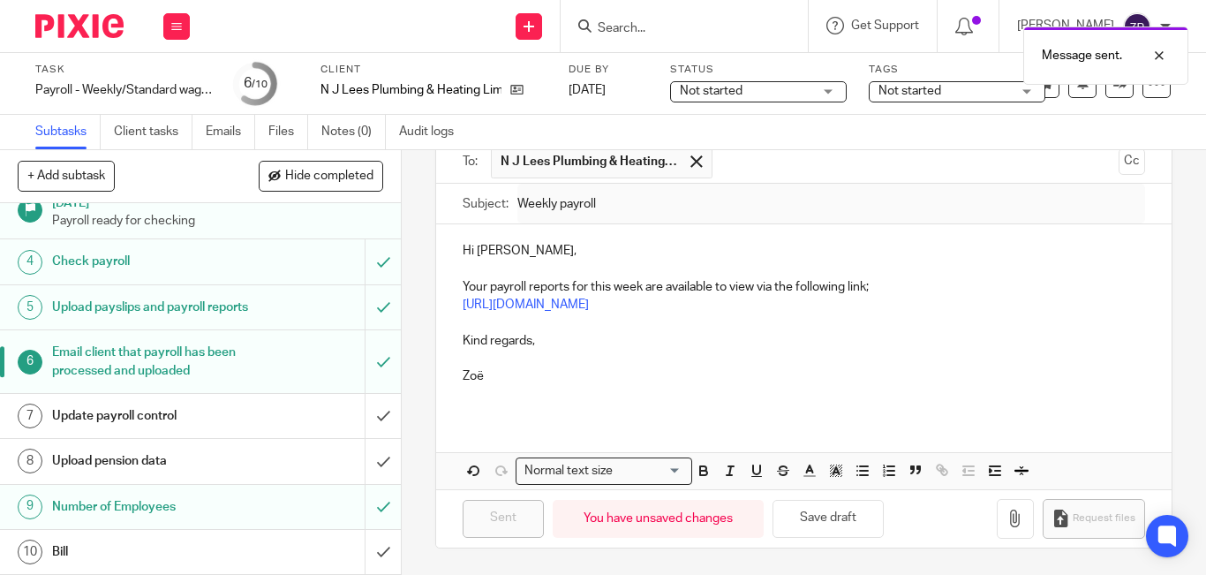
scroll to position [132, 0]
click at [365, 425] on input "submit" at bounding box center [200, 416] width 401 height 44
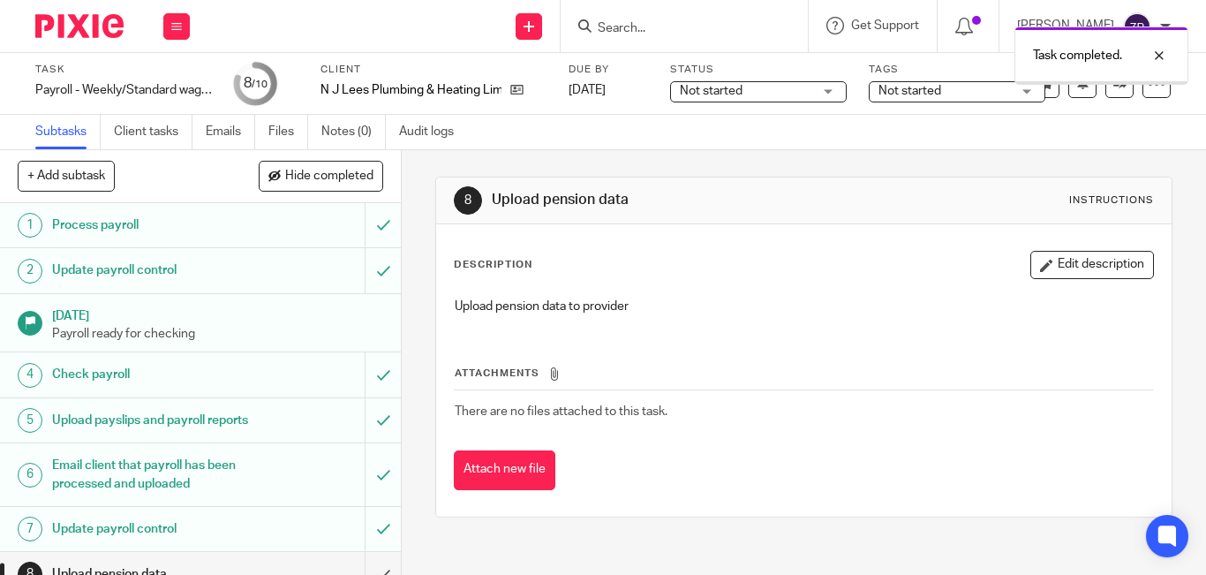
click at [924, 89] on span "Not started" at bounding box center [909, 91] width 63 height 12
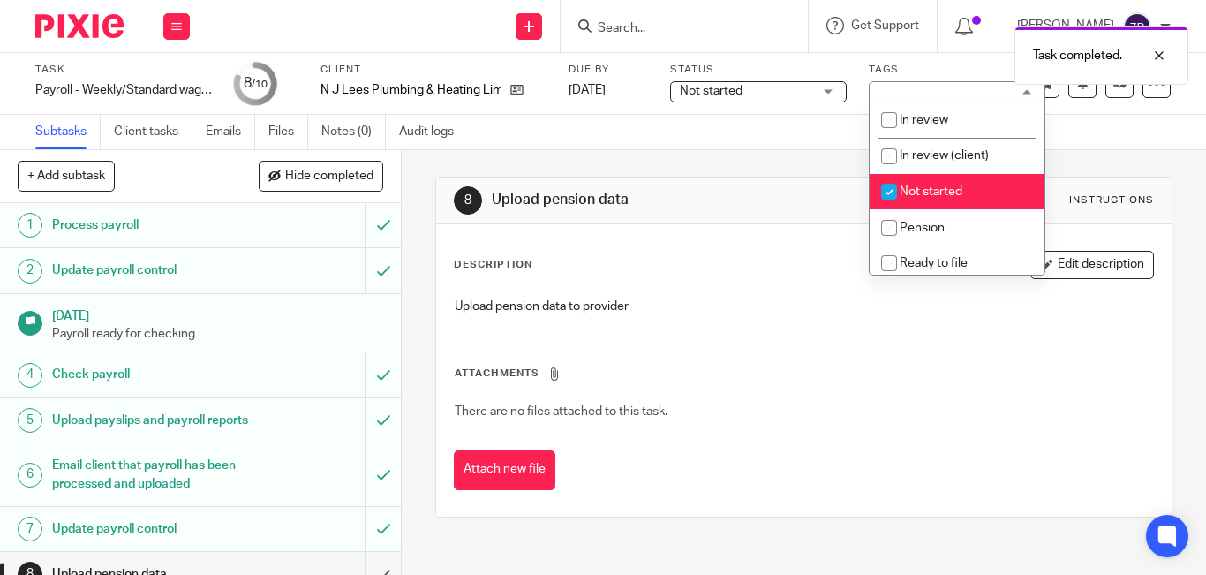
click at [927, 189] on span "Not started" at bounding box center [931, 191] width 63 height 12
checkbox input "false"
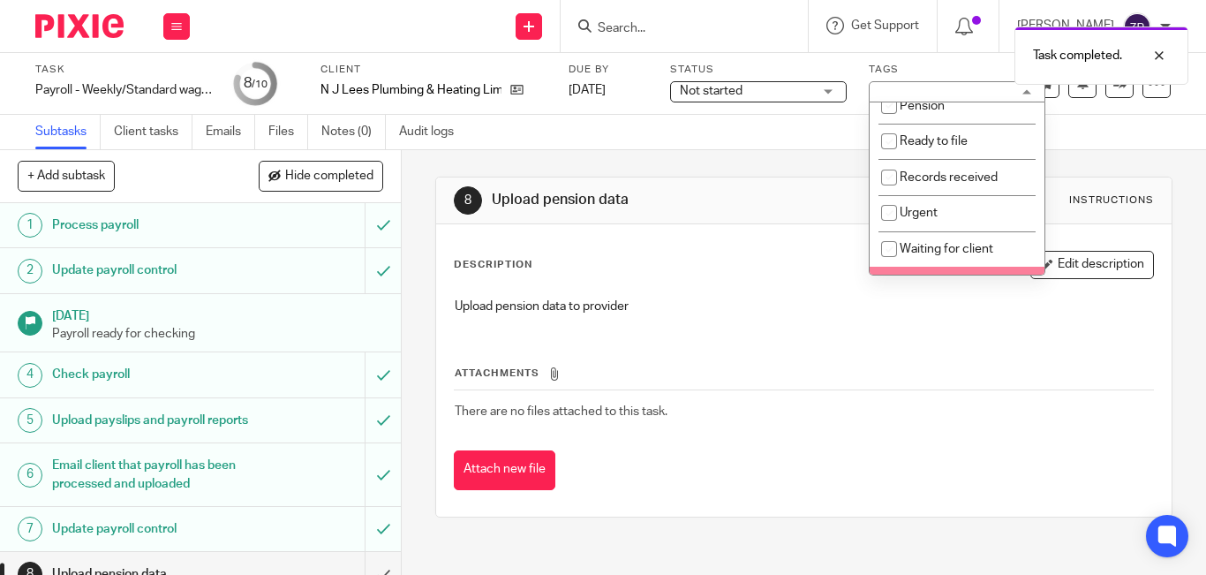
scroll to position [117, 0]
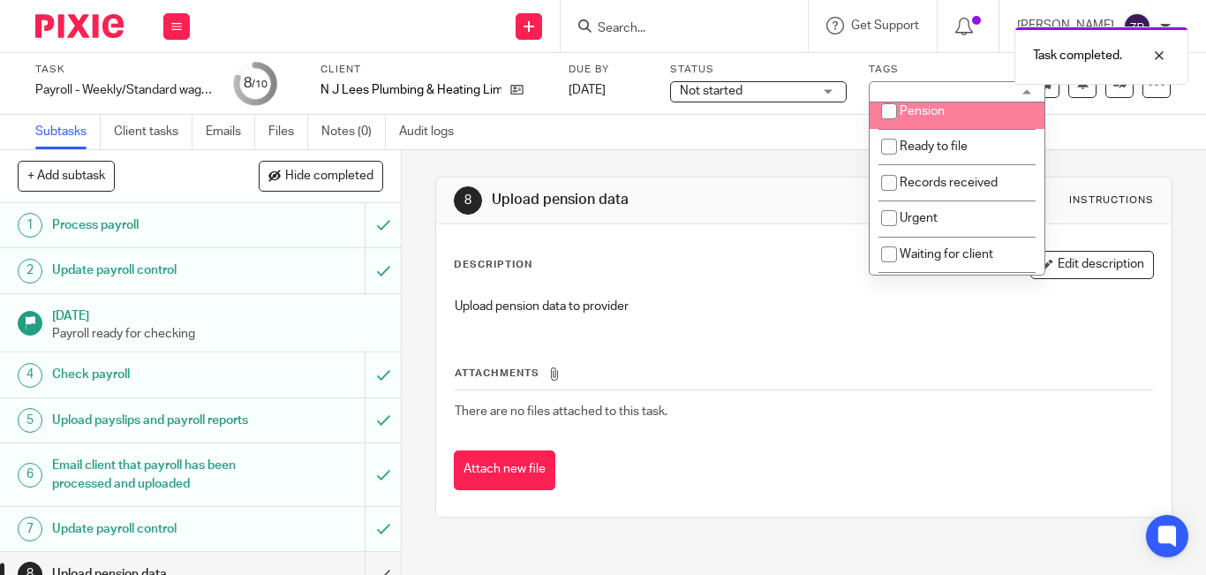
click at [934, 117] on span "Pension" at bounding box center [922, 111] width 45 height 12
checkbox input "true"
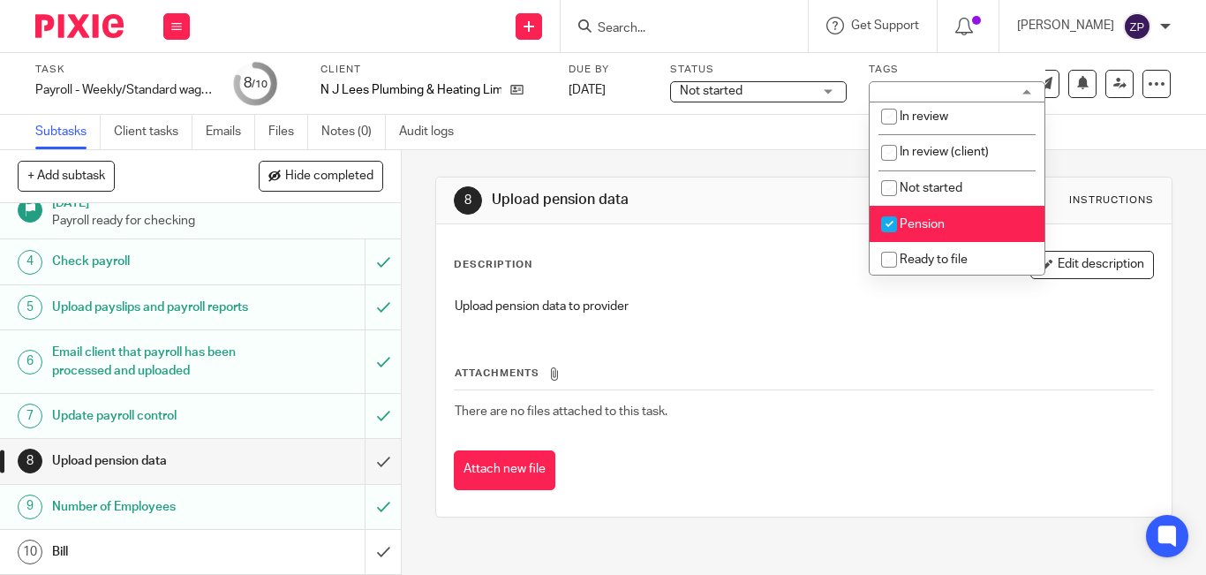
scroll to position [0, 0]
click at [63, 37] on img at bounding box center [79, 26] width 88 height 24
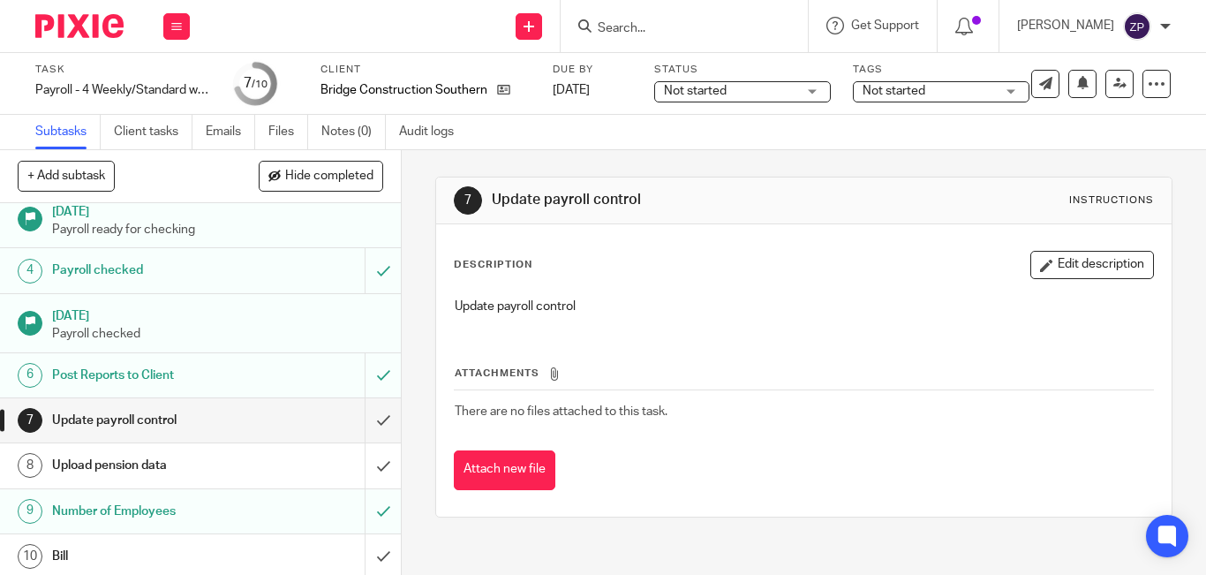
scroll to position [109, 0]
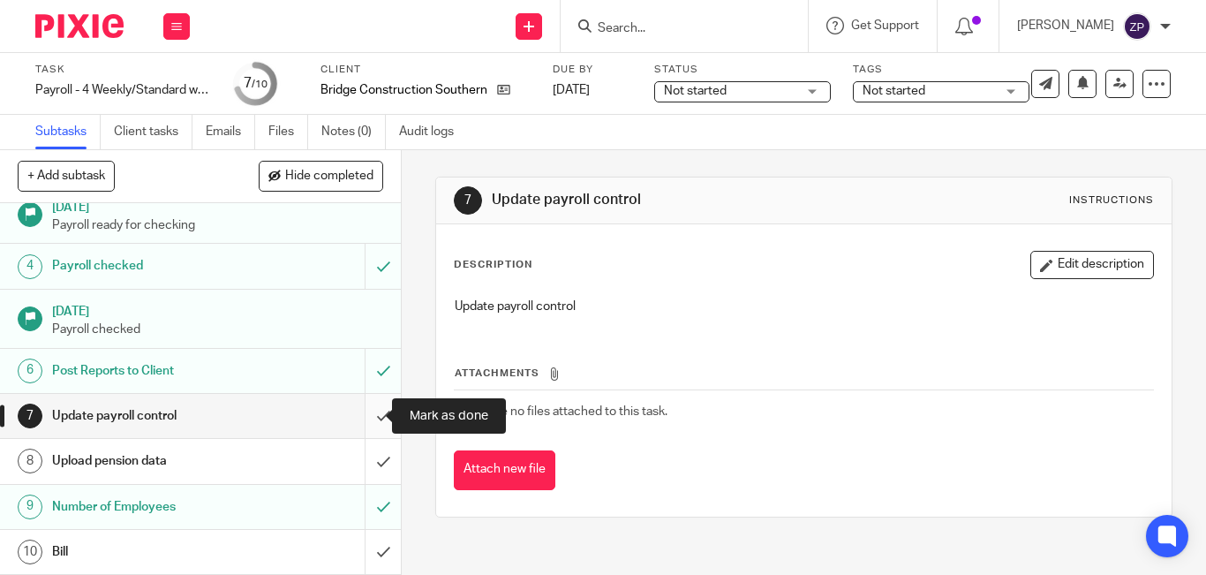
click at [367, 408] on input "submit" at bounding box center [200, 416] width 401 height 44
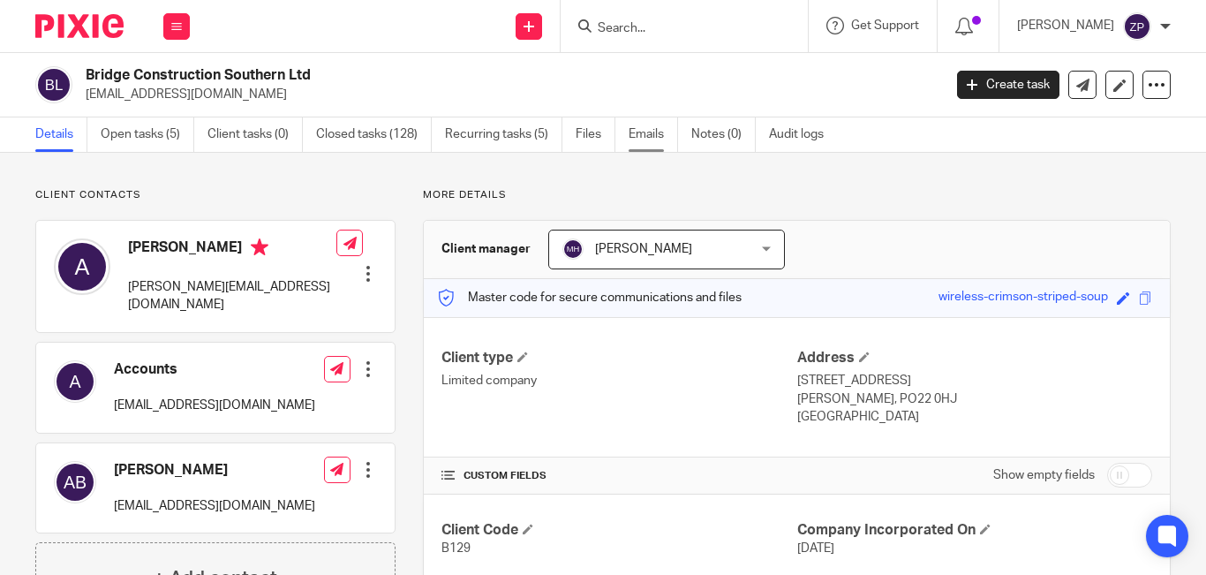
click at [644, 133] on link "Emails" at bounding box center [653, 134] width 49 height 34
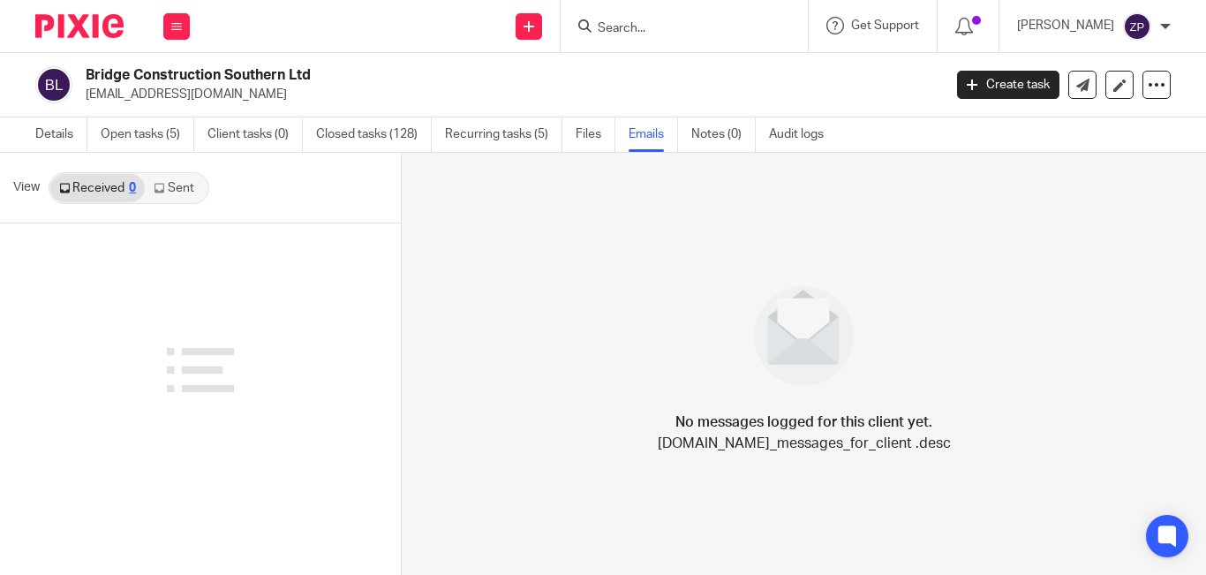
click at [181, 188] on link "Sent" at bounding box center [176, 188] width 62 height 28
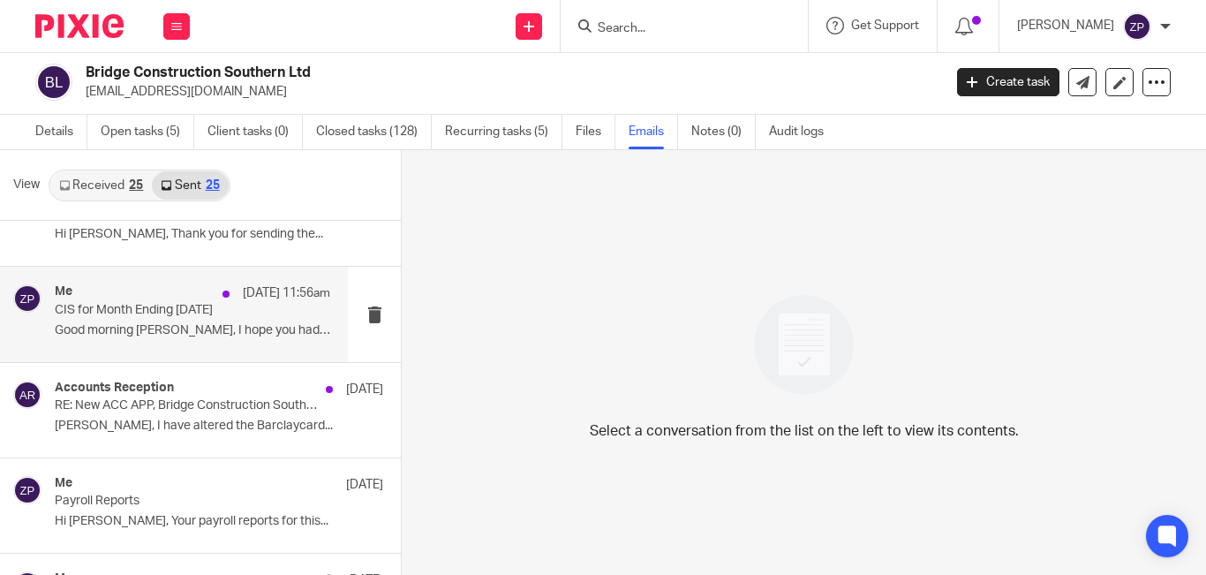
scroll to position [88, 0]
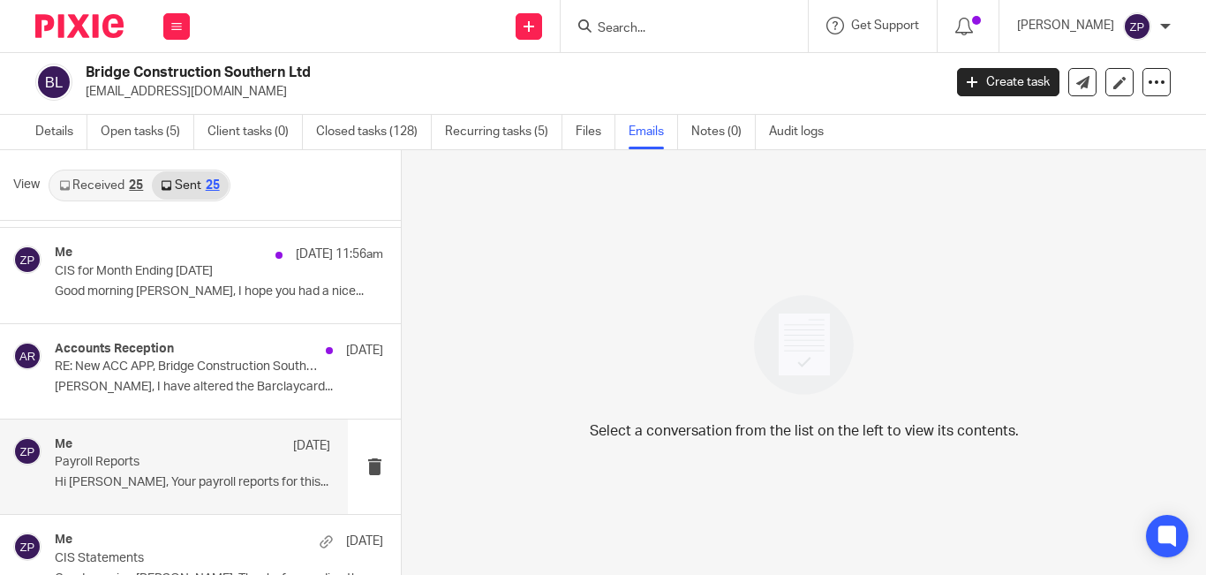
click at [122, 478] on p "Hi Amanda, Your payroll reports for this..." at bounding box center [192, 482] width 275 height 15
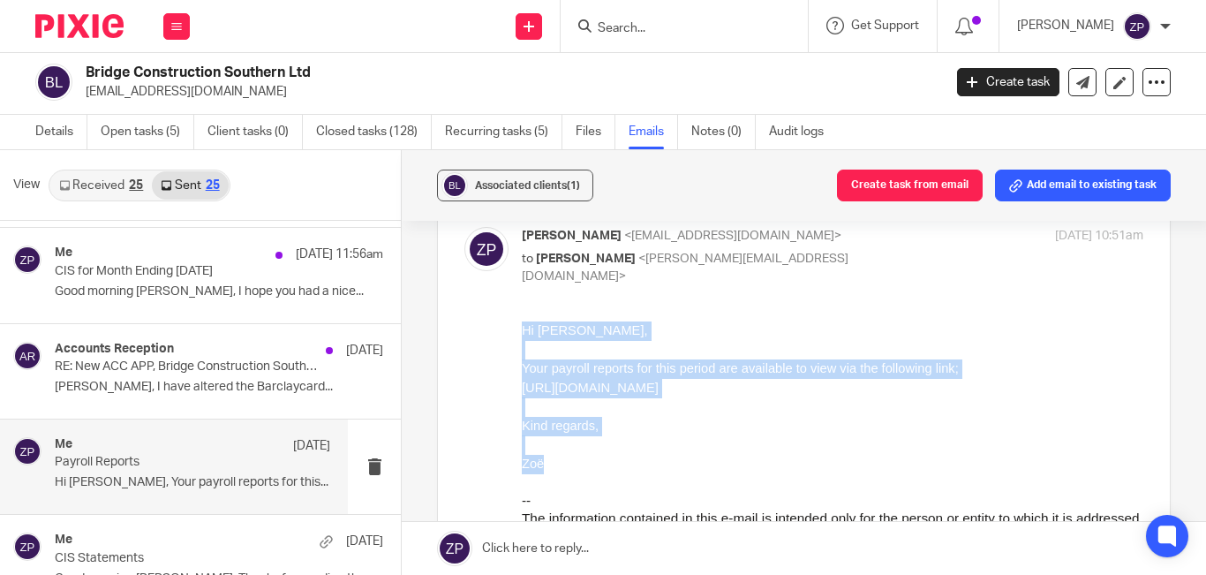
drag, startPoint x: 559, startPoint y: 463, endPoint x: 1016, endPoint y: 646, distance: 492.8
click html "Hi Amanda, Your payroll reports for this period are available to view via the f…"
copy div "Hi Amanda, Your payroll reports for this period are available to view via the f…"
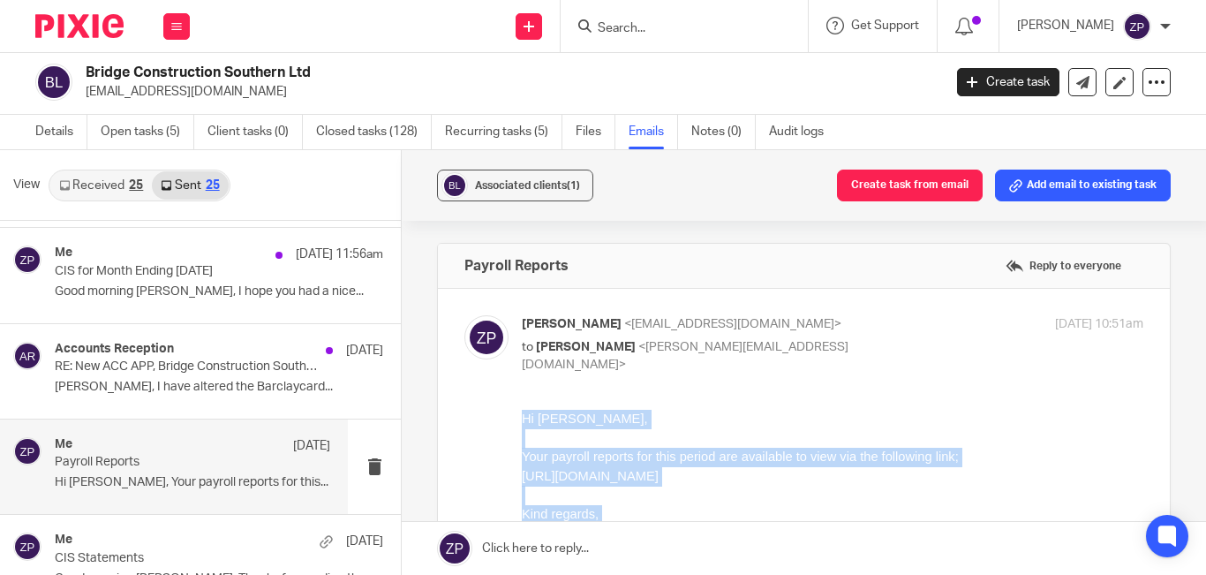
click at [676, 430] on div at bounding box center [833, 437] width 622 height 19
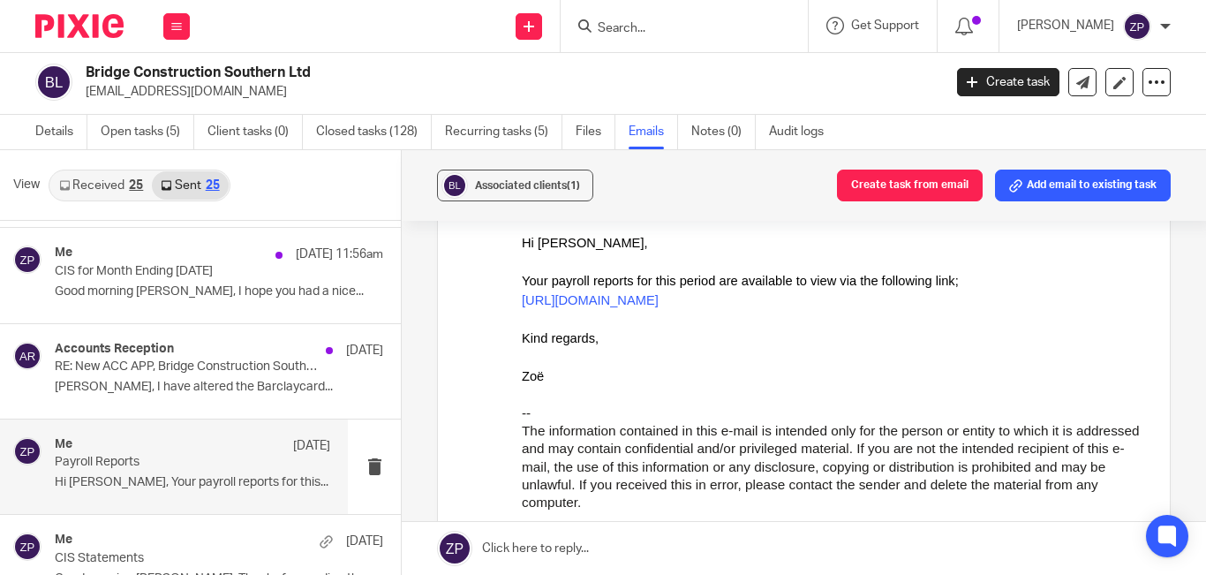
scroll to position [265, 0]
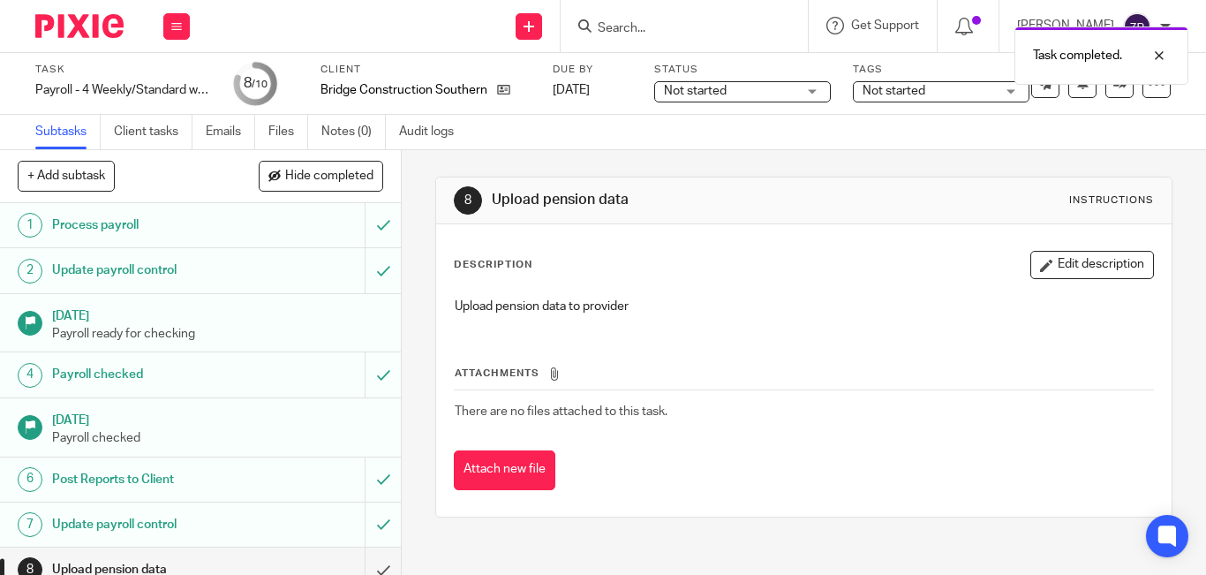
click at [881, 96] on span "Not started" at bounding box center [894, 91] width 63 height 12
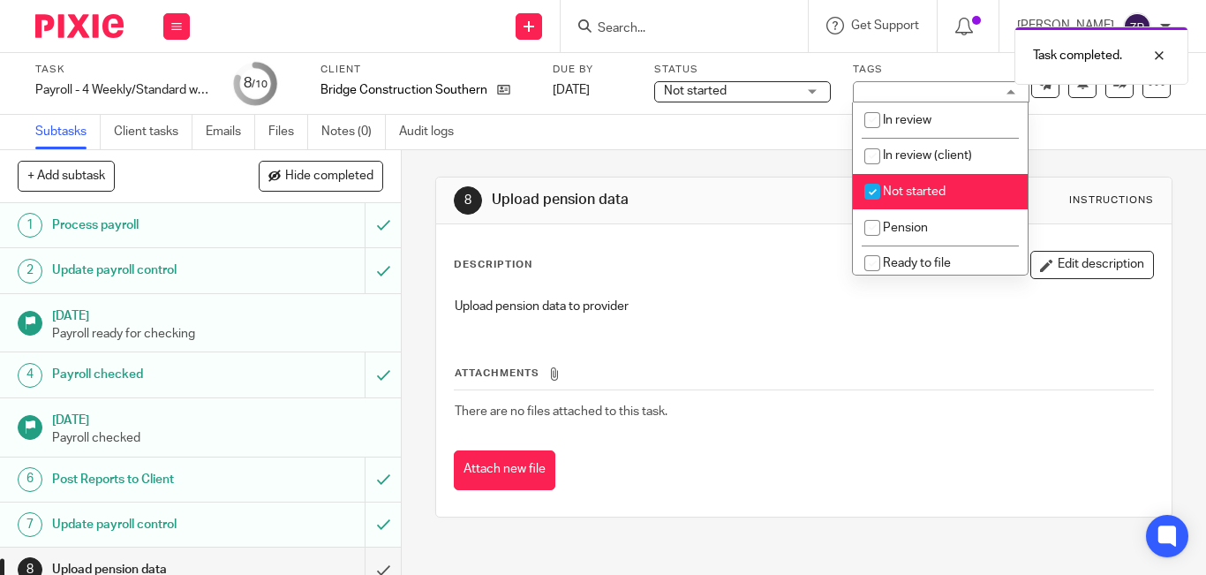
click at [891, 200] on li "Not started" at bounding box center [940, 192] width 175 height 36
checkbox input "false"
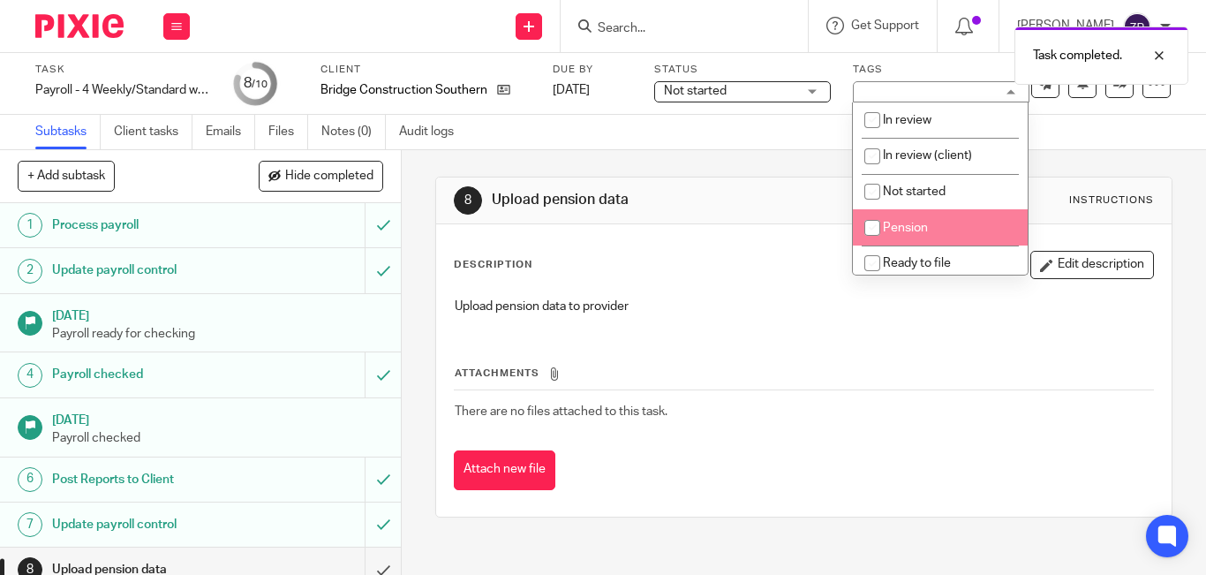
click at [893, 232] on span "Pension" at bounding box center [905, 228] width 45 height 12
checkbox input "true"
click at [72, 18] on img at bounding box center [79, 26] width 88 height 24
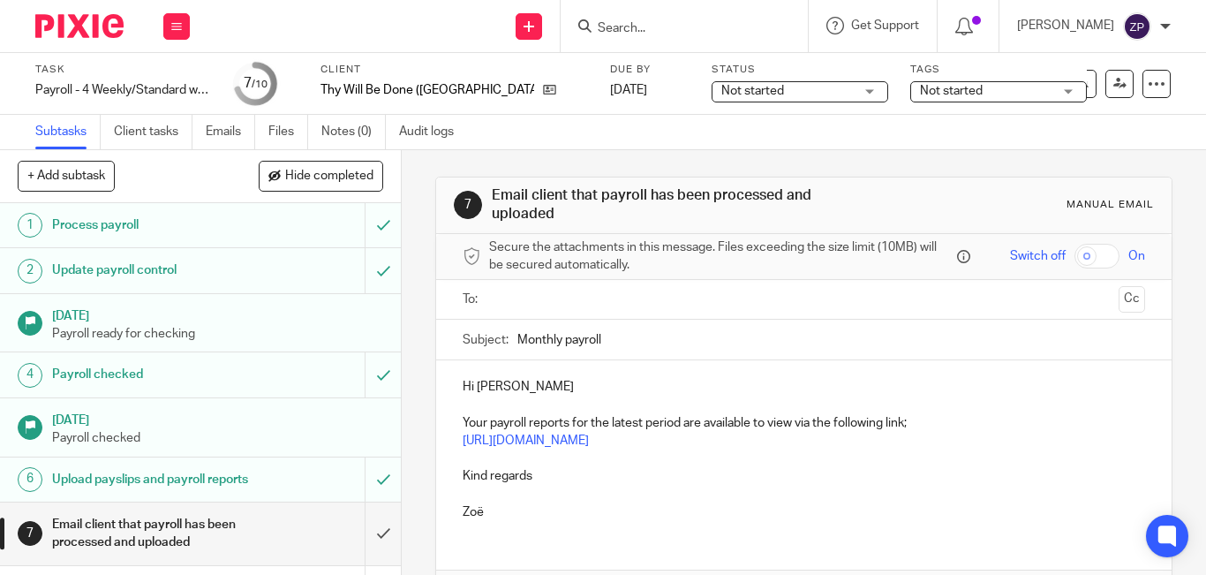
click at [551, 300] on input "text" at bounding box center [802, 300] width 615 height 20
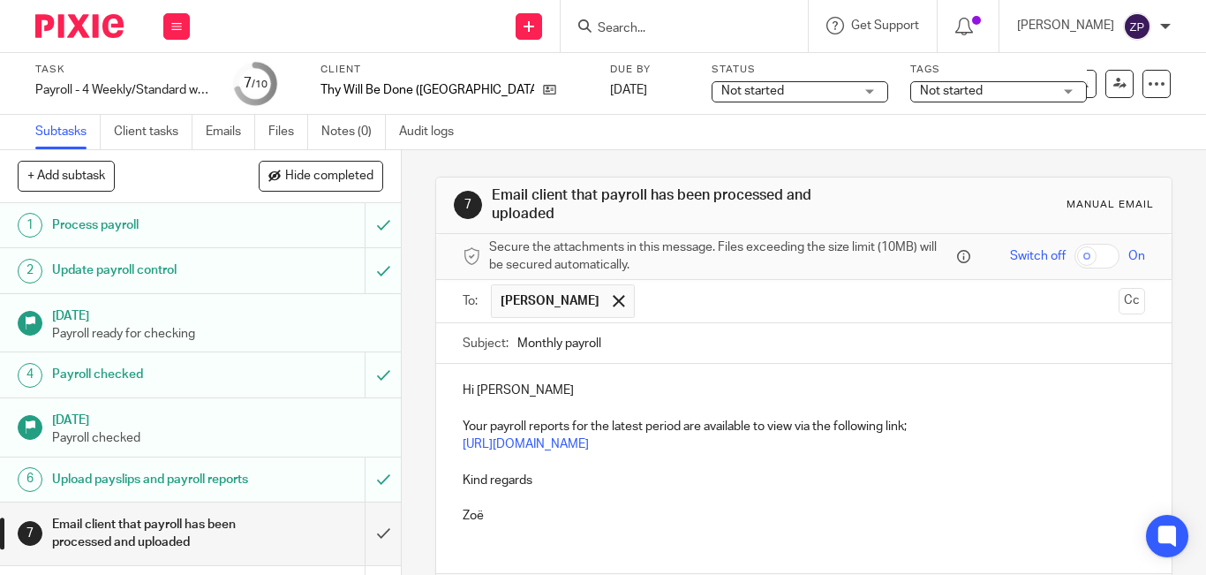
click at [505, 396] on p "Hi Paul" at bounding box center [804, 390] width 682 height 18
click at [554, 479] on p "Kind regards" at bounding box center [804, 480] width 682 height 18
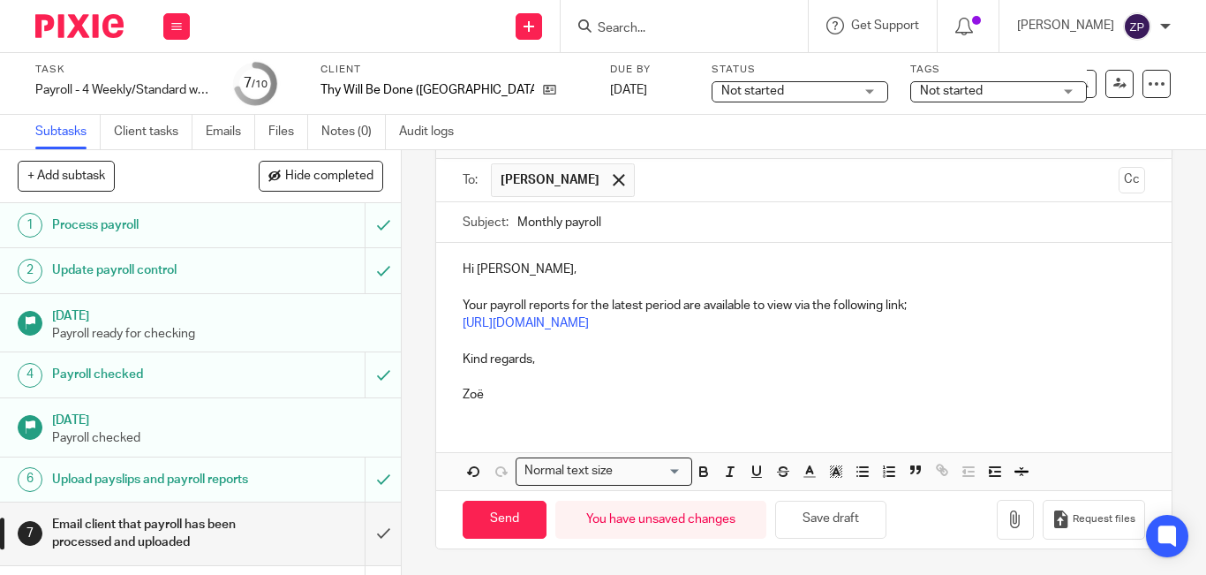
scroll to position [122, 0]
click at [509, 510] on input "Send" at bounding box center [505, 519] width 84 height 38
type input "Sent"
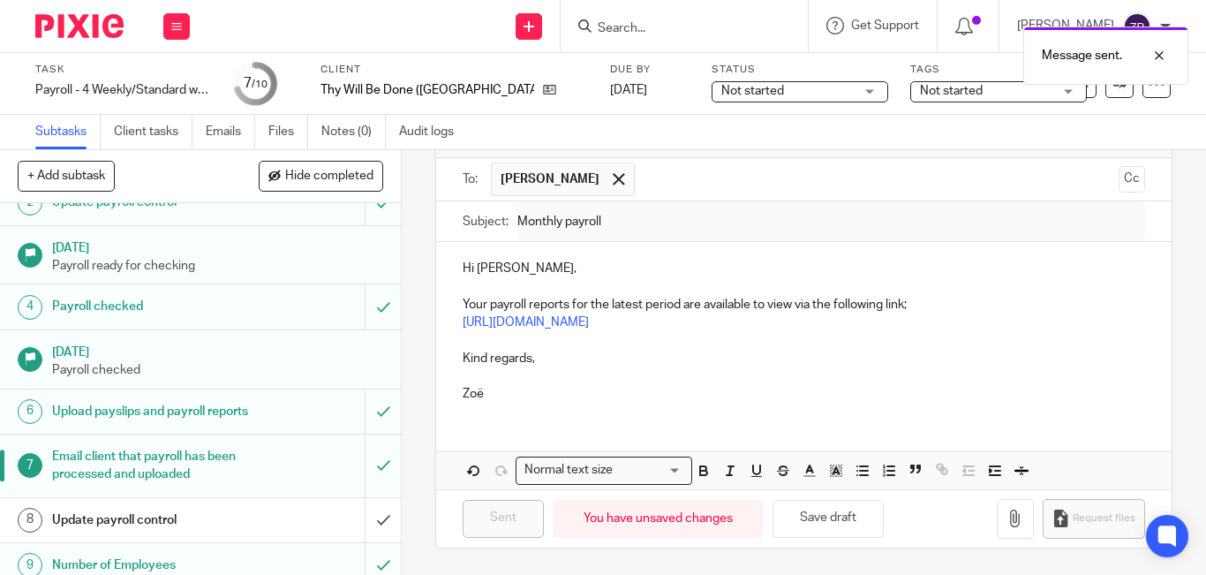
scroll to position [145, 0]
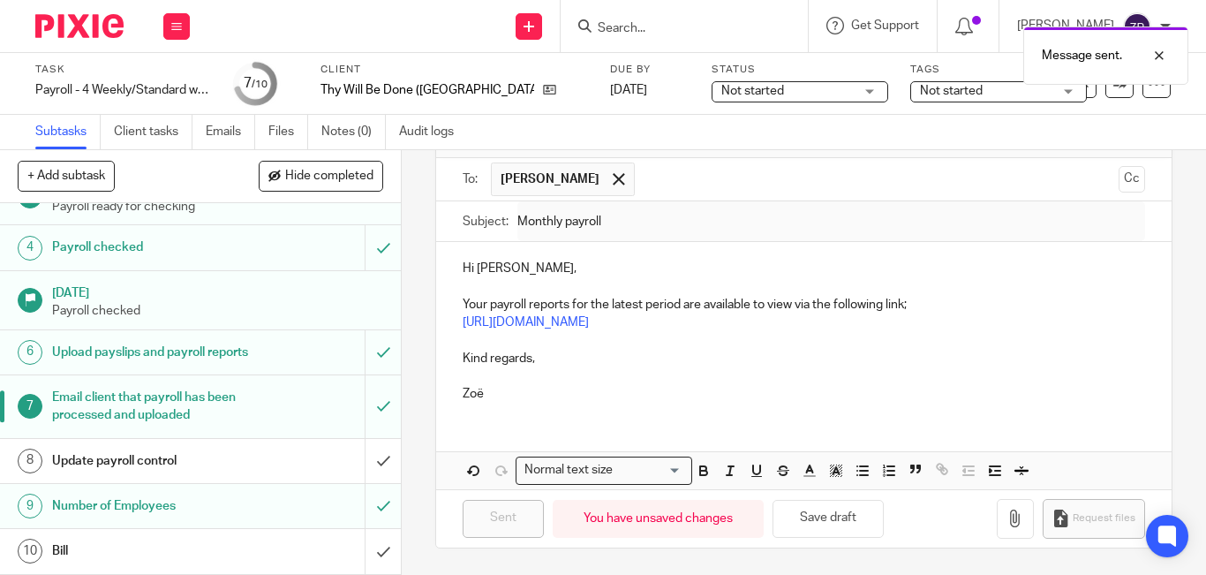
click at [80, 30] on img at bounding box center [79, 26] width 88 height 24
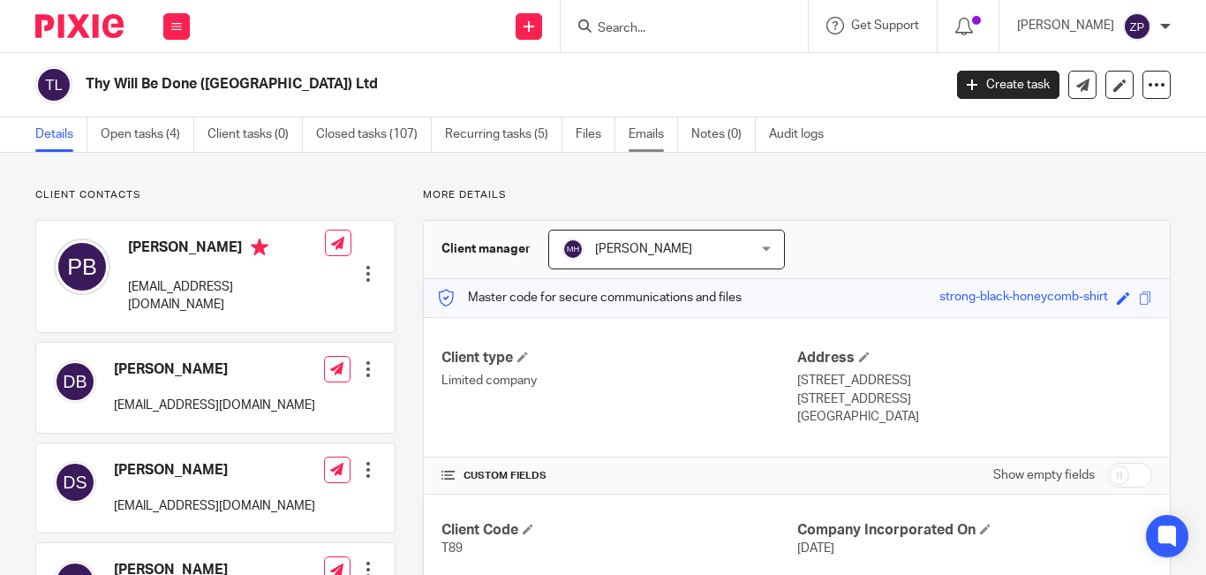
click at [647, 139] on link "Emails" at bounding box center [653, 134] width 49 height 34
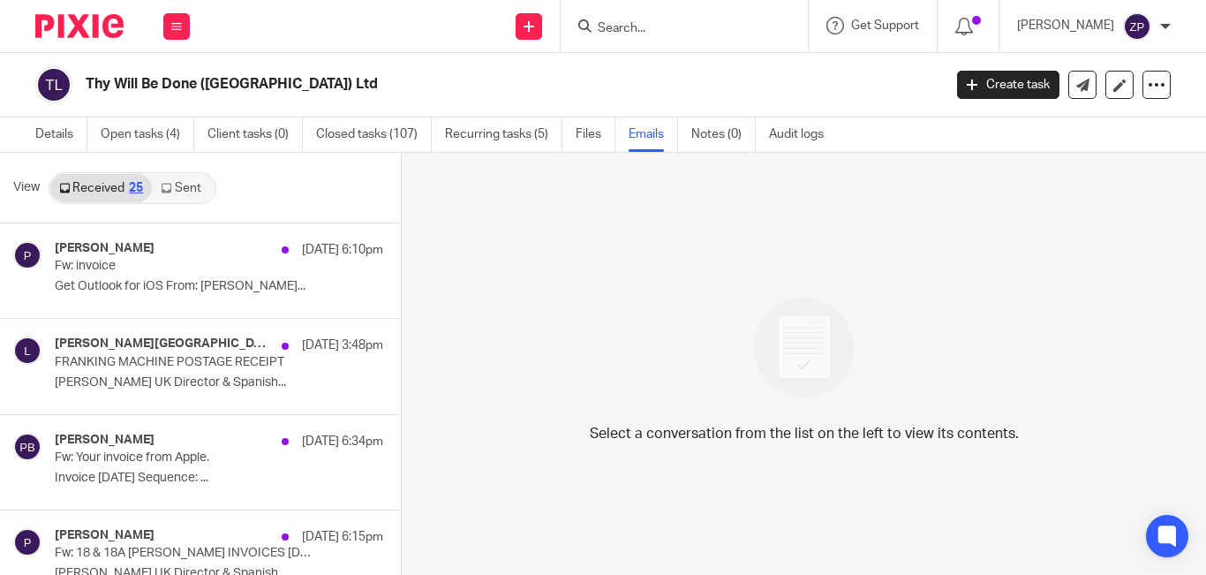
click at [185, 186] on link "Sent" at bounding box center [183, 188] width 62 height 28
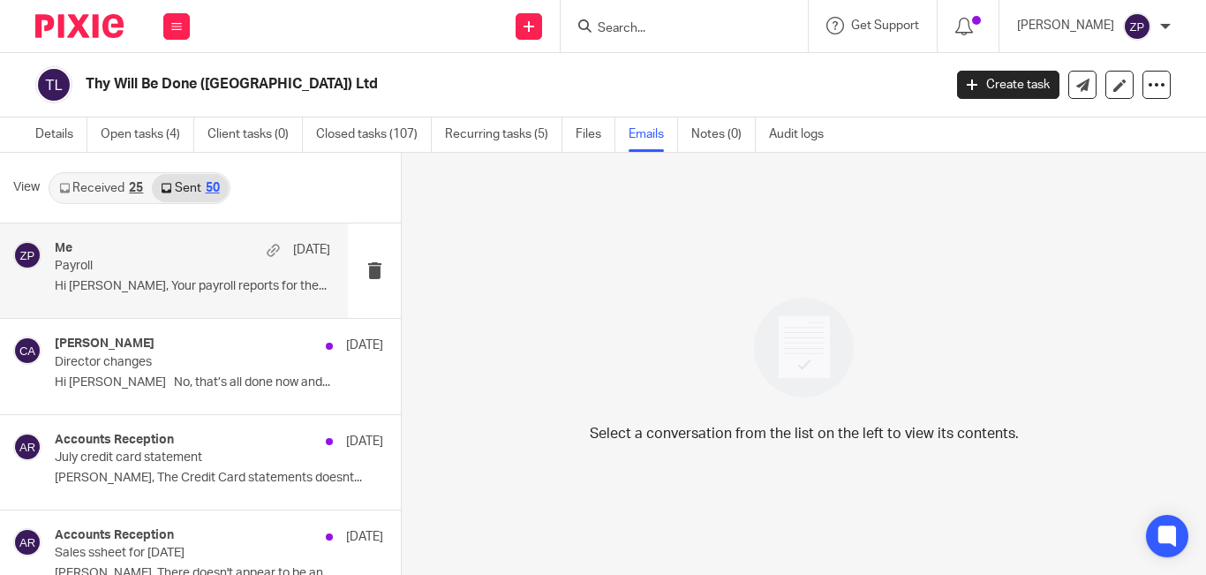
click at [124, 278] on div "Me 22 Jul Payroll Hi Paul, Your payroll reports for the..." at bounding box center [192, 270] width 275 height 59
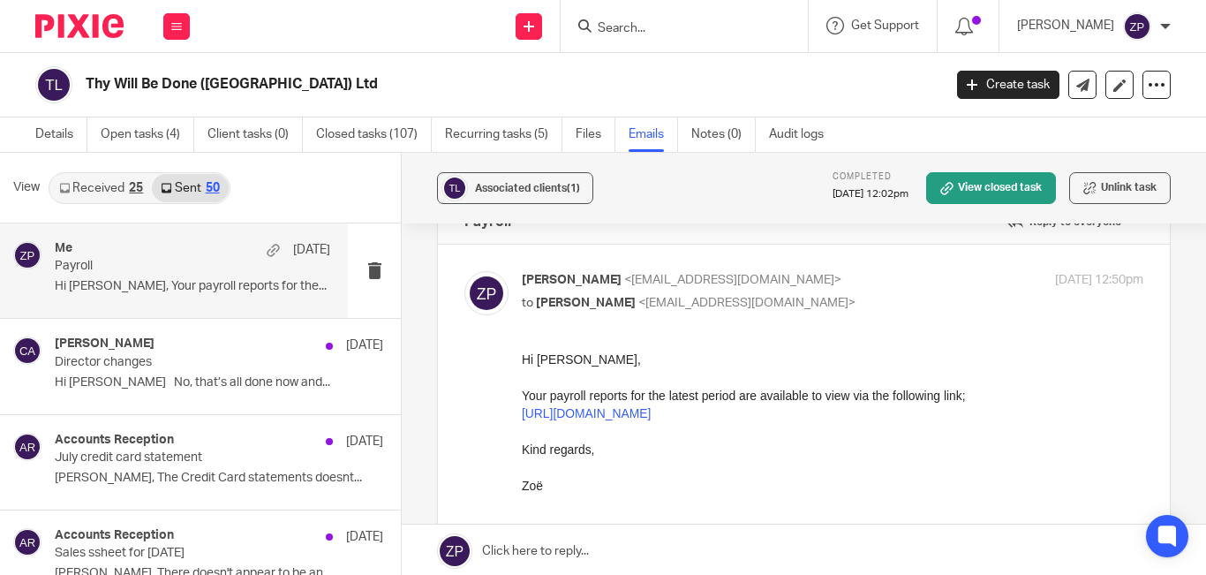
scroll to position [88, 0]
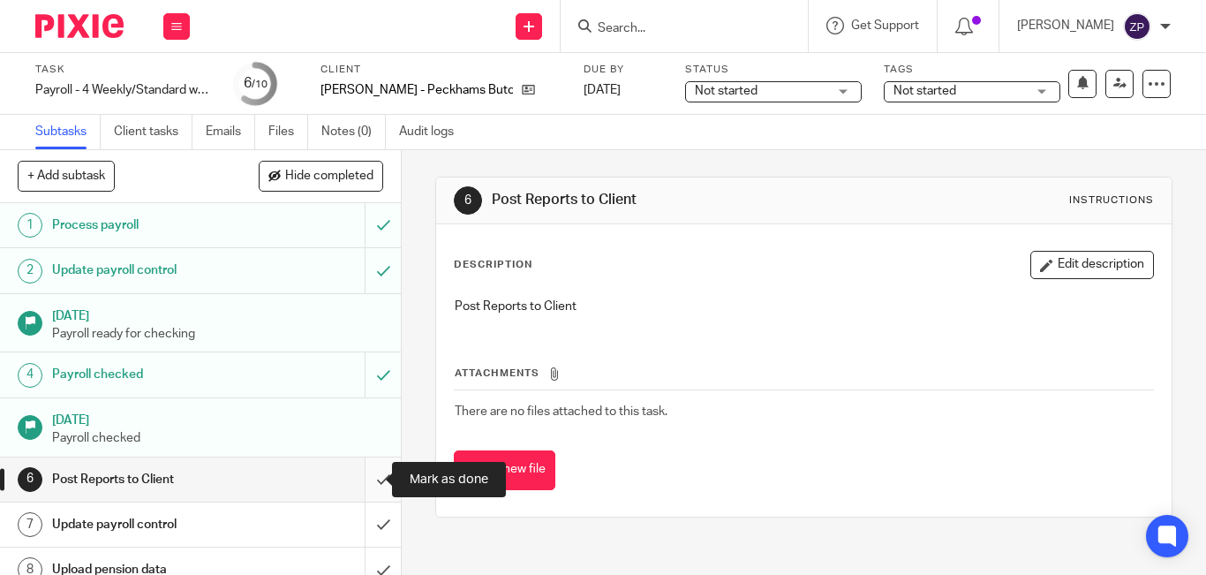
click at [358, 475] on input "submit" at bounding box center [200, 479] width 401 height 44
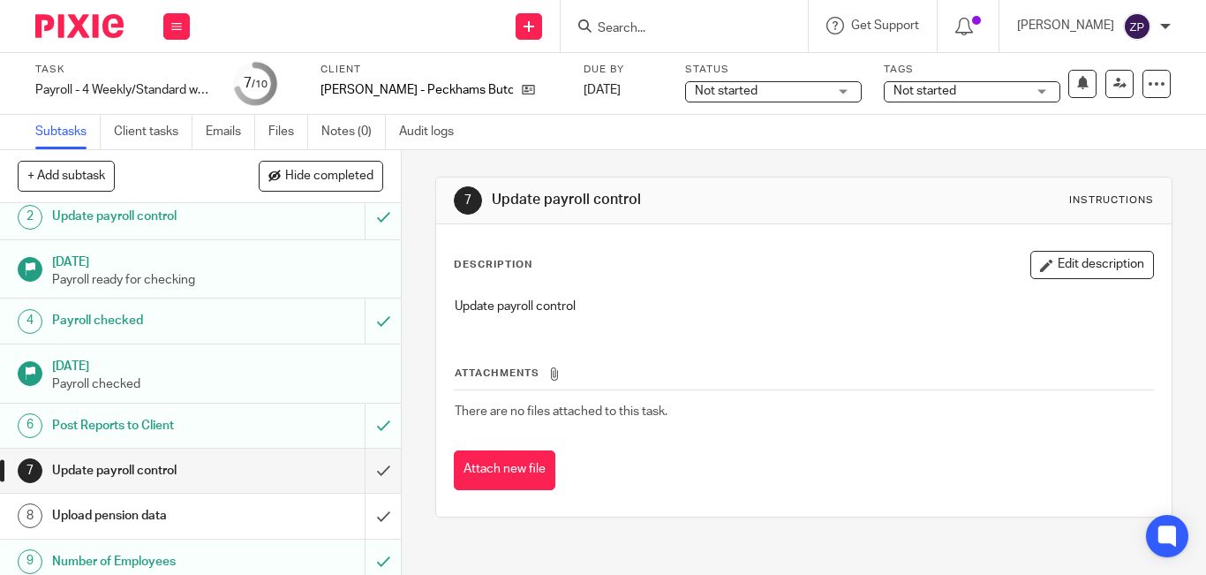
scroll to position [109, 0]
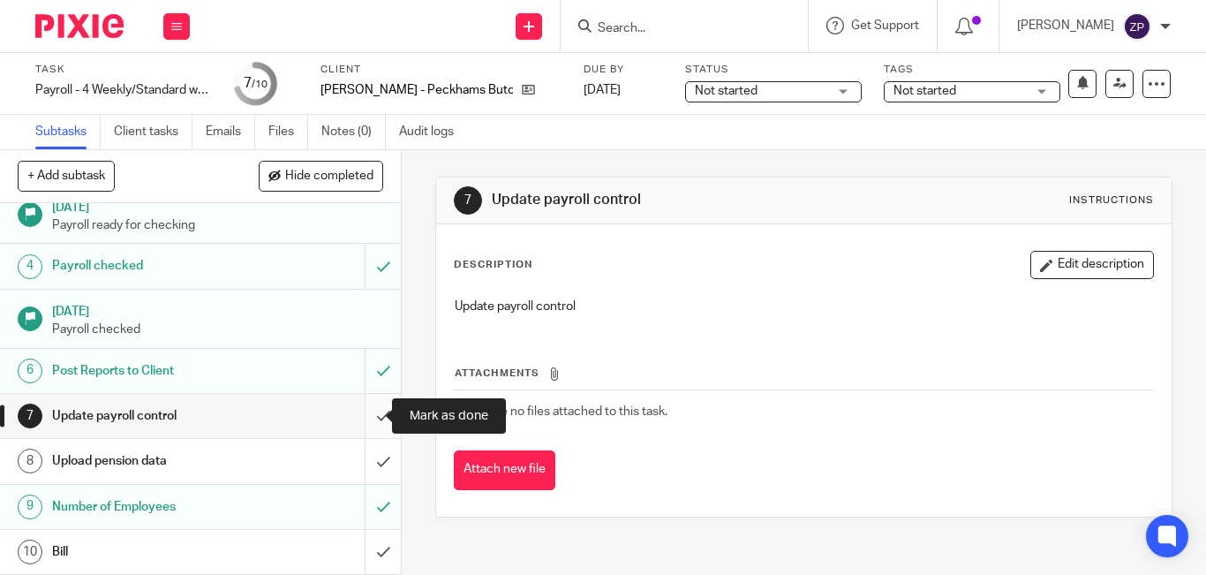
click at [363, 410] on input "submit" at bounding box center [200, 416] width 401 height 44
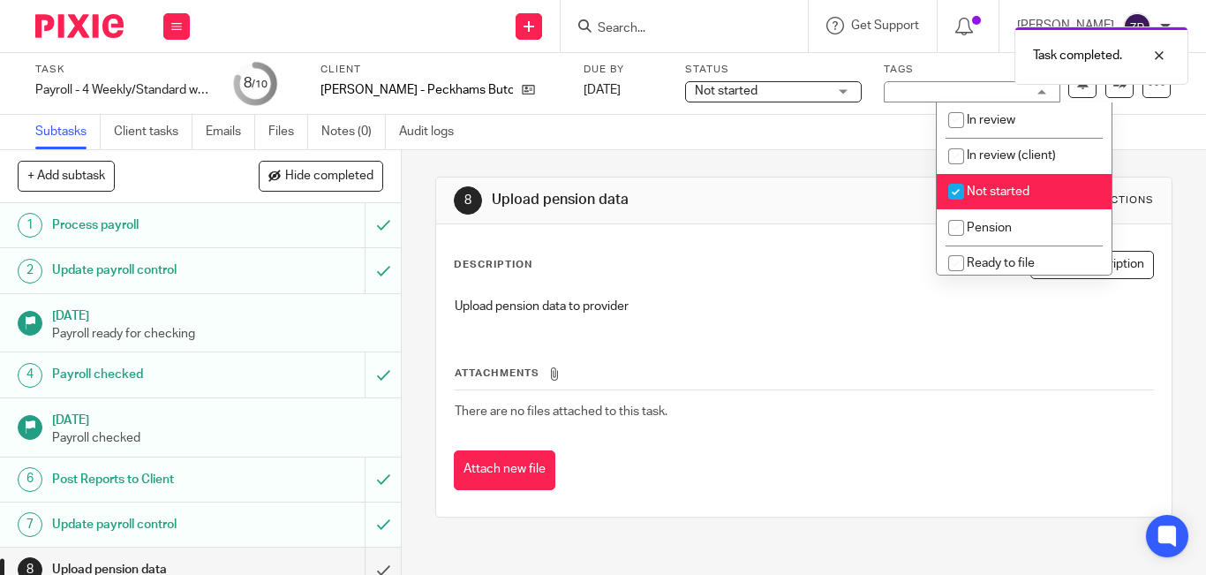
click at [999, 186] on span "Not started" at bounding box center [998, 191] width 63 height 12
checkbox input "false"
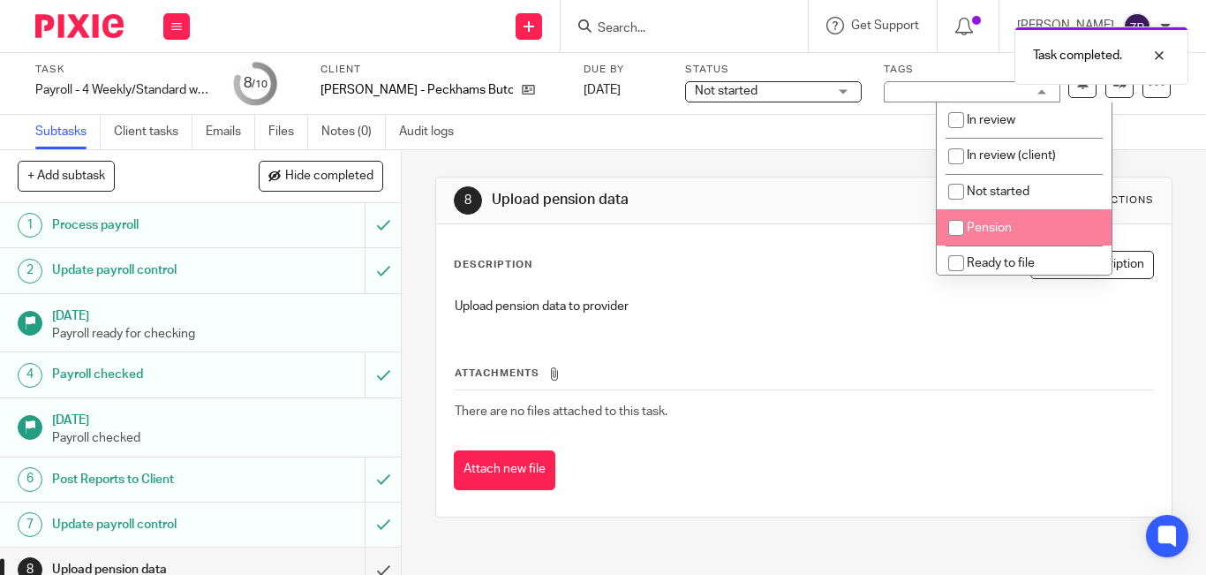
click at [998, 221] on li "Pension" at bounding box center [1024, 227] width 175 height 36
checkbox input "true"
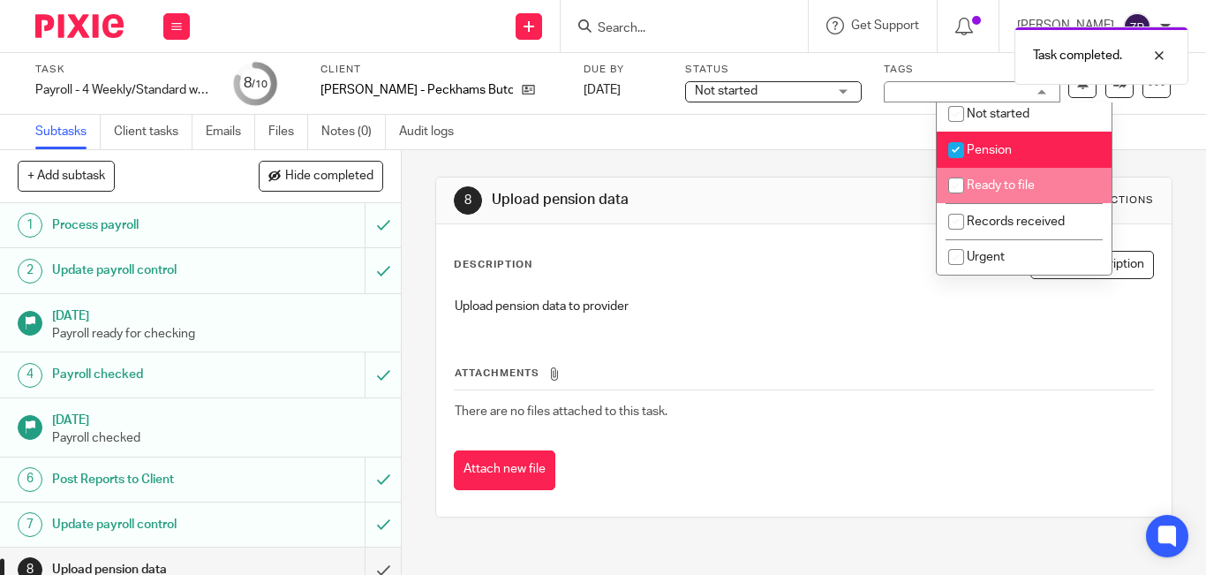
scroll to position [293, 0]
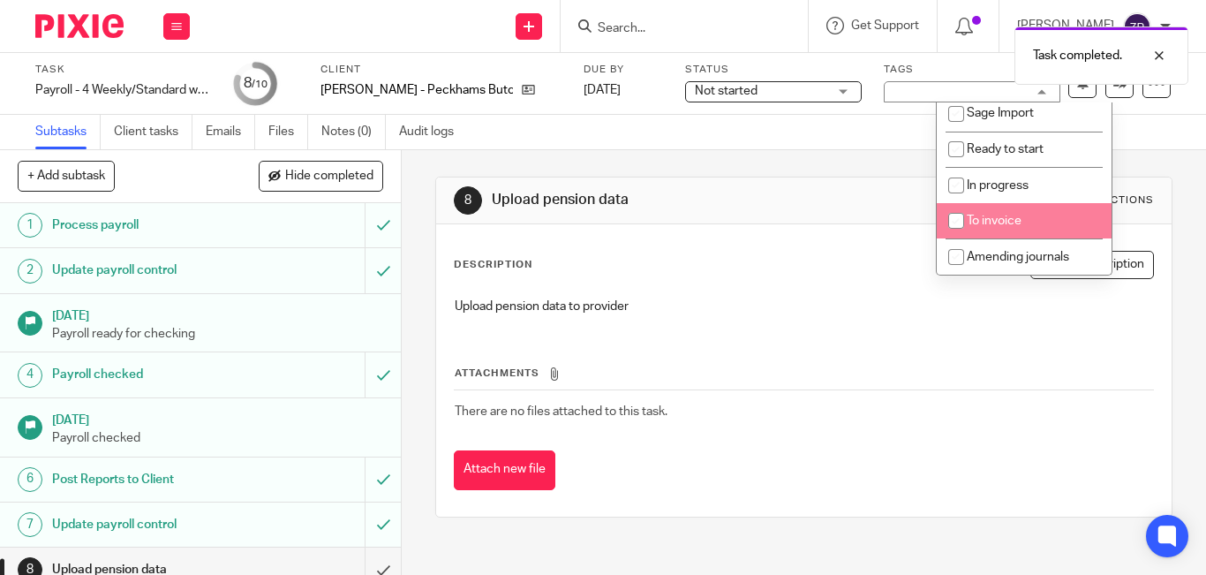
click at [71, 20] on img at bounding box center [79, 26] width 88 height 24
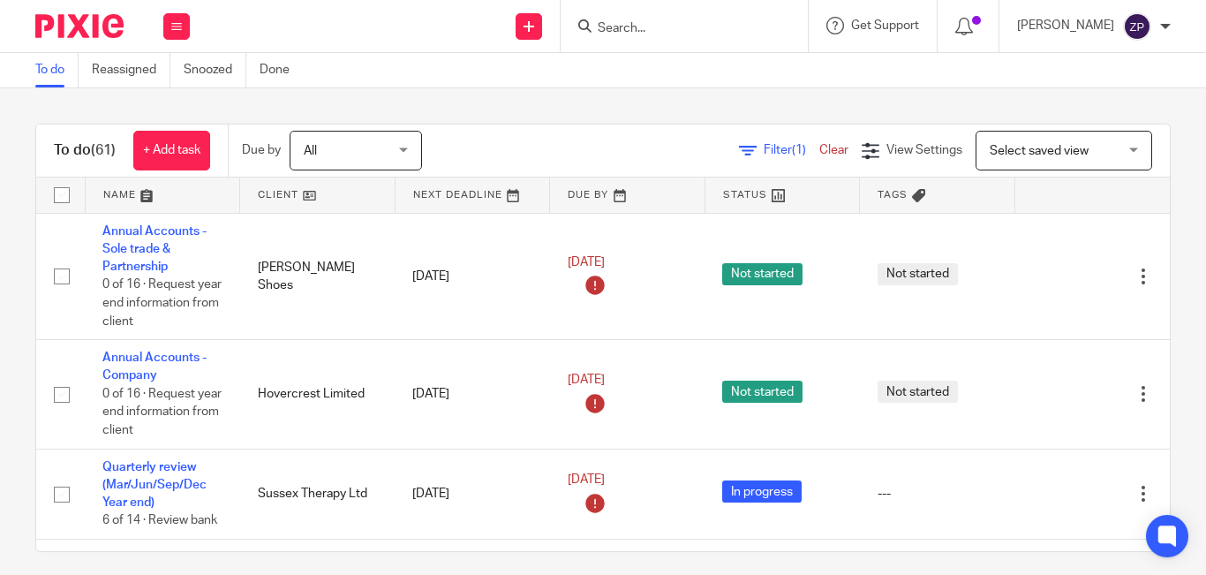
click at [406, 74] on div "To do Reassigned Snoozed Done" at bounding box center [603, 70] width 1206 height 35
click at [311, 96] on div "To do (61) + Add task Due by All All Today Tomorrow This week Next week This mo…" at bounding box center [603, 331] width 1206 height 486
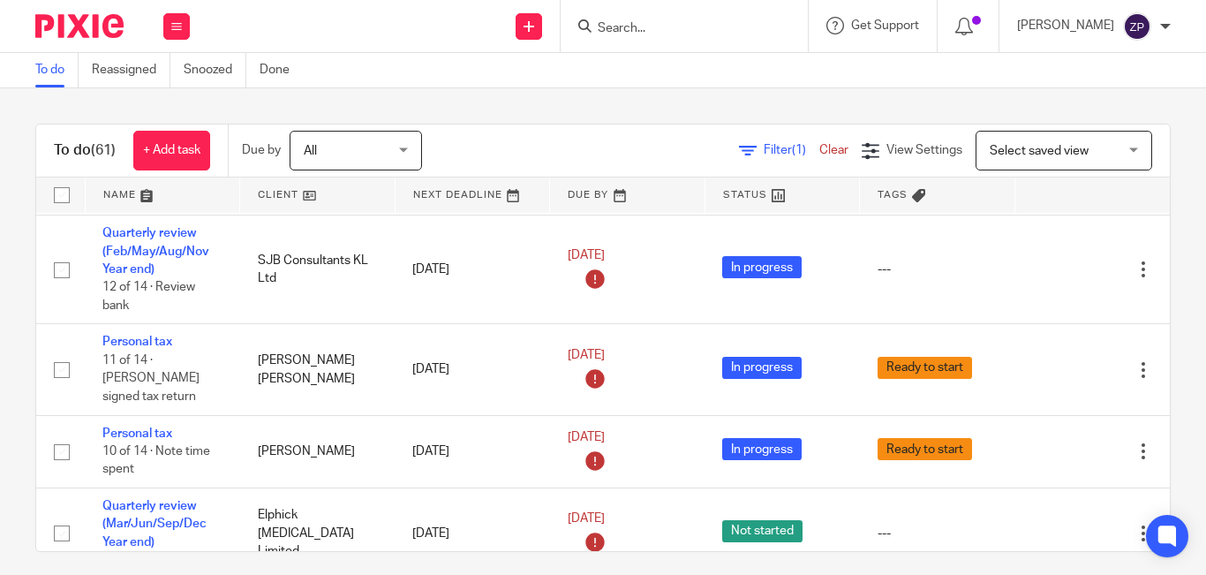
scroll to position [1884, 0]
